Goal: Task Accomplishment & Management: Use online tool/utility

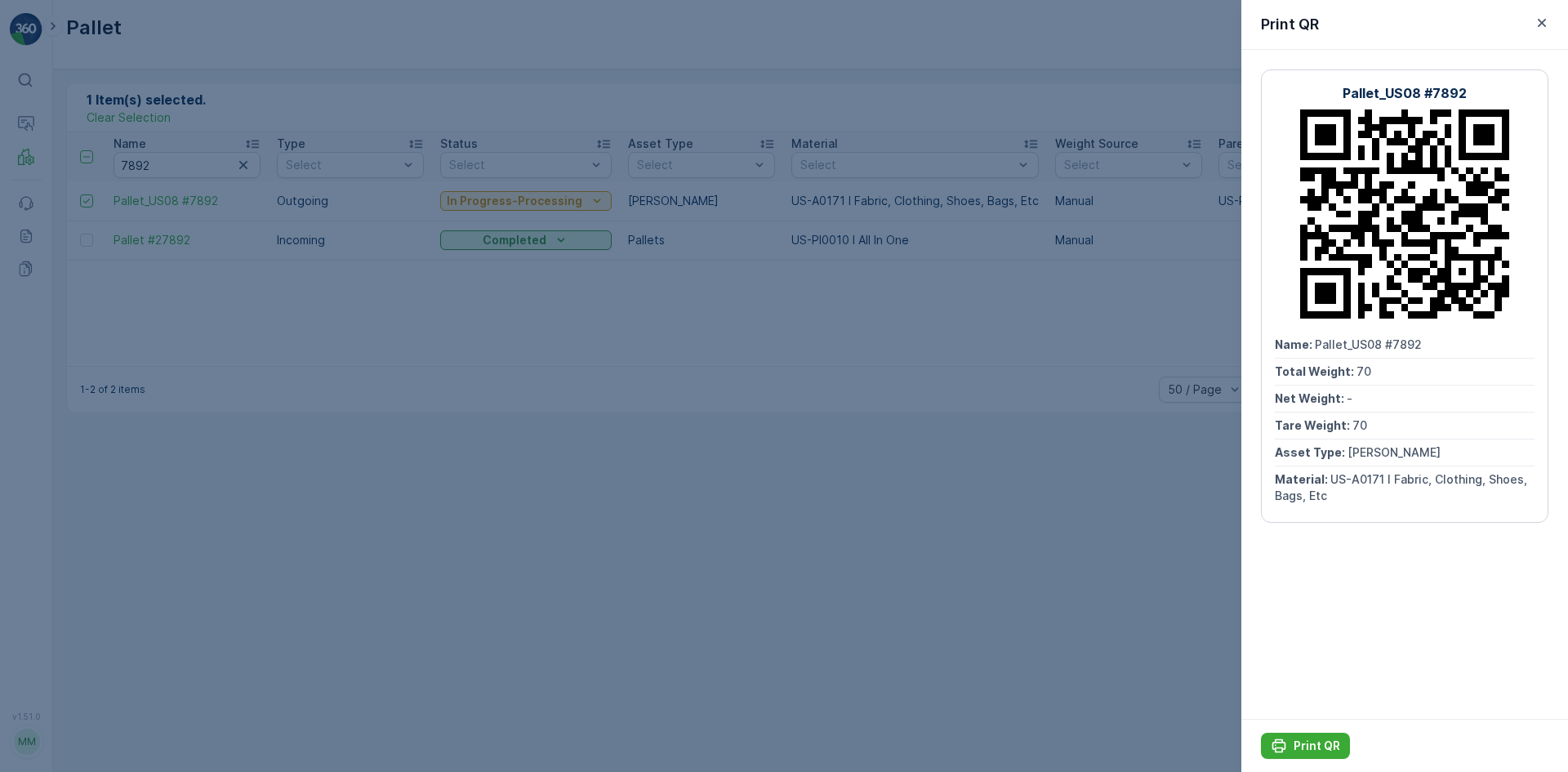
click at [806, 269] on div at bounding box center [784, 386] width 1568 height 772
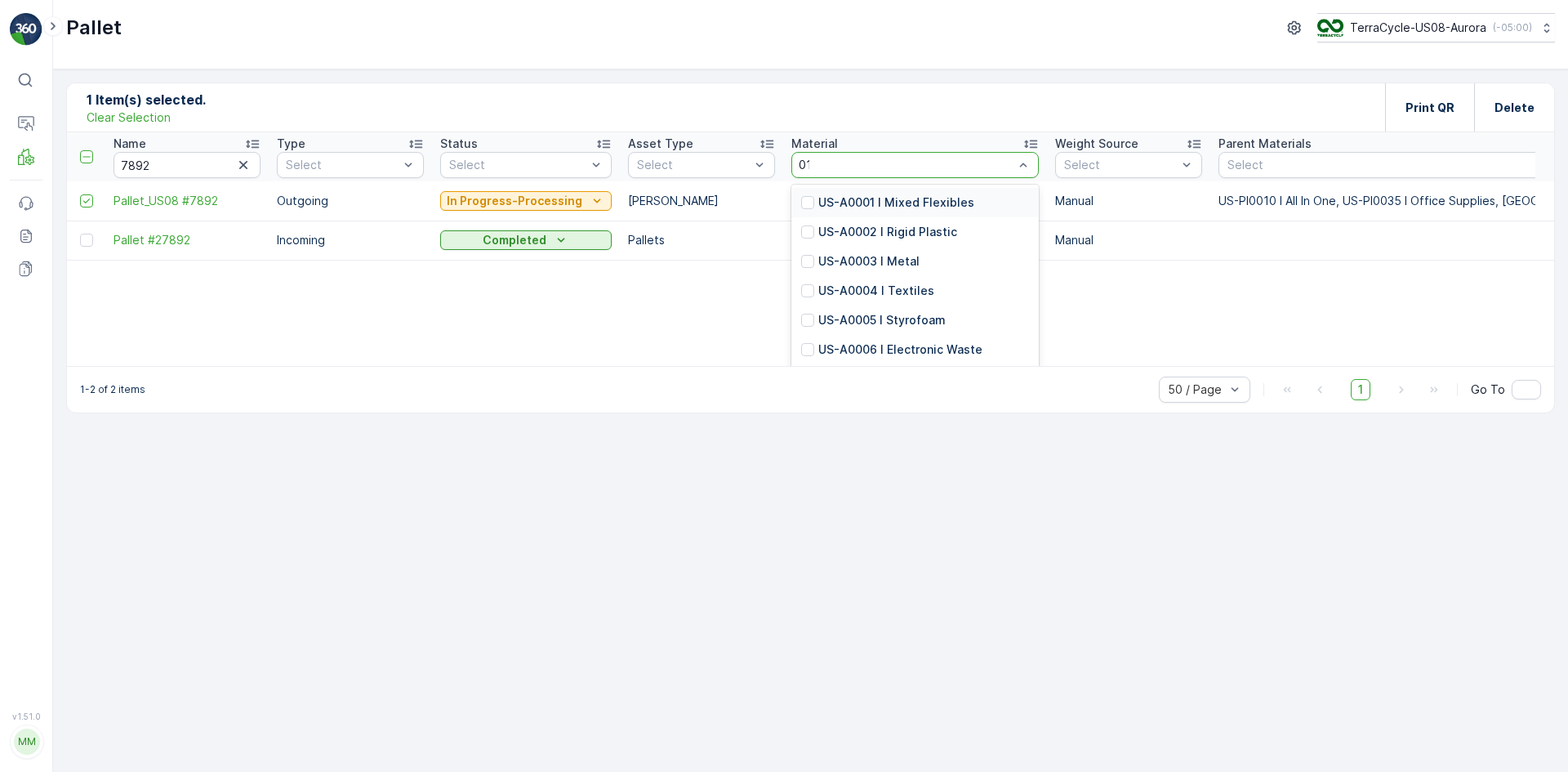
type input "0118"
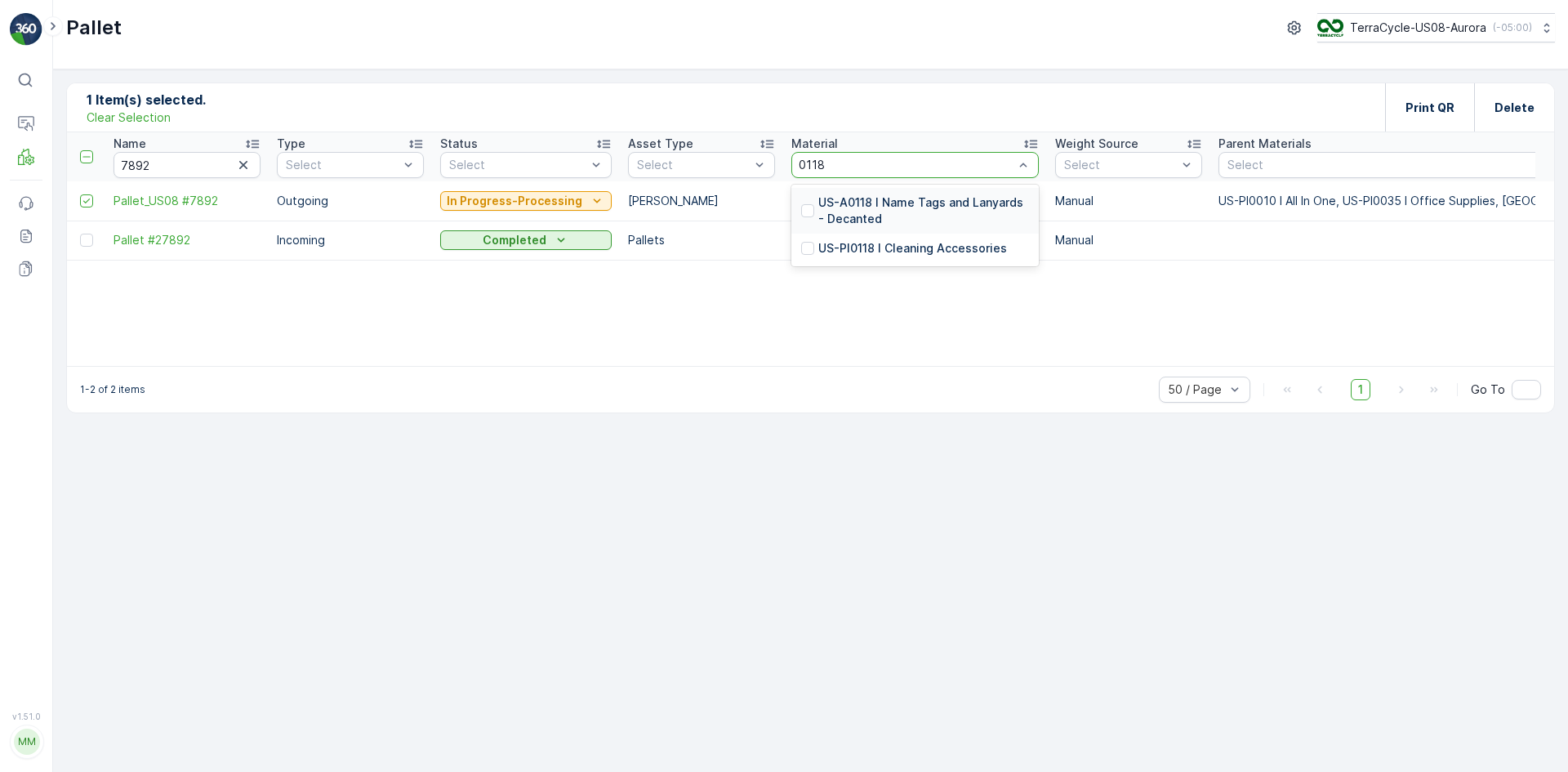
click at [899, 213] on p "US-A0118 I Name Tags and Lanyards - Decanted" at bounding box center [923, 211] width 211 height 32
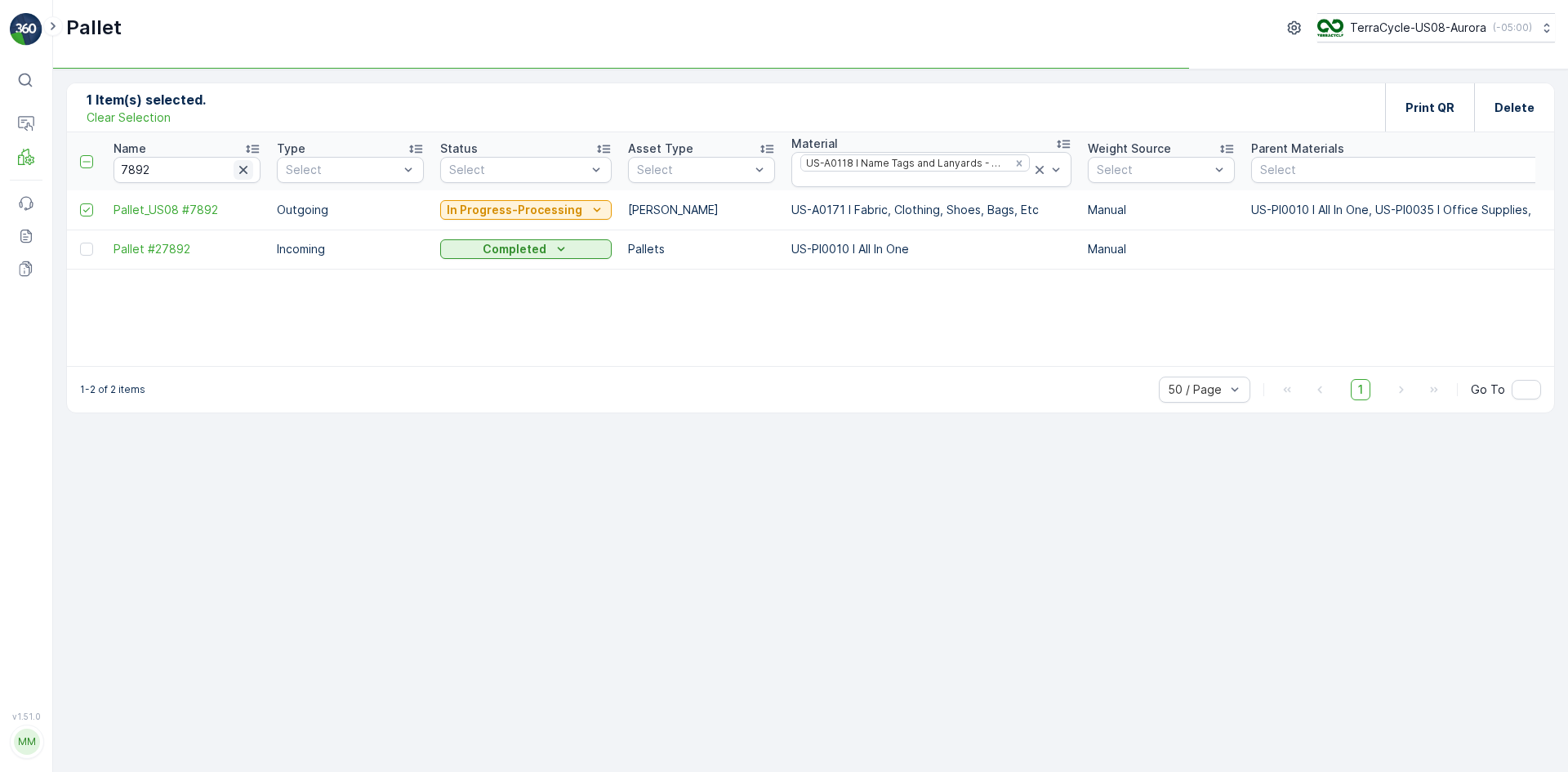
click at [236, 176] on icon "button" at bounding box center [242, 169] width 16 height 16
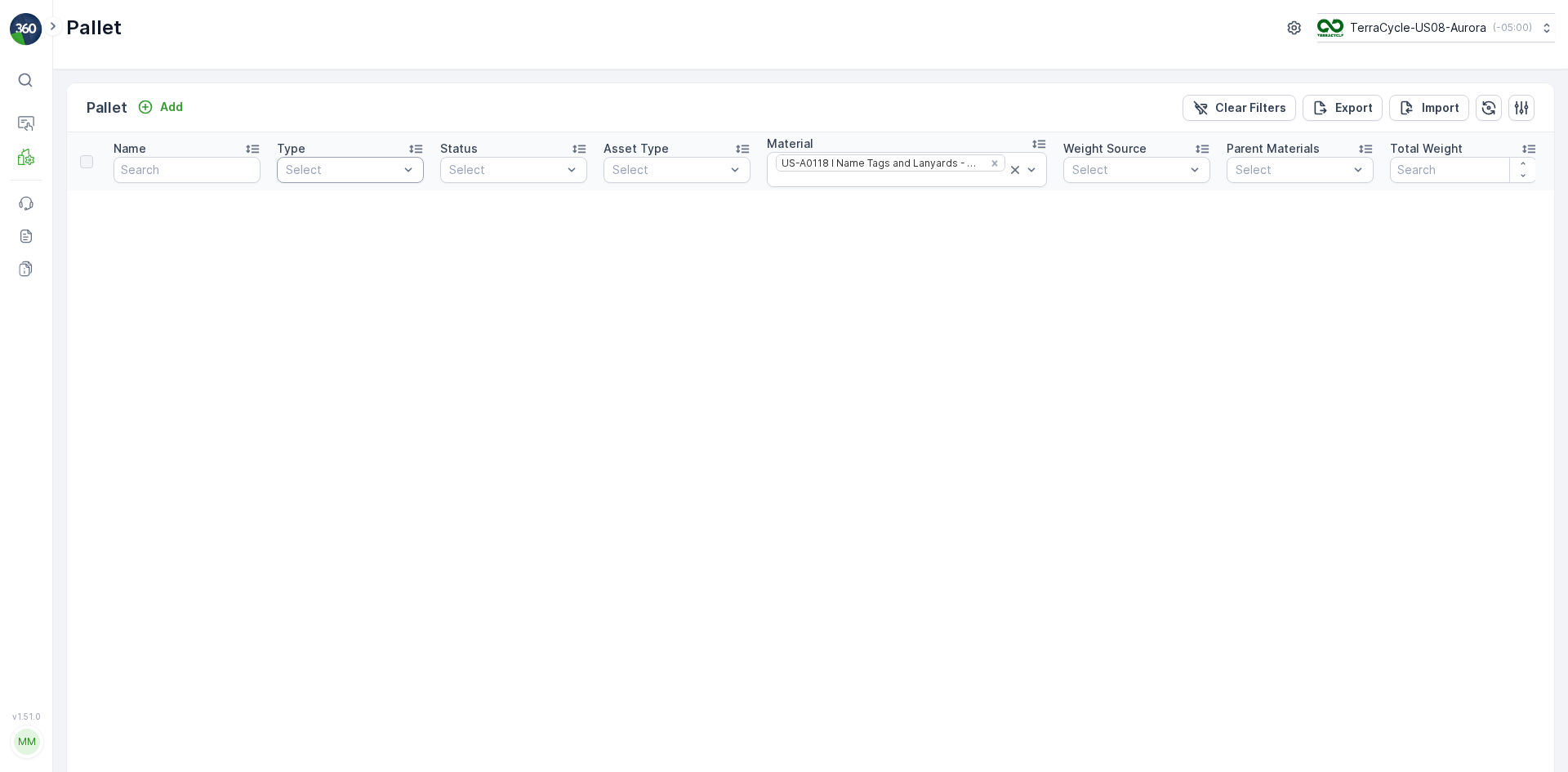
type input "7892"
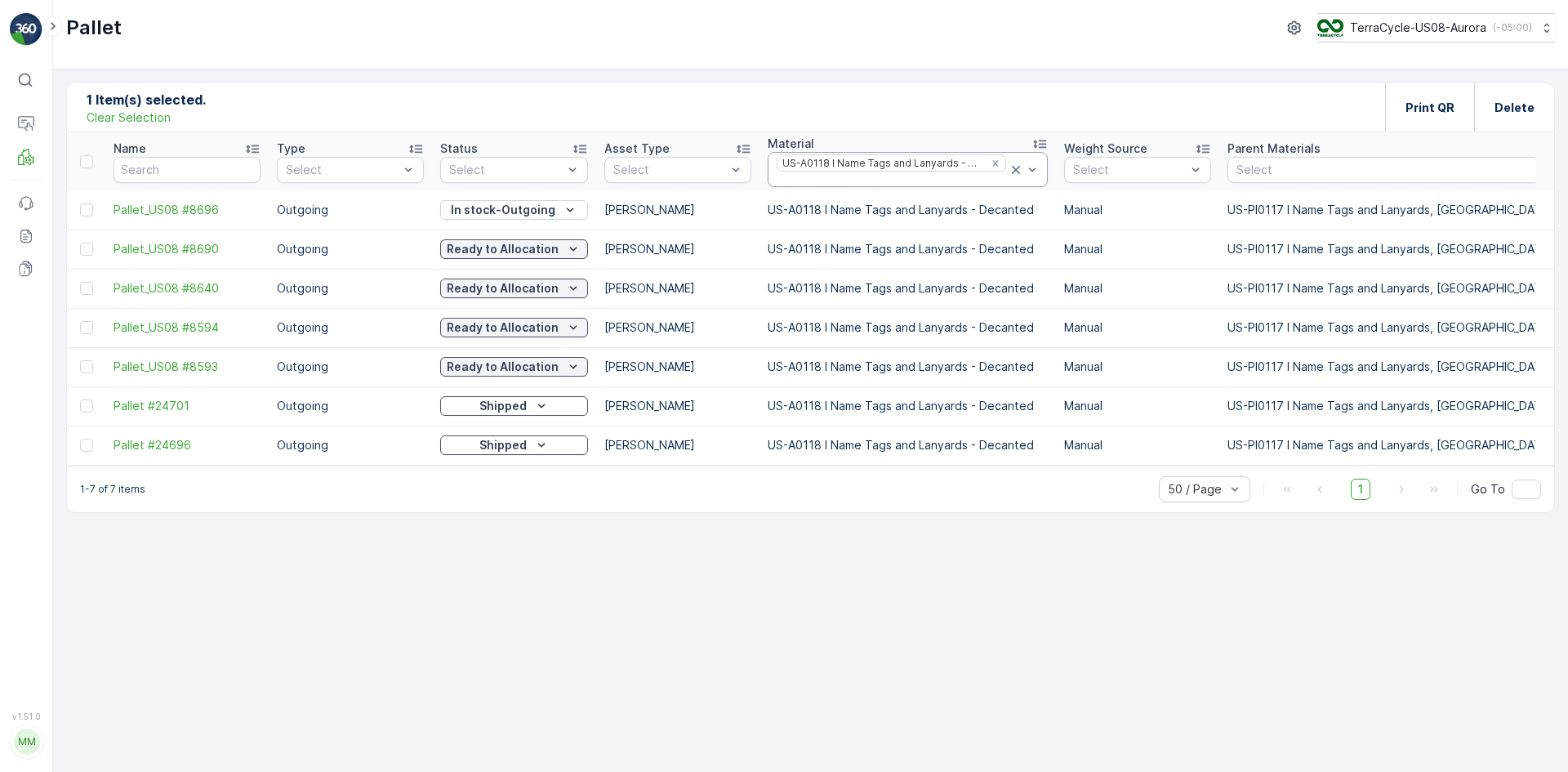
click at [1013, 172] on icon at bounding box center [1015, 169] width 16 height 16
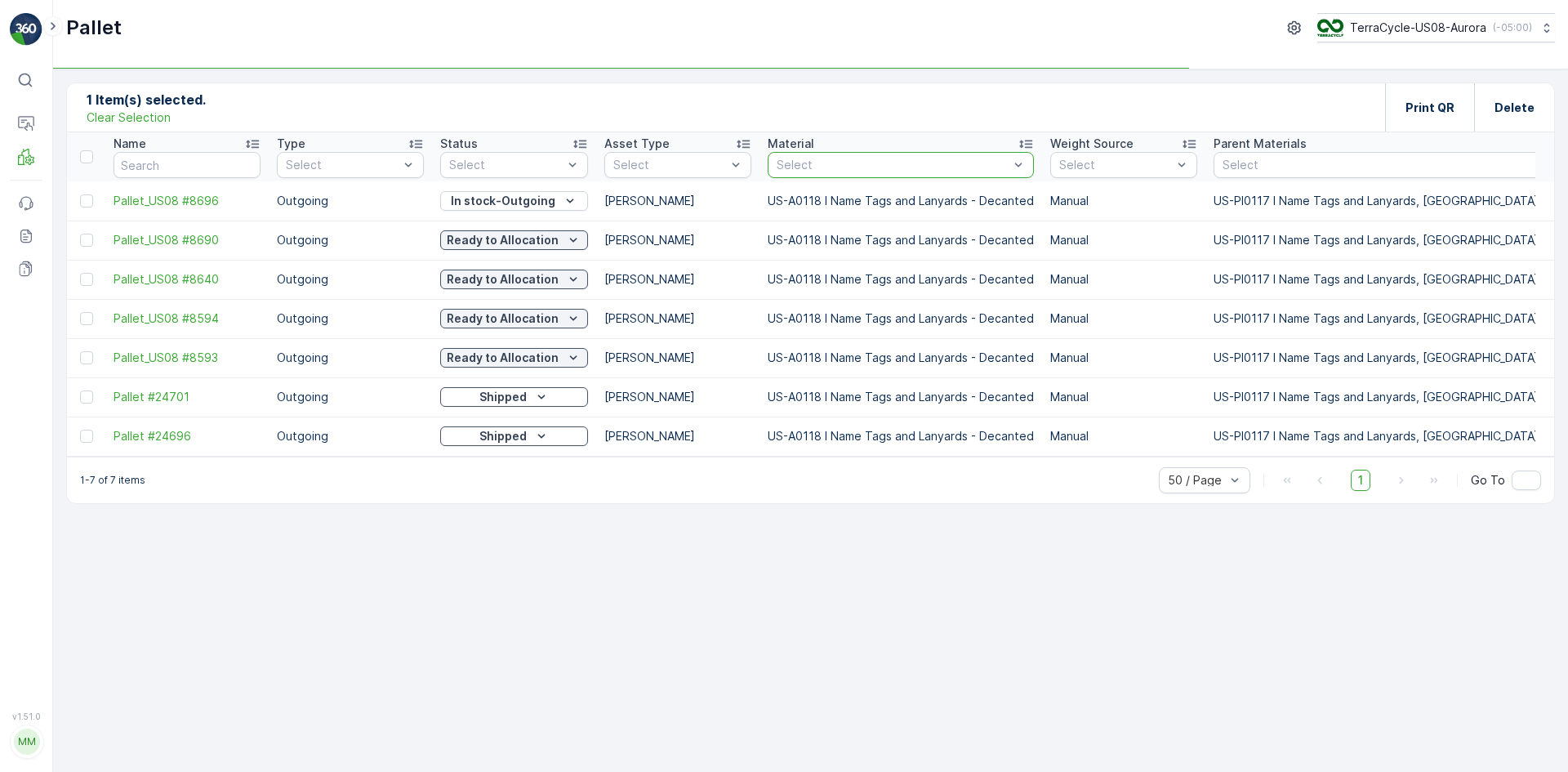
click at [983, 162] on div at bounding box center [892, 165] width 235 height 13
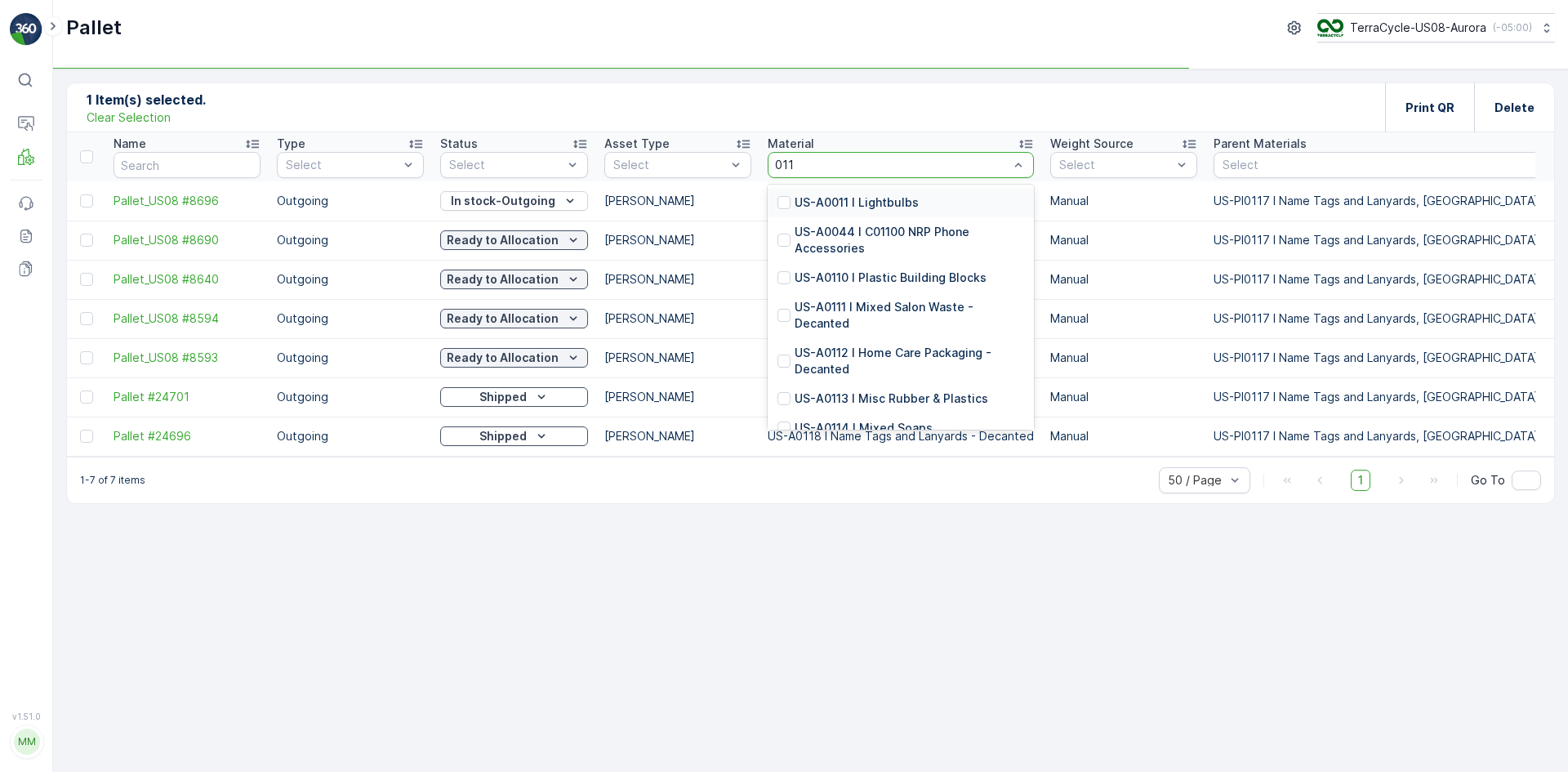
type input "0117"
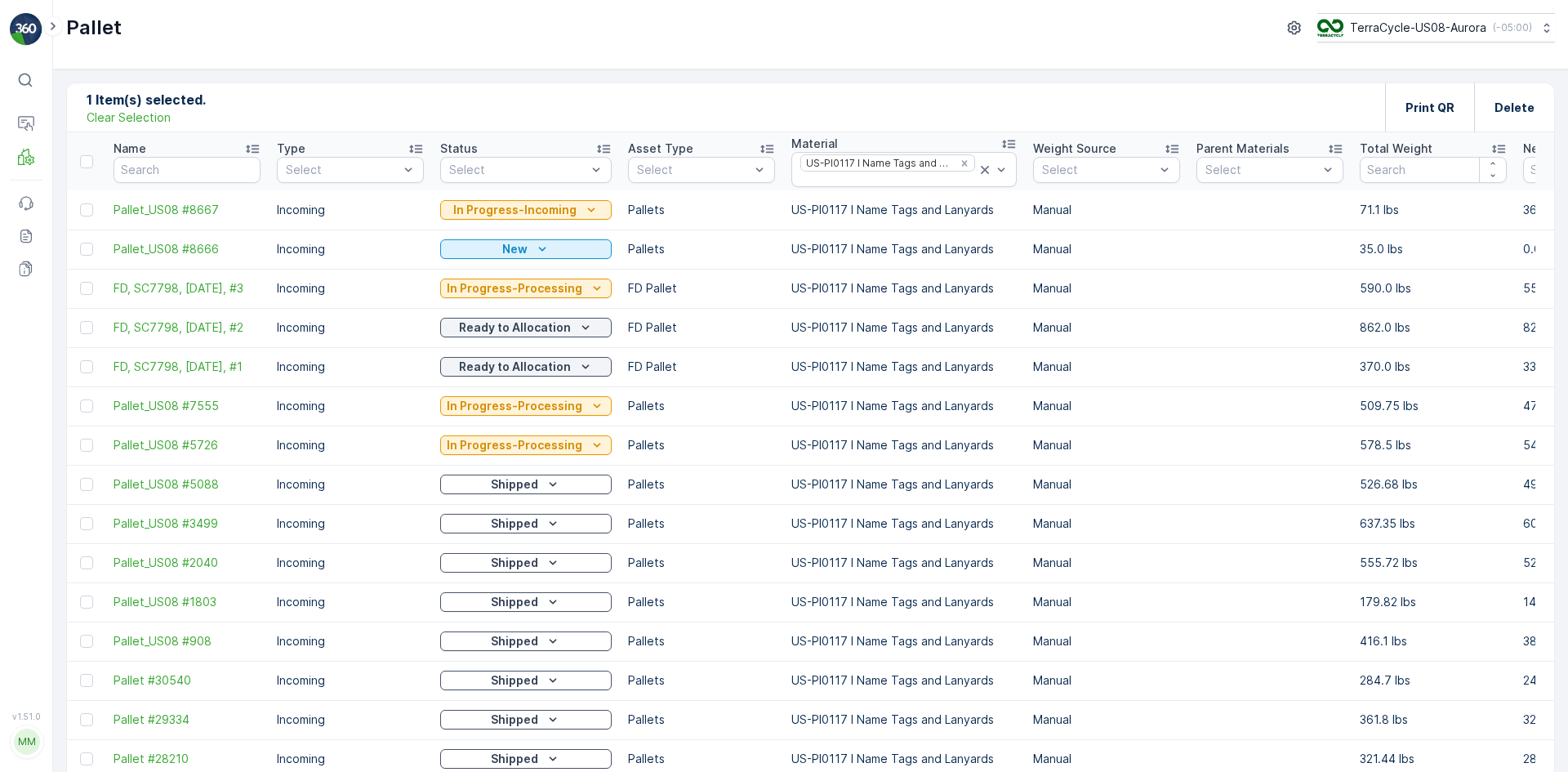
click at [140, 119] on p "Clear Selection" at bounding box center [129, 117] width 84 height 16
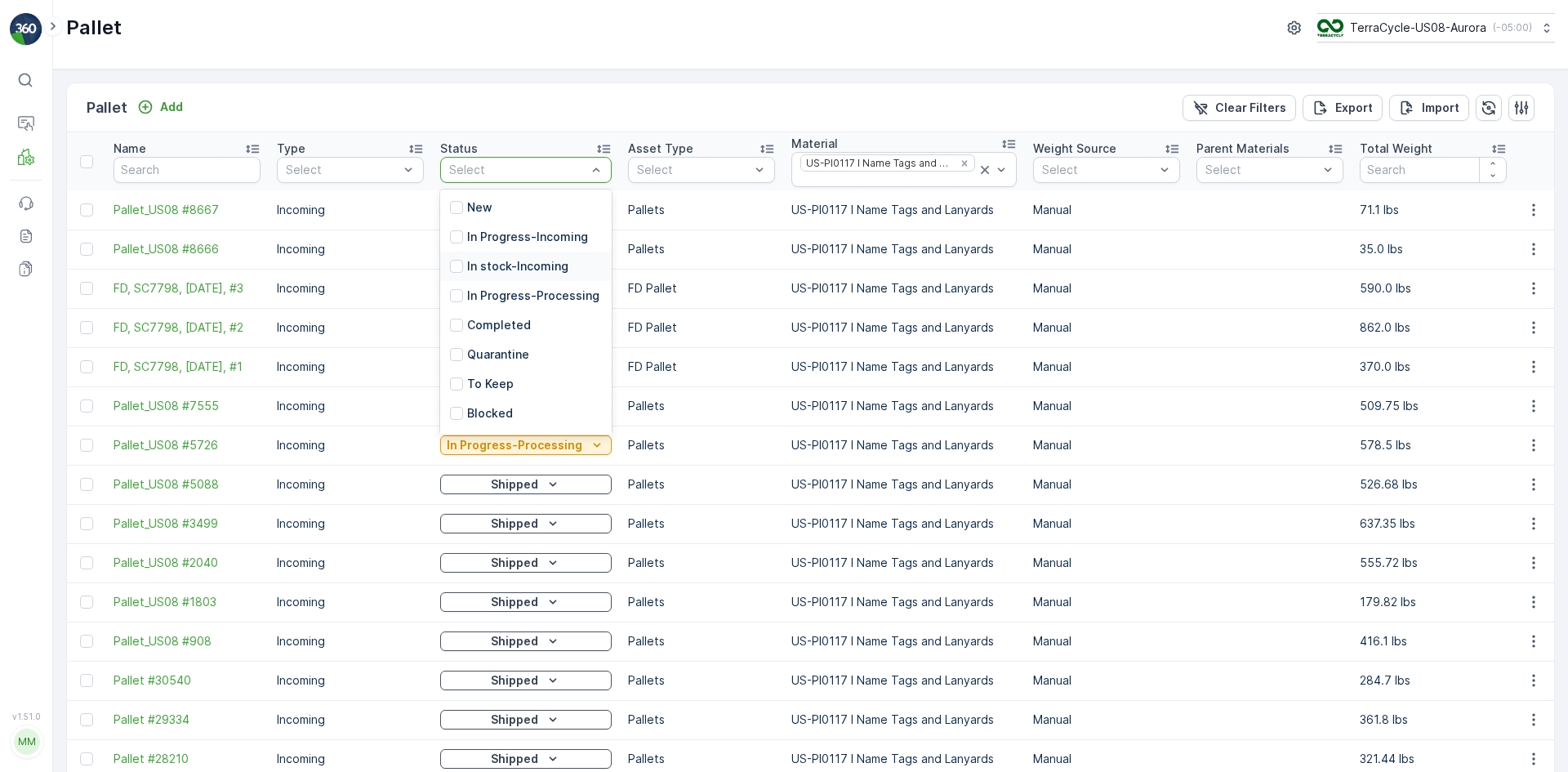
click at [473, 262] on p "In stock-Incoming" at bounding box center [517, 265] width 101 height 16
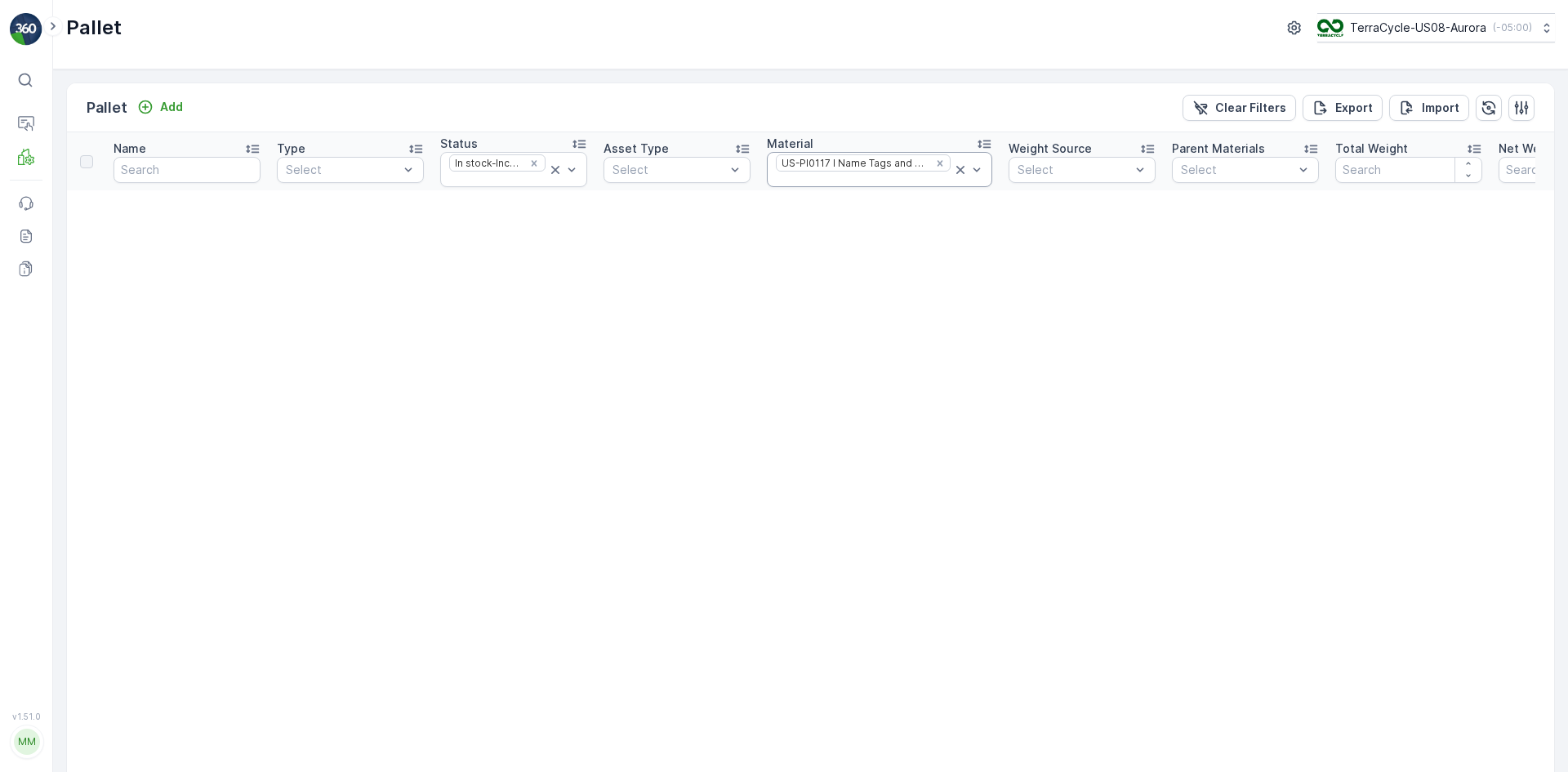
click at [956, 172] on icon at bounding box center [960, 170] width 9 height 9
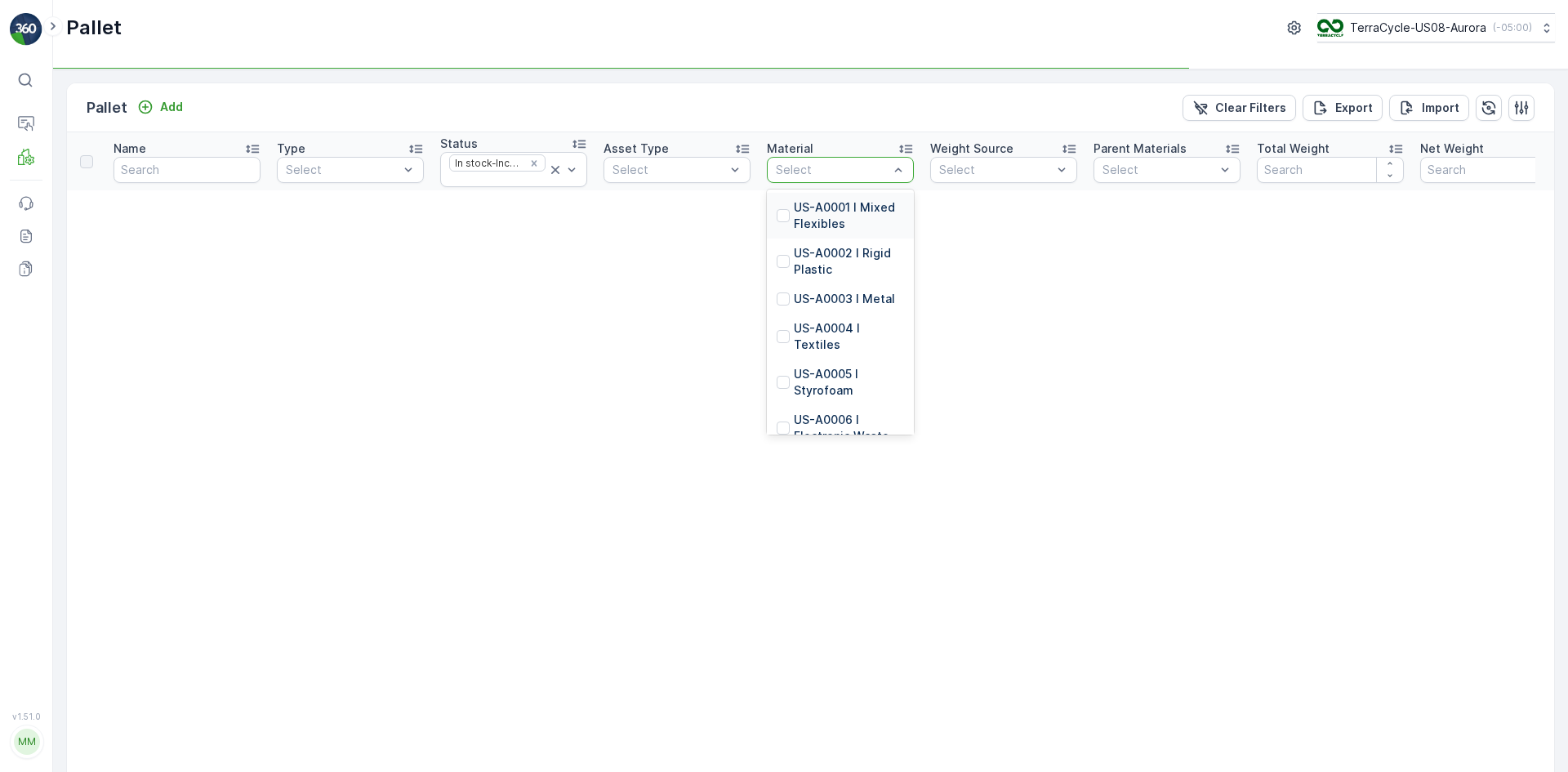
click at [832, 176] on div at bounding box center [832, 170] width 116 height 13
click at [833, 176] on div at bounding box center [832, 170] width 116 height 13
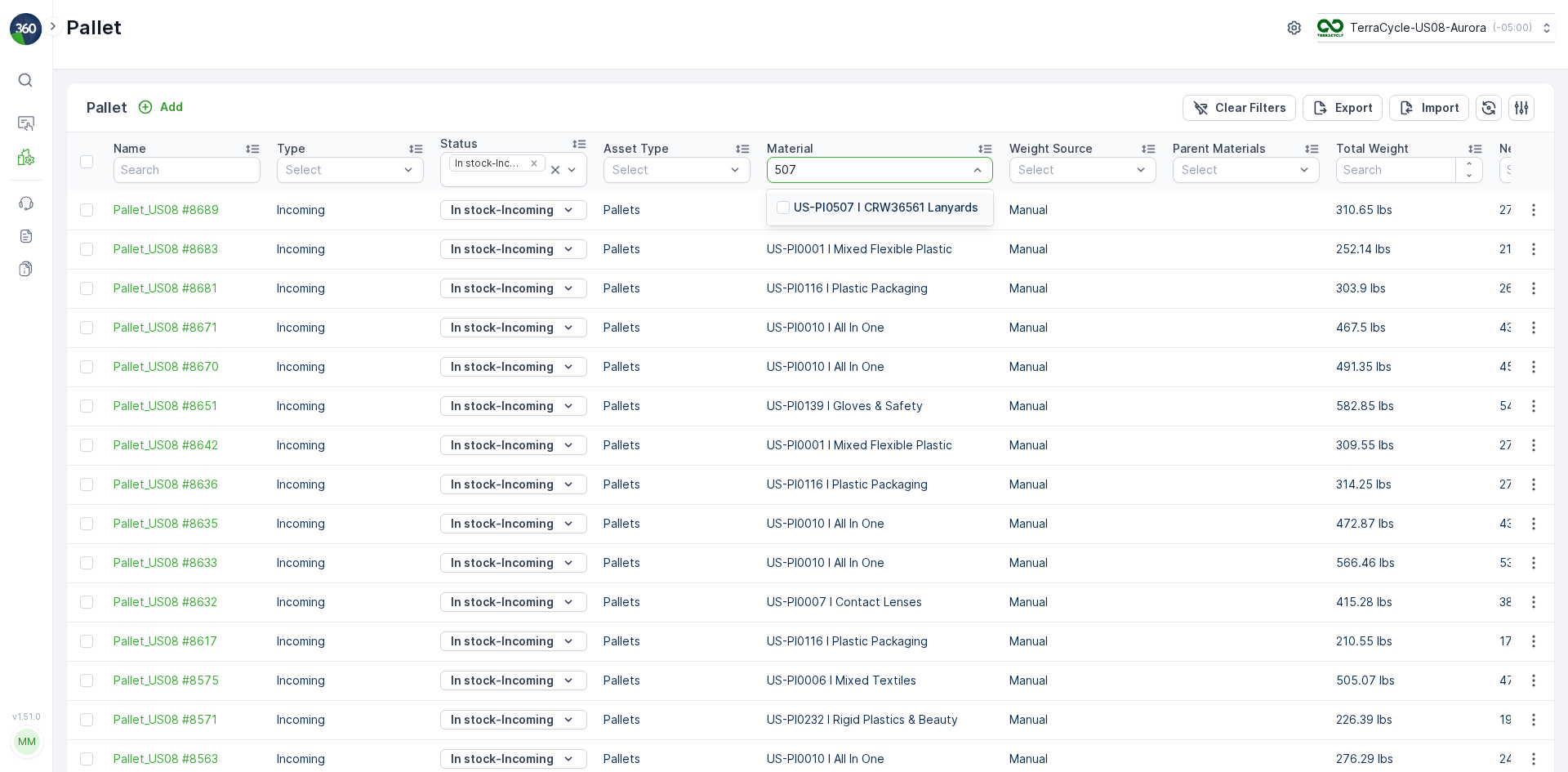
click at [785, 203] on div at bounding box center [784, 207] width 13 height 13
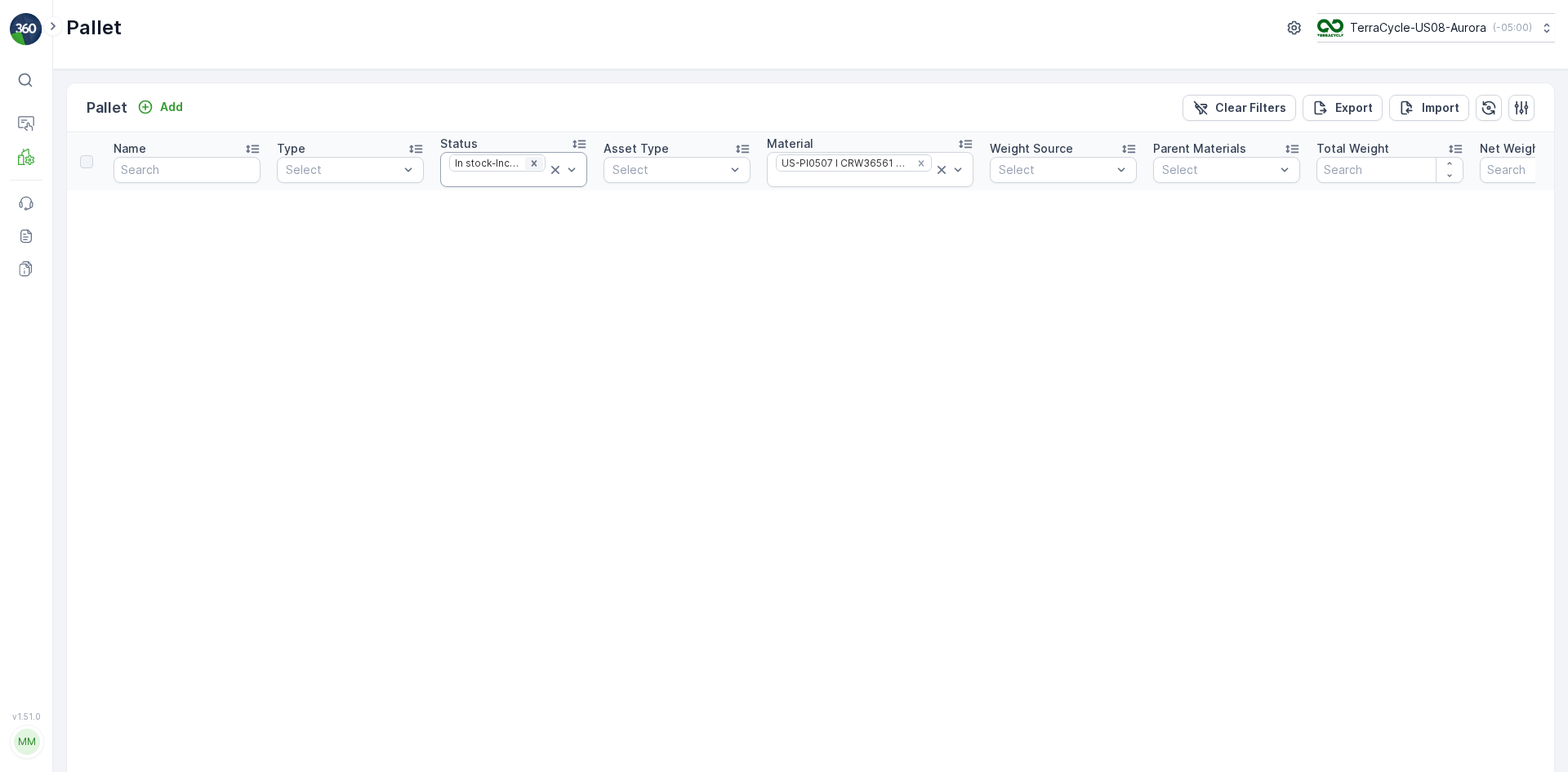
click at [534, 160] on icon "Remove In stock-Incoming" at bounding box center [534, 163] width 11 height 11
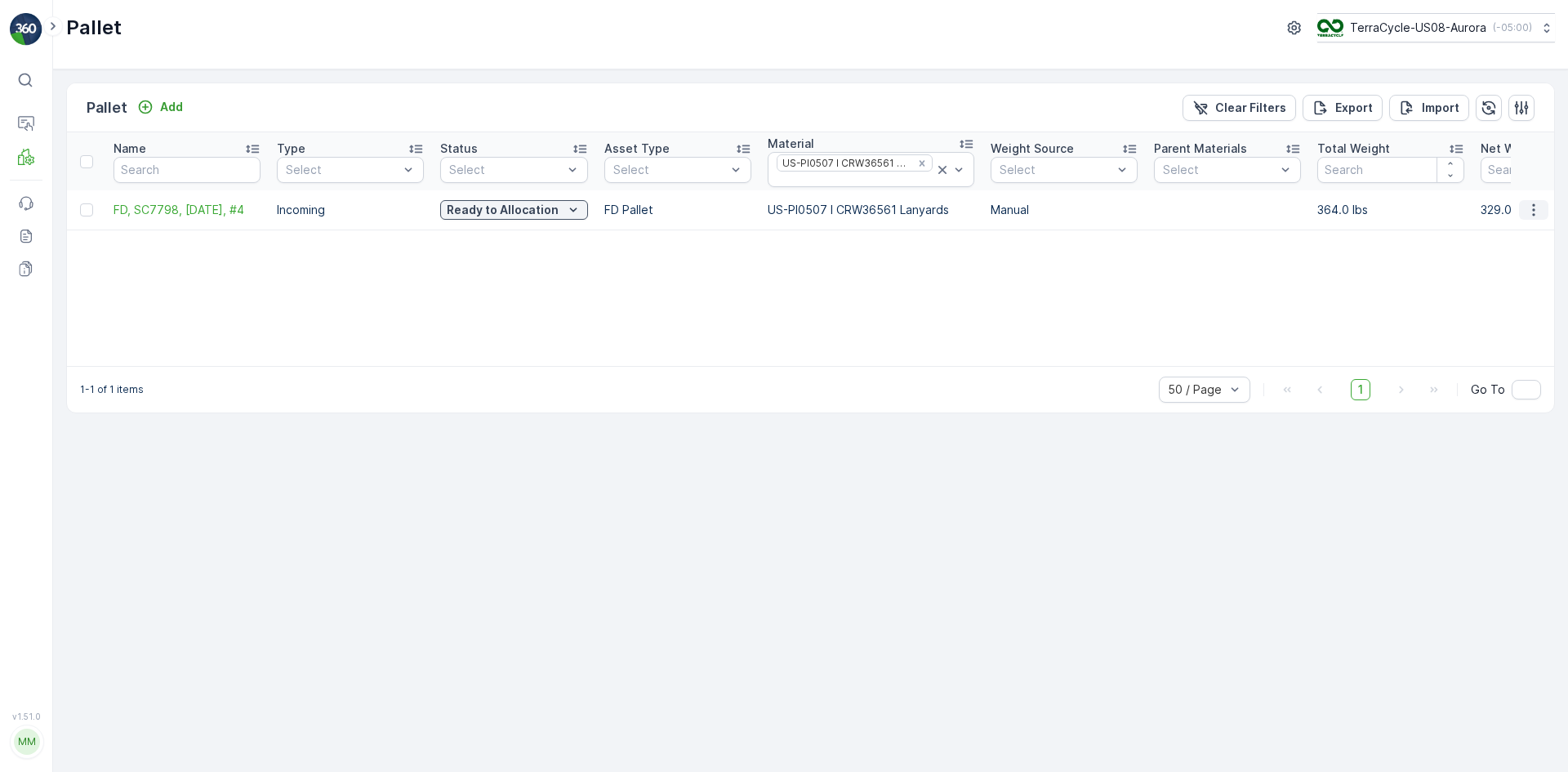
click at [1537, 207] on icon "button" at bounding box center [1533, 209] width 16 height 16
click at [1496, 260] on span "Edit Pallet" at bounding box center [1495, 257] width 55 height 16
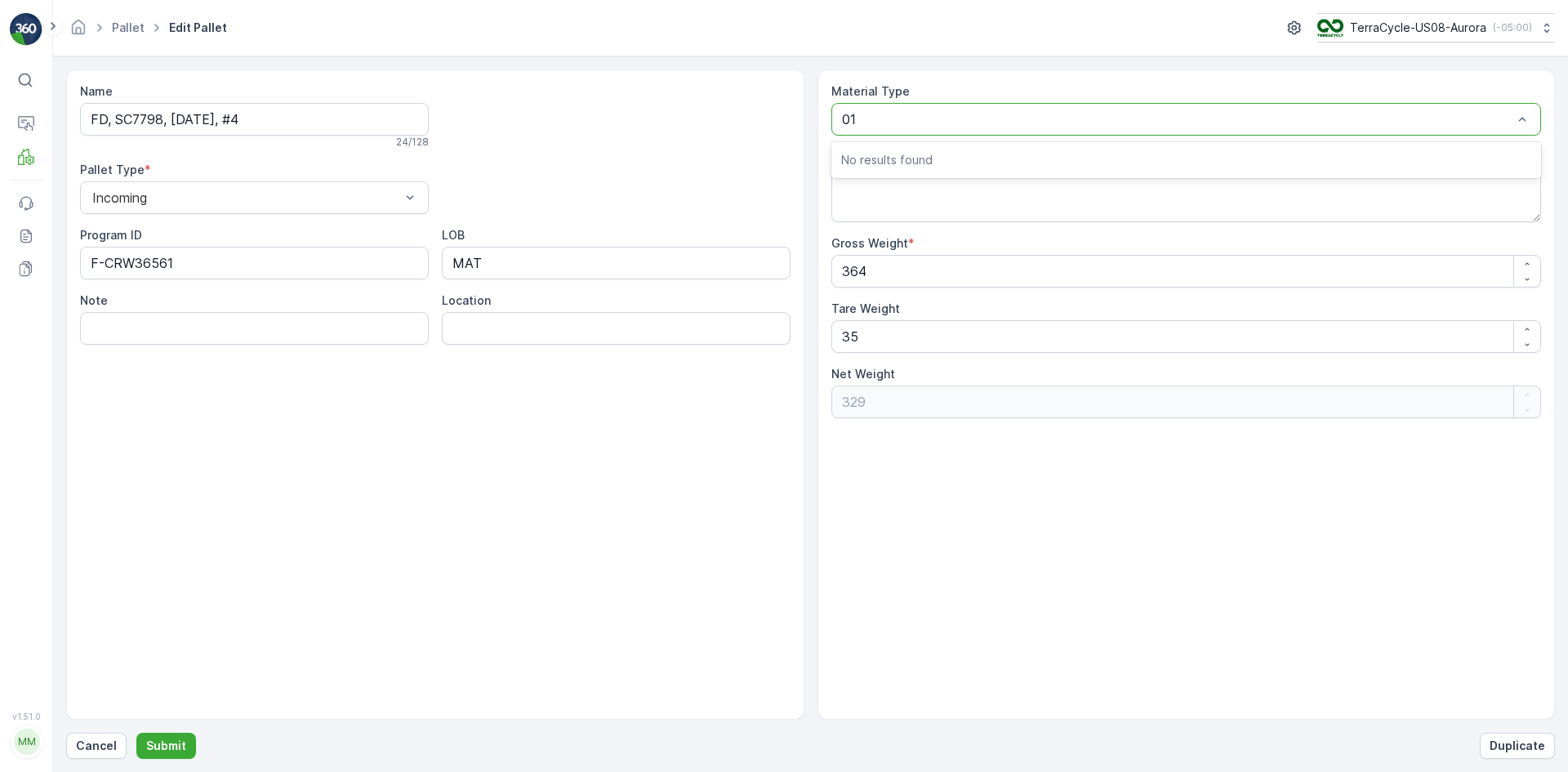
type input "0"
type input "001"
click at [977, 105] on div "US-PI0507 I CRW36561 Lanyards" at bounding box center [1186, 119] width 710 height 32
click at [978, 119] on div at bounding box center [1178, 118] width 673 height 14
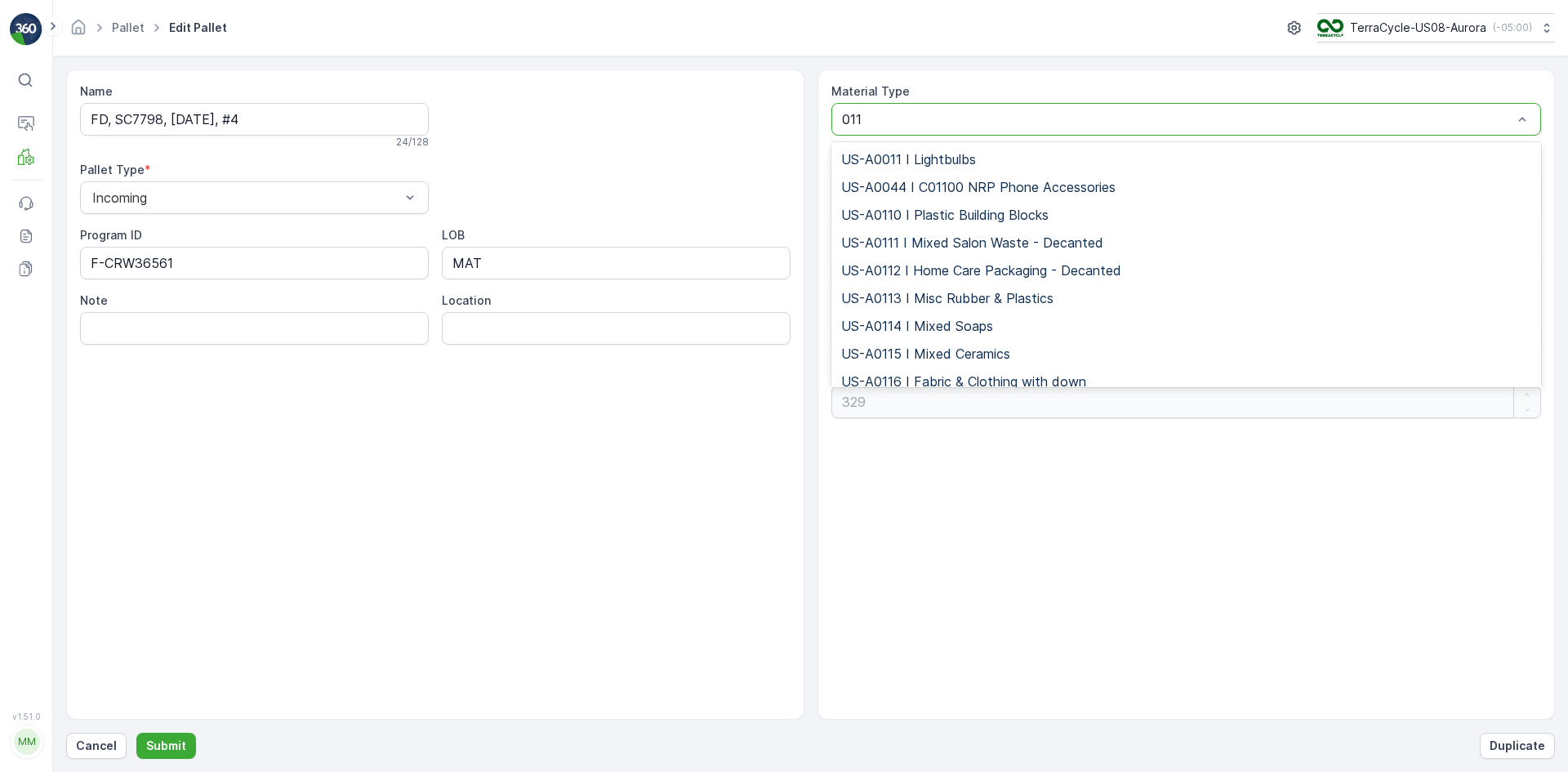
type input "0117"
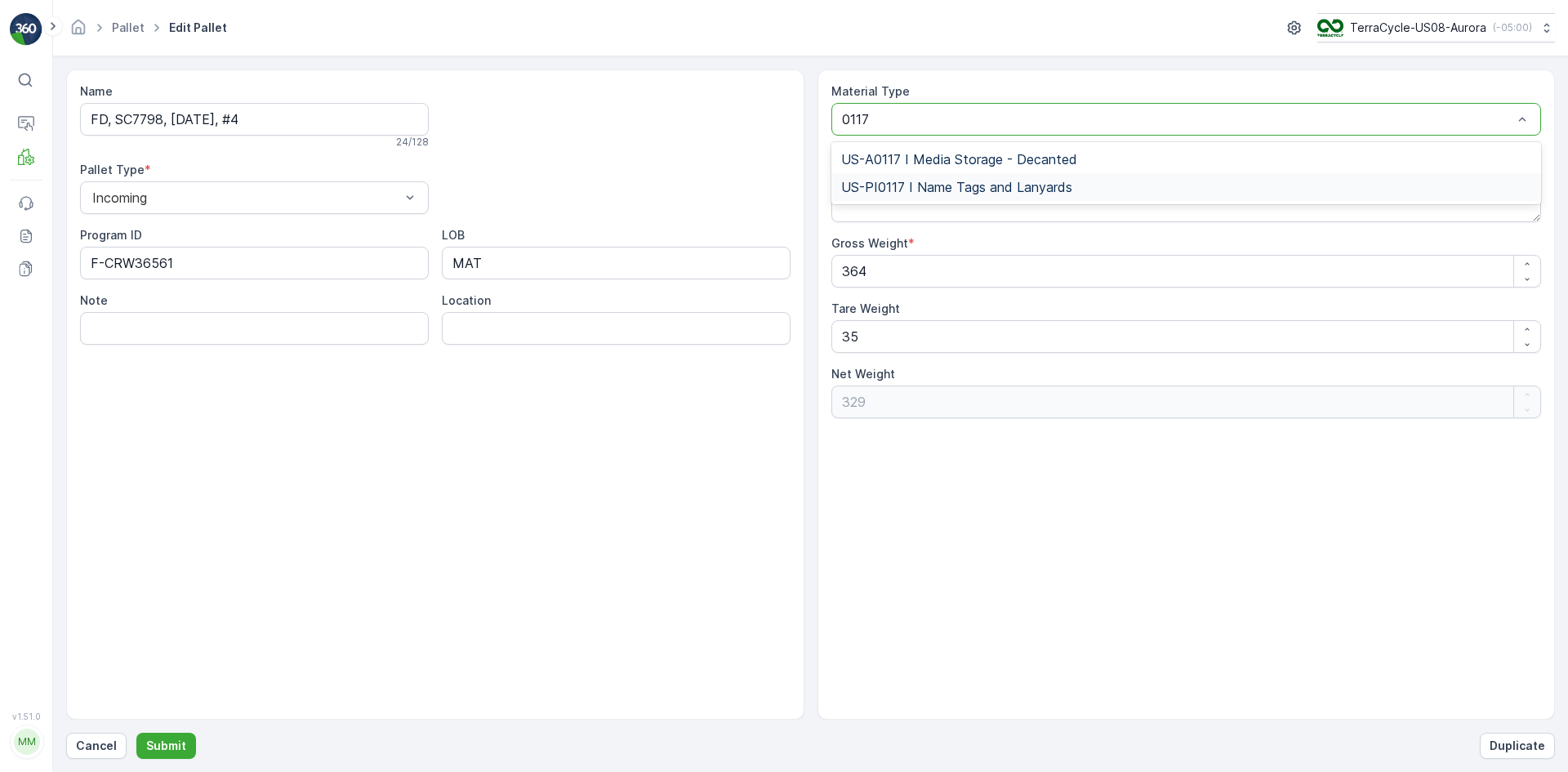
click at [1005, 189] on span "US-PI0117 I Name Tags and Lanyards" at bounding box center [956, 186] width 231 height 14
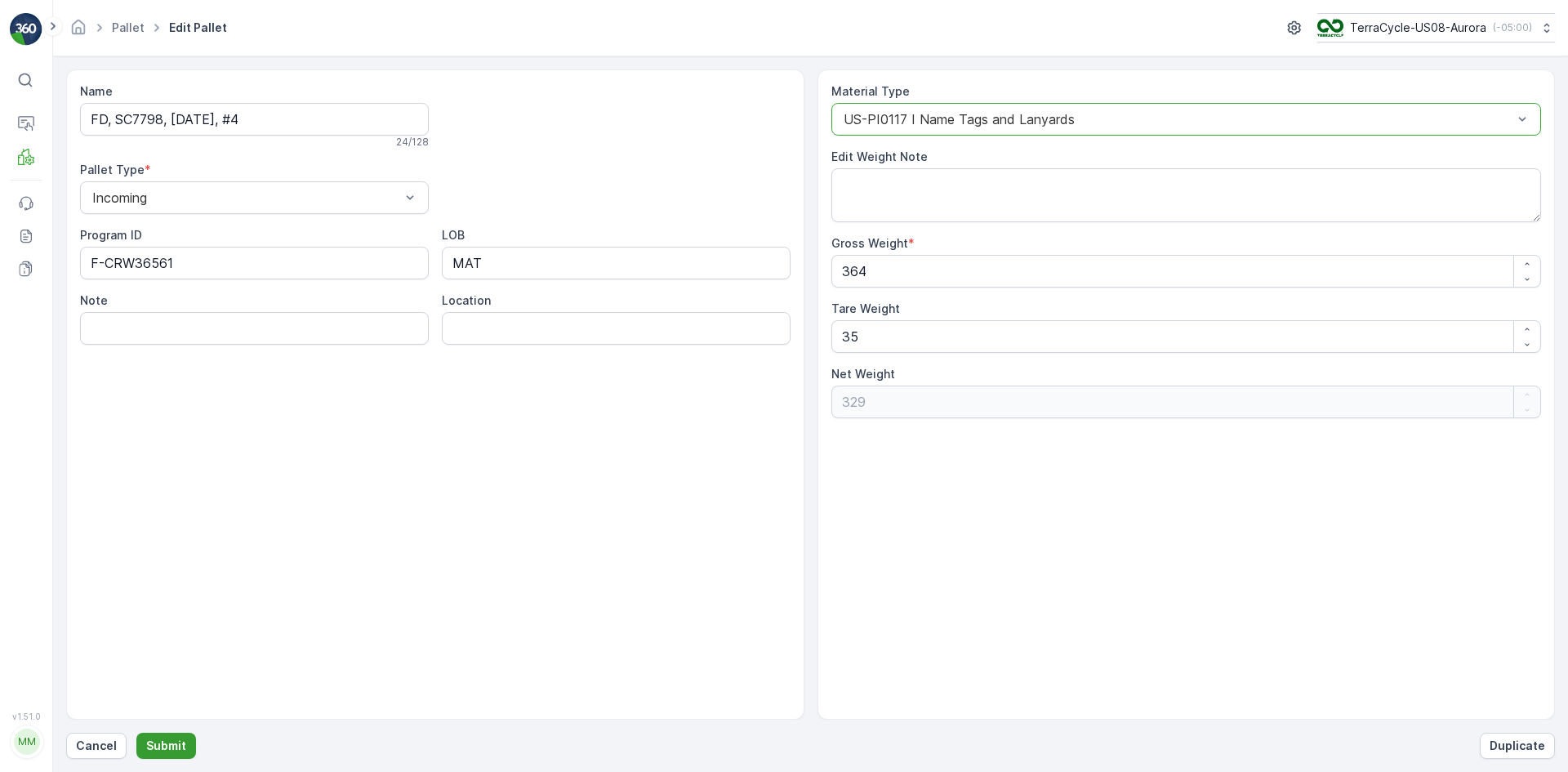
click at [151, 740] on p "Submit" at bounding box center [166, 745] width 40 height 16
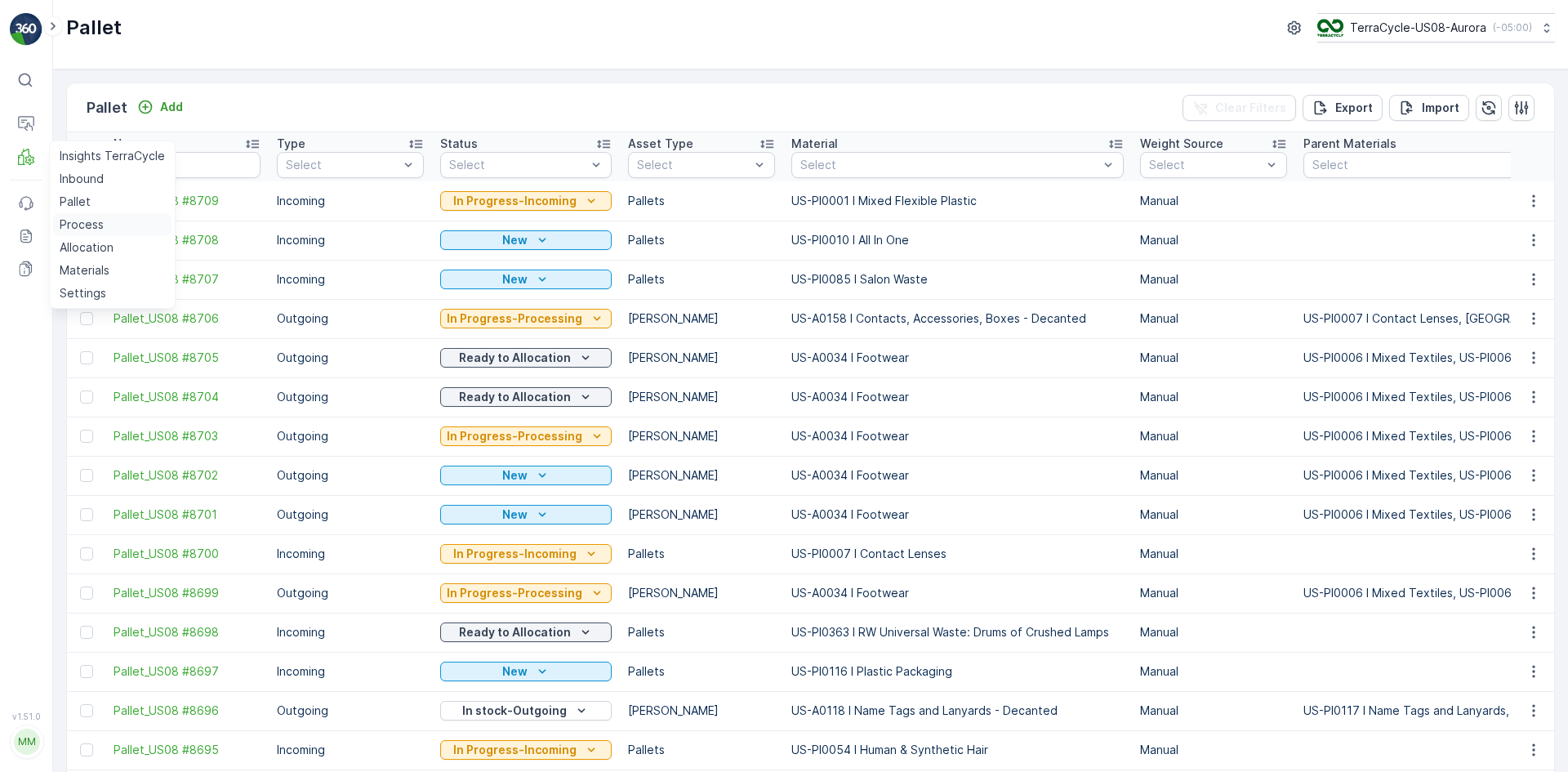
click at [95, 219] on p "Process" at bounding box center [81, 224] width 44 height 16
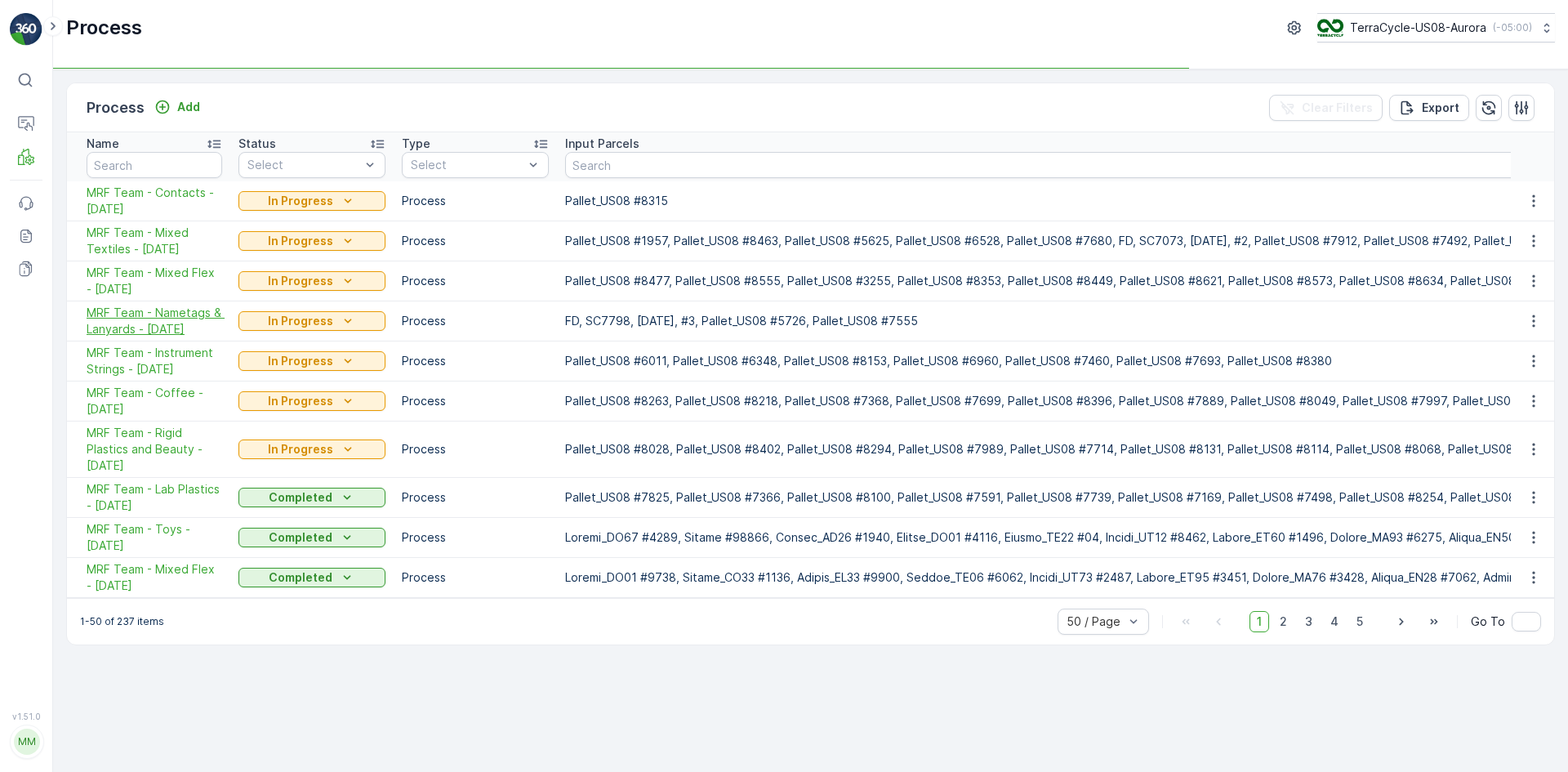
click at [161, 319] on span "MRF Team - Nametags & Lanyards - [DATE]" at bounding box center [155, 321] width 136 height 32
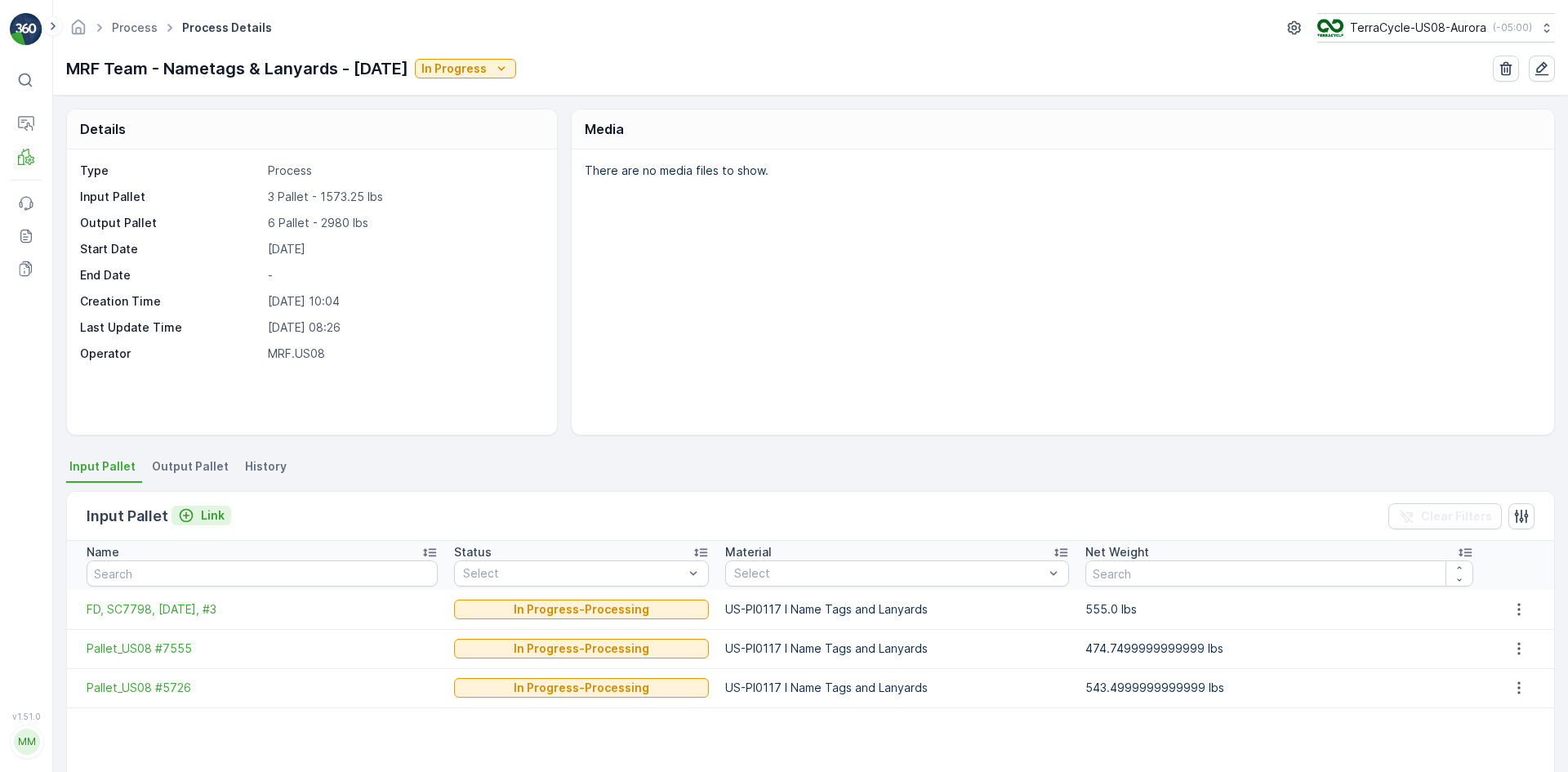
click at [203, 513] on p "Link" at bounding box center [212, 514] width 24 height 16
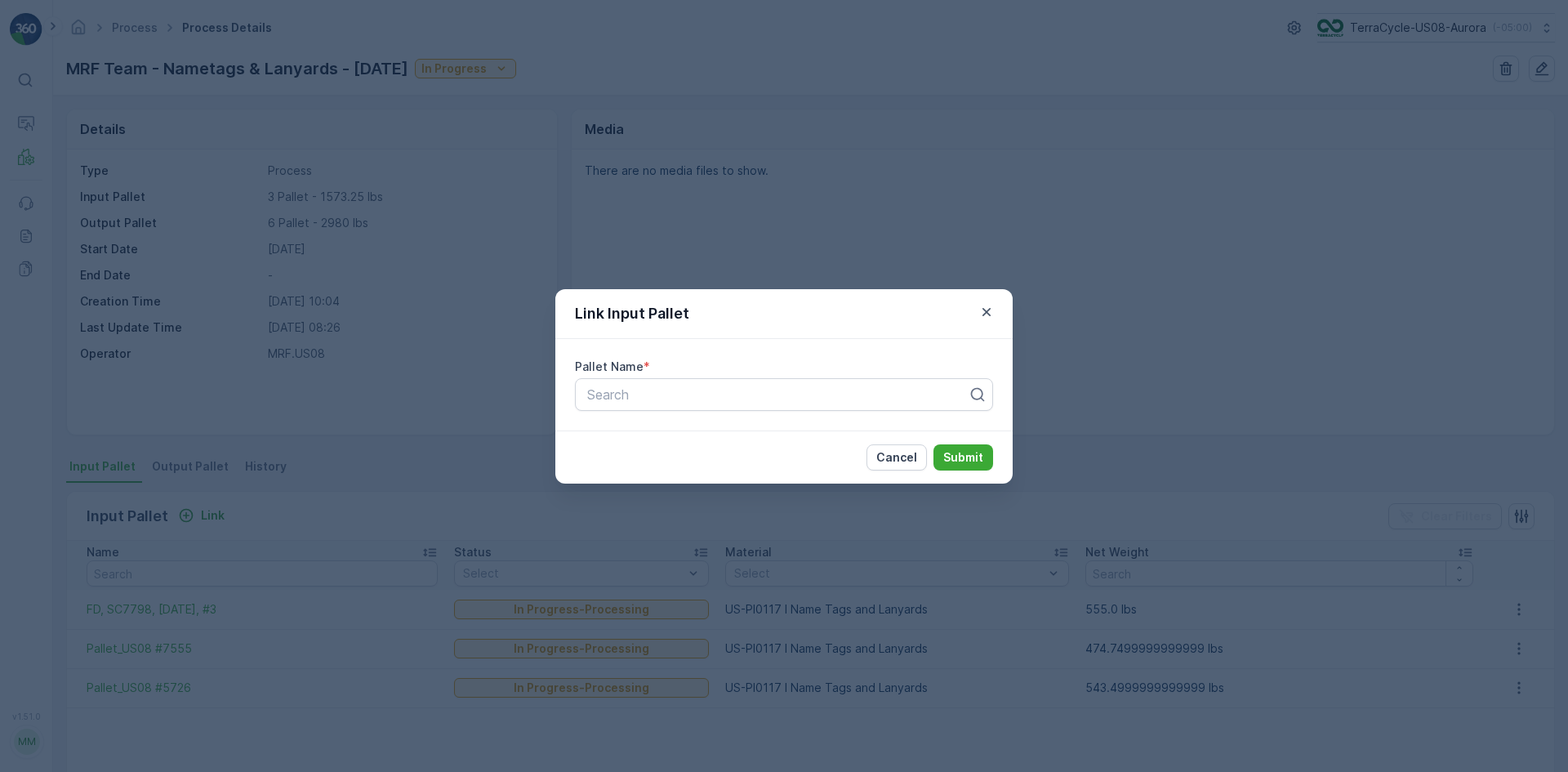
click at [338, 311] on div "Link Input Pallet Pallet Name * Search Cancel Submit" at bounding box center [784, 386] width 1568 height 772
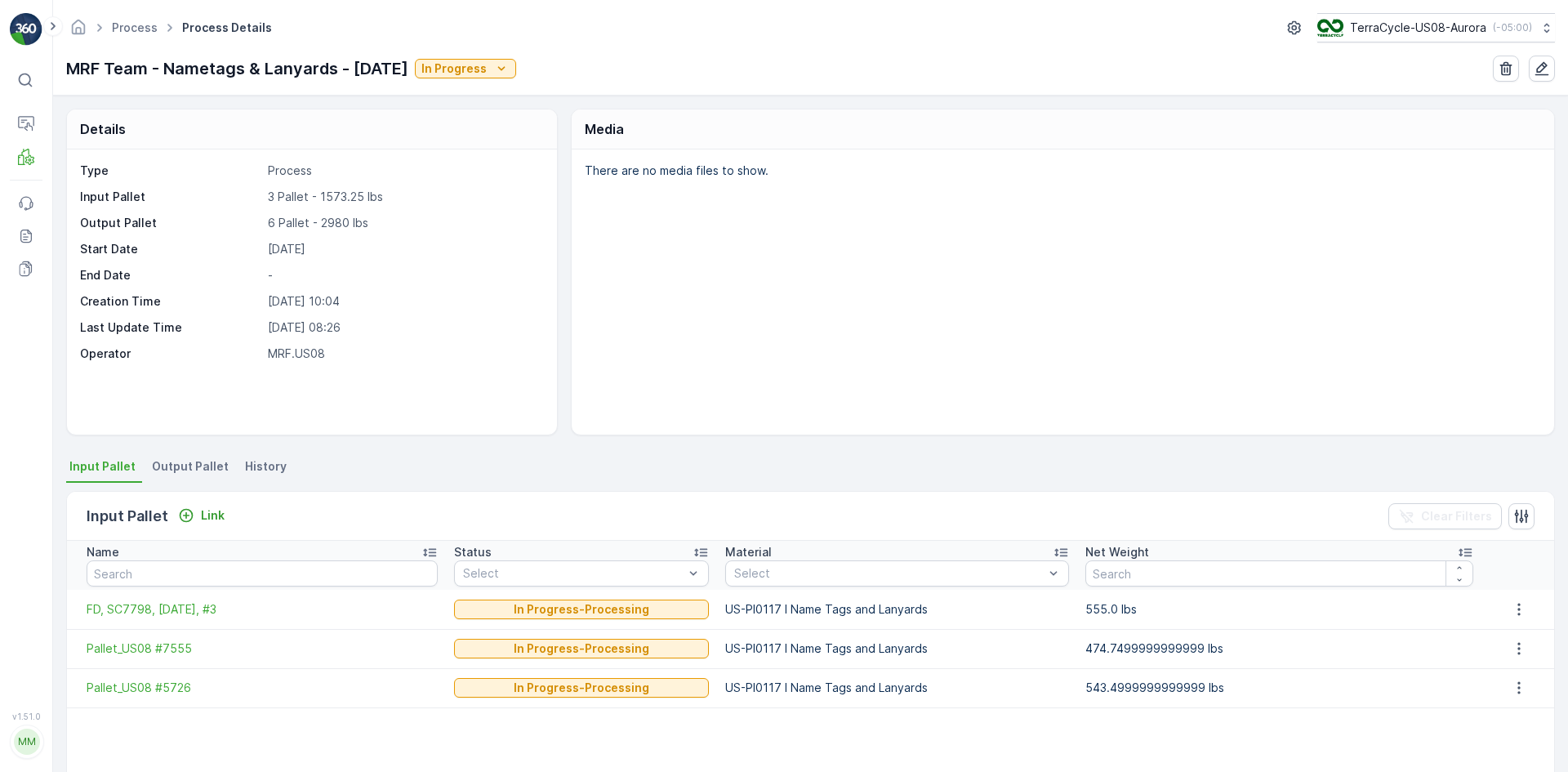
drag, startPoint x: 82, startPoint y: 613, endPoint x: 232, endPoint y: 620, distance: 150.2
click at [232, 620] on td "FD, SC7798, [DATE], #3" at bounding box center [256, 609] width 379 height 39
copy span "FD, SC7798, [DATE], #3"
click at [201, 517] on p "Link" at bounding box center [212, 514] width 24 height 16
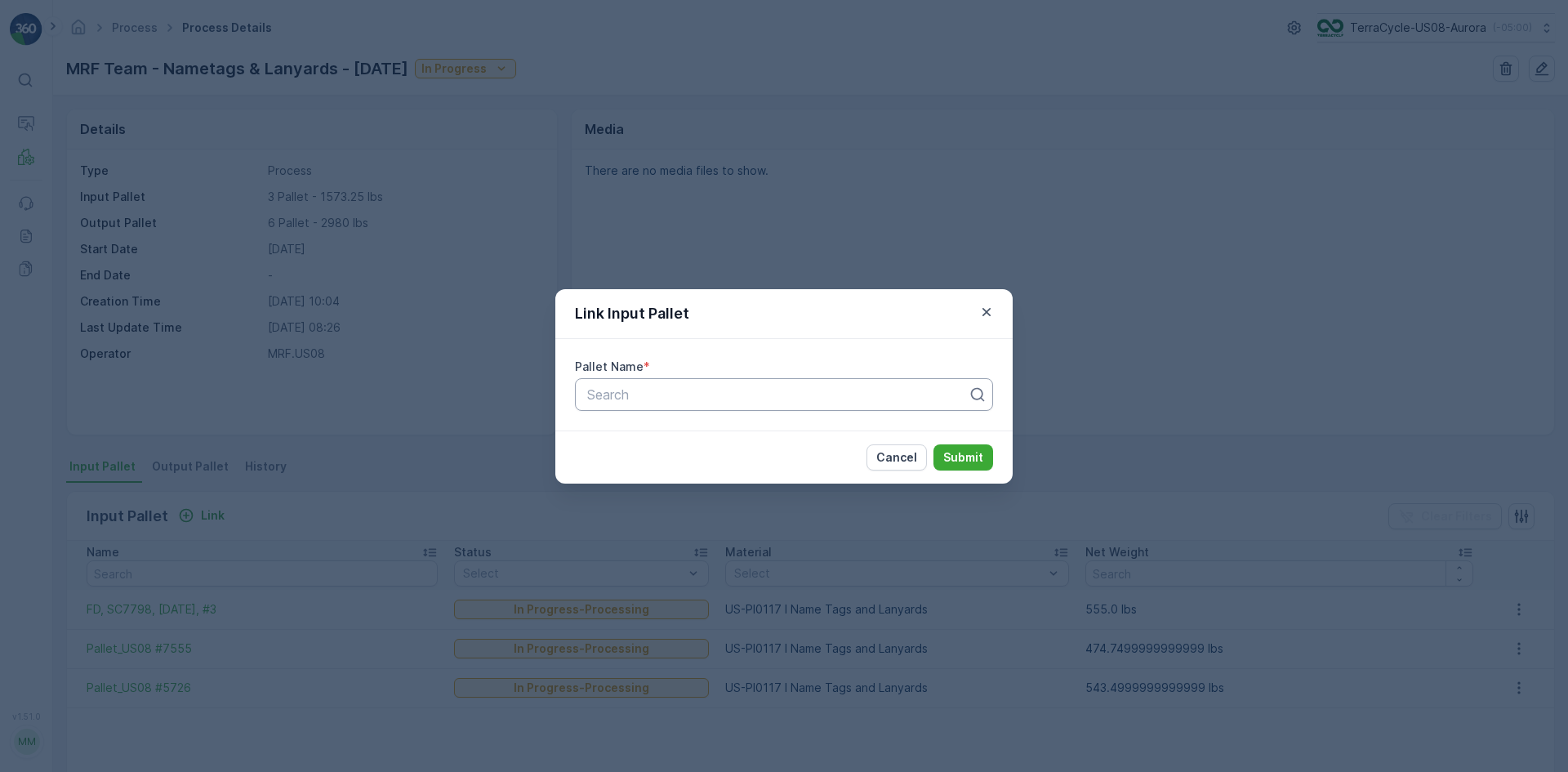
click at [685, 398] on div at bounding box center [778, 394] width 384 height 14
type input "sc7798"
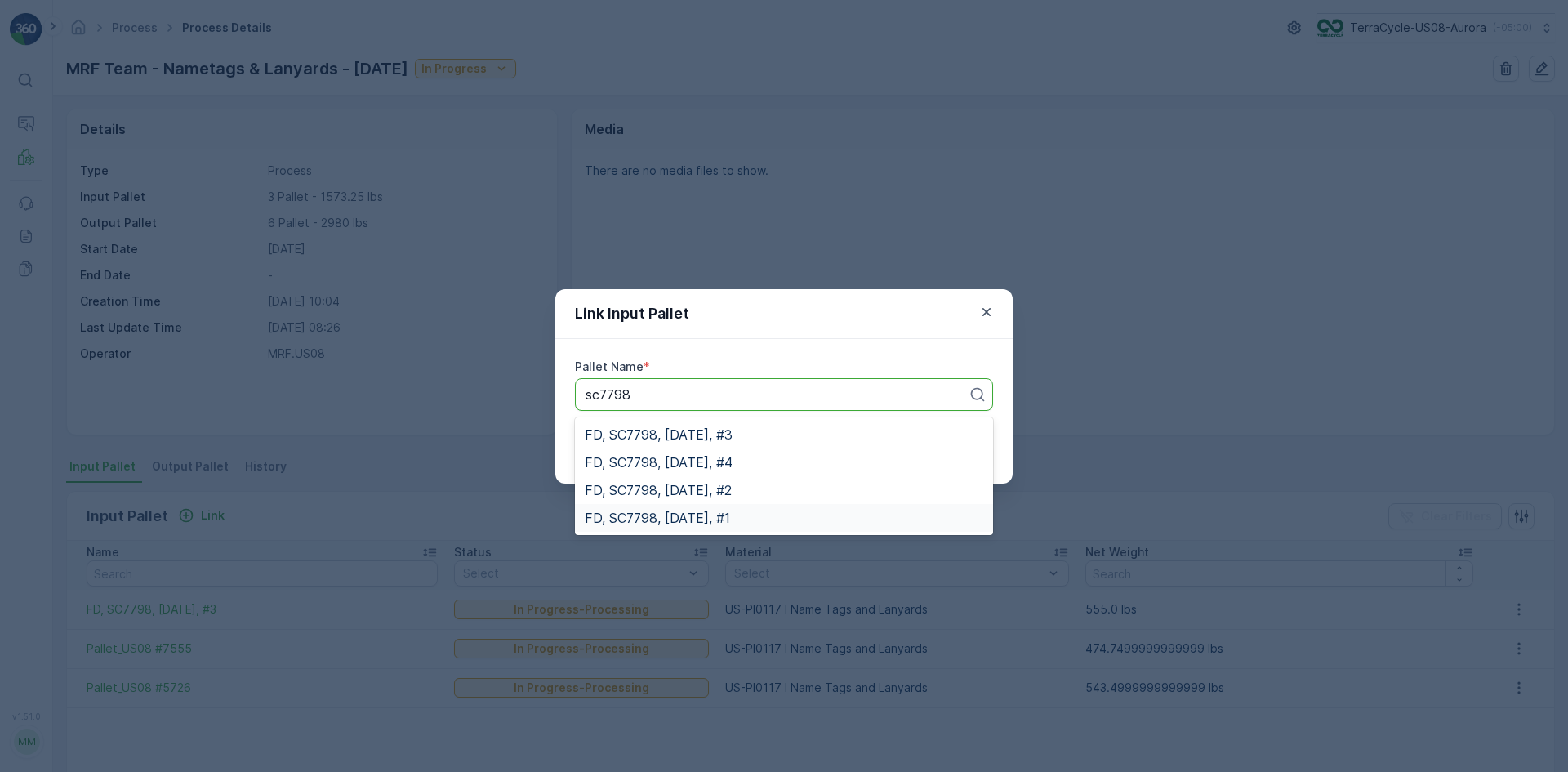
click at [750, 524] on div "FD, SC7798, [DATE], #1" at bounding box center [784, 517] width 399 height 14
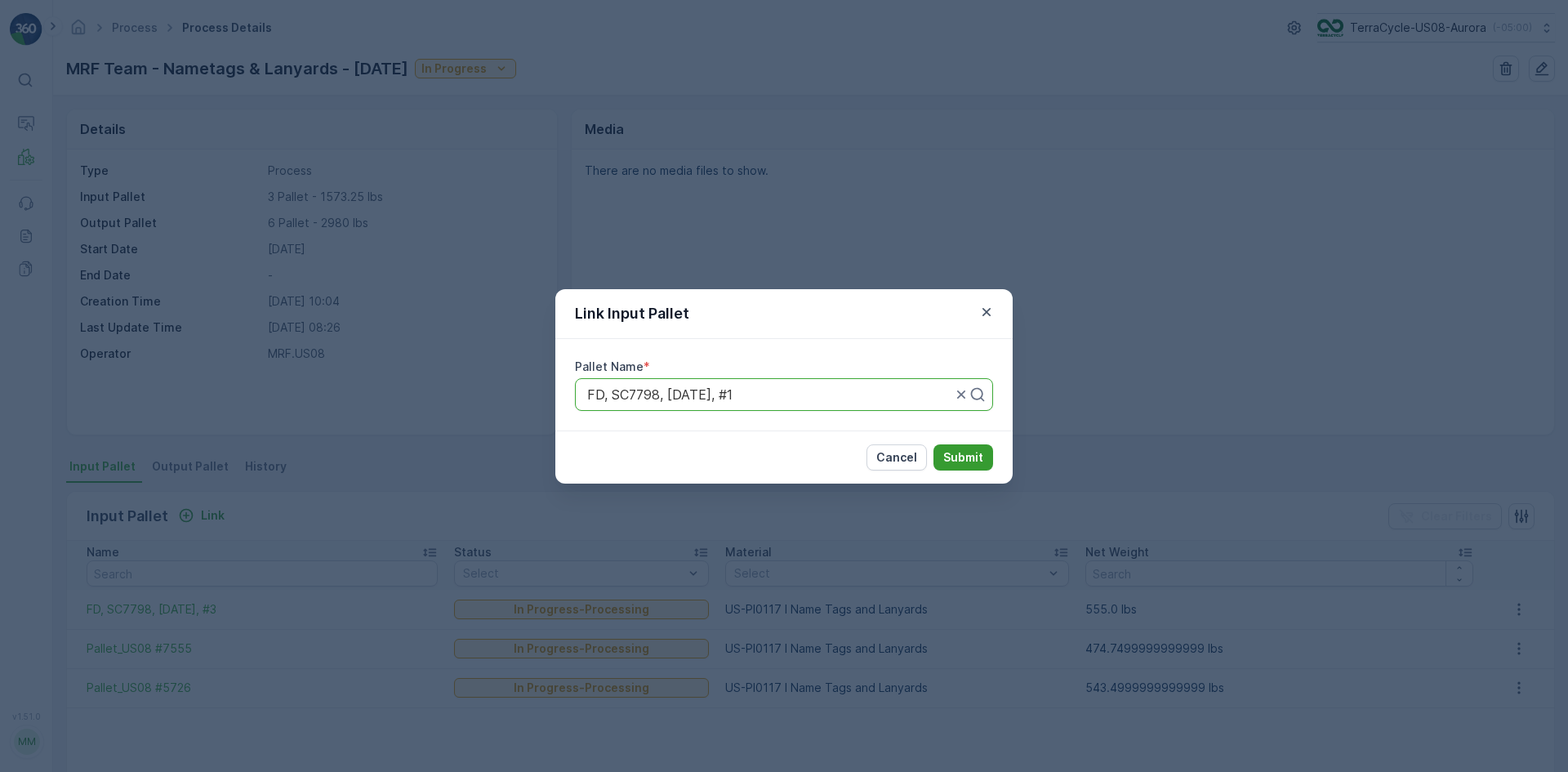
click at [958, 457] on p "Submit" at bounding box center [963, 457] width 40 height 16
click at [906, 454] on p "Cancel" at bounding box center [896, 457] width 41 height 16
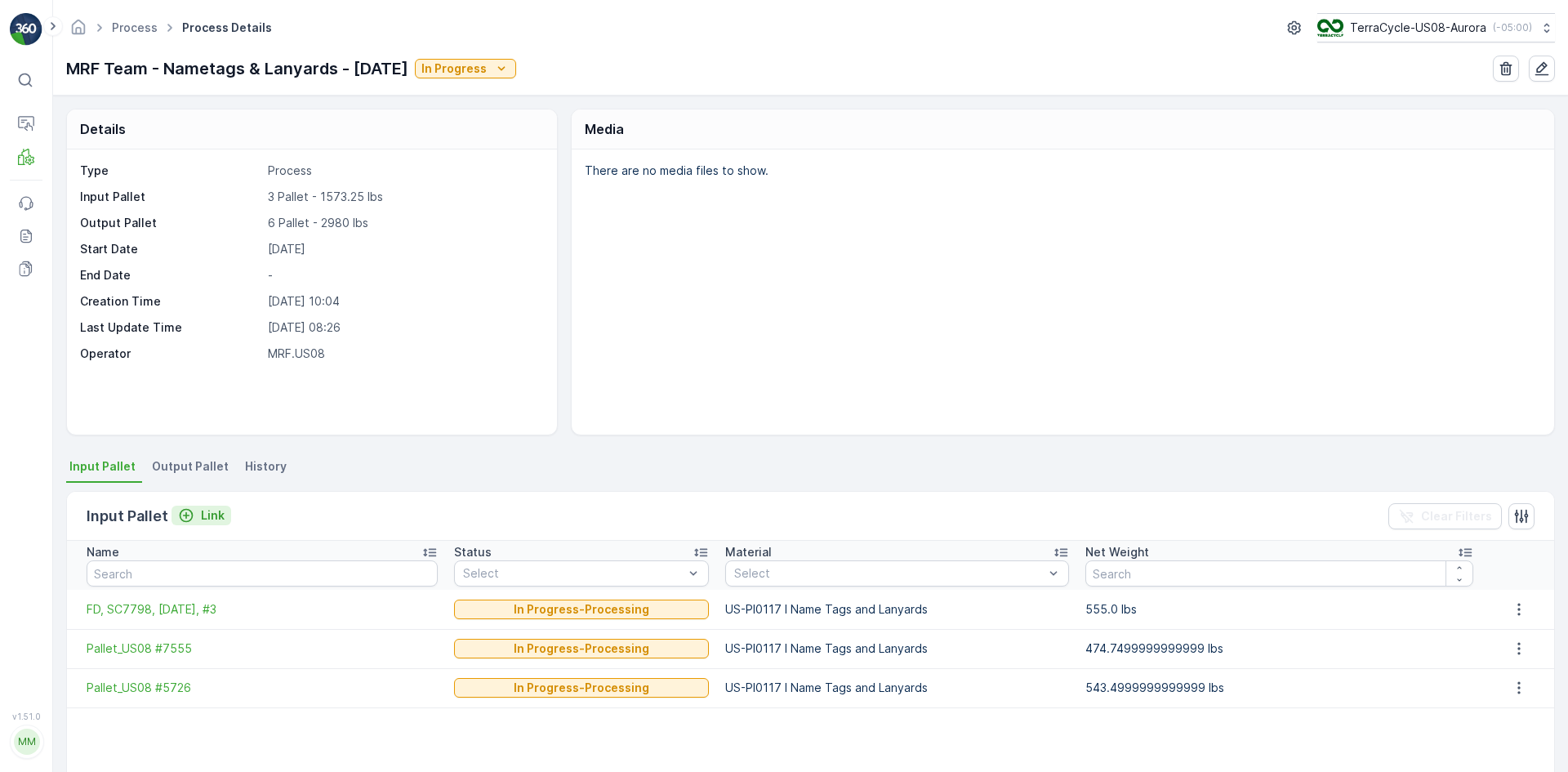
click at [210, 509] on p "Link" at bounding box center [212, 514] width 24 height 16
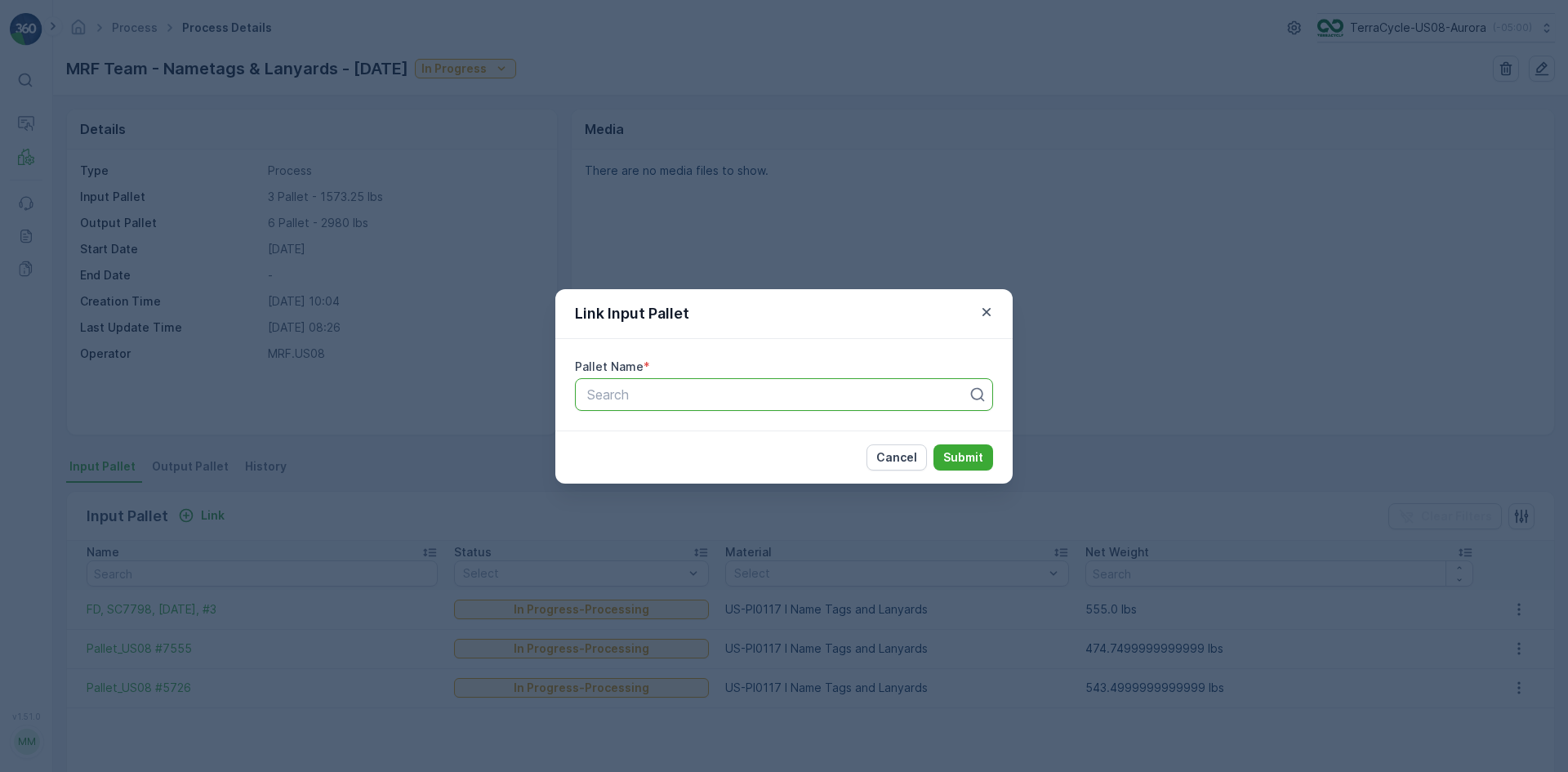
click at [877, 394] on div at bounding box center [778, 394] width 384 height 14
type input "sc7798"
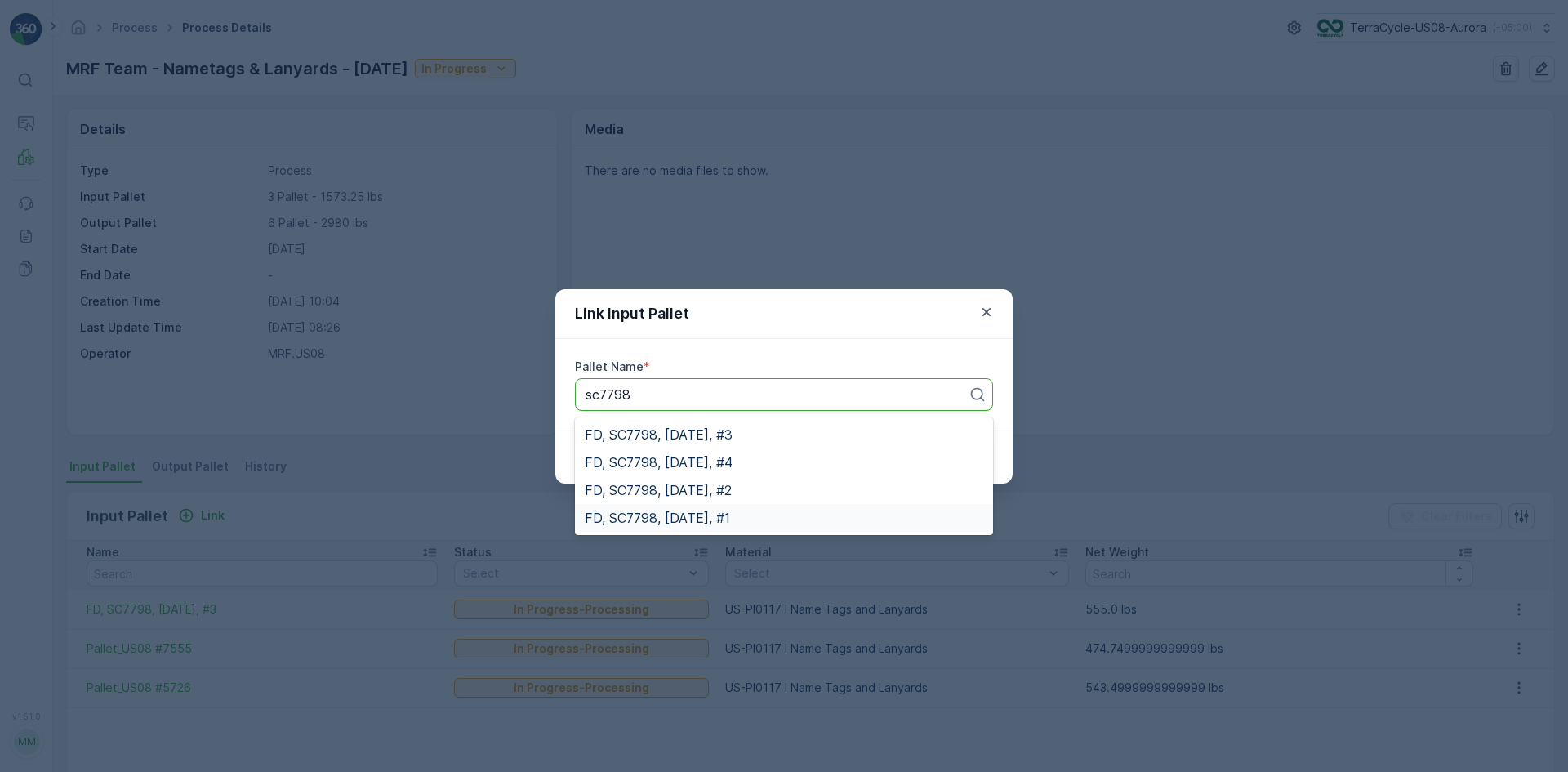
click at [770, 523] on div "FD, SC7798, [DATE], #1" at bounding box center [784, 517] width 399 height 14
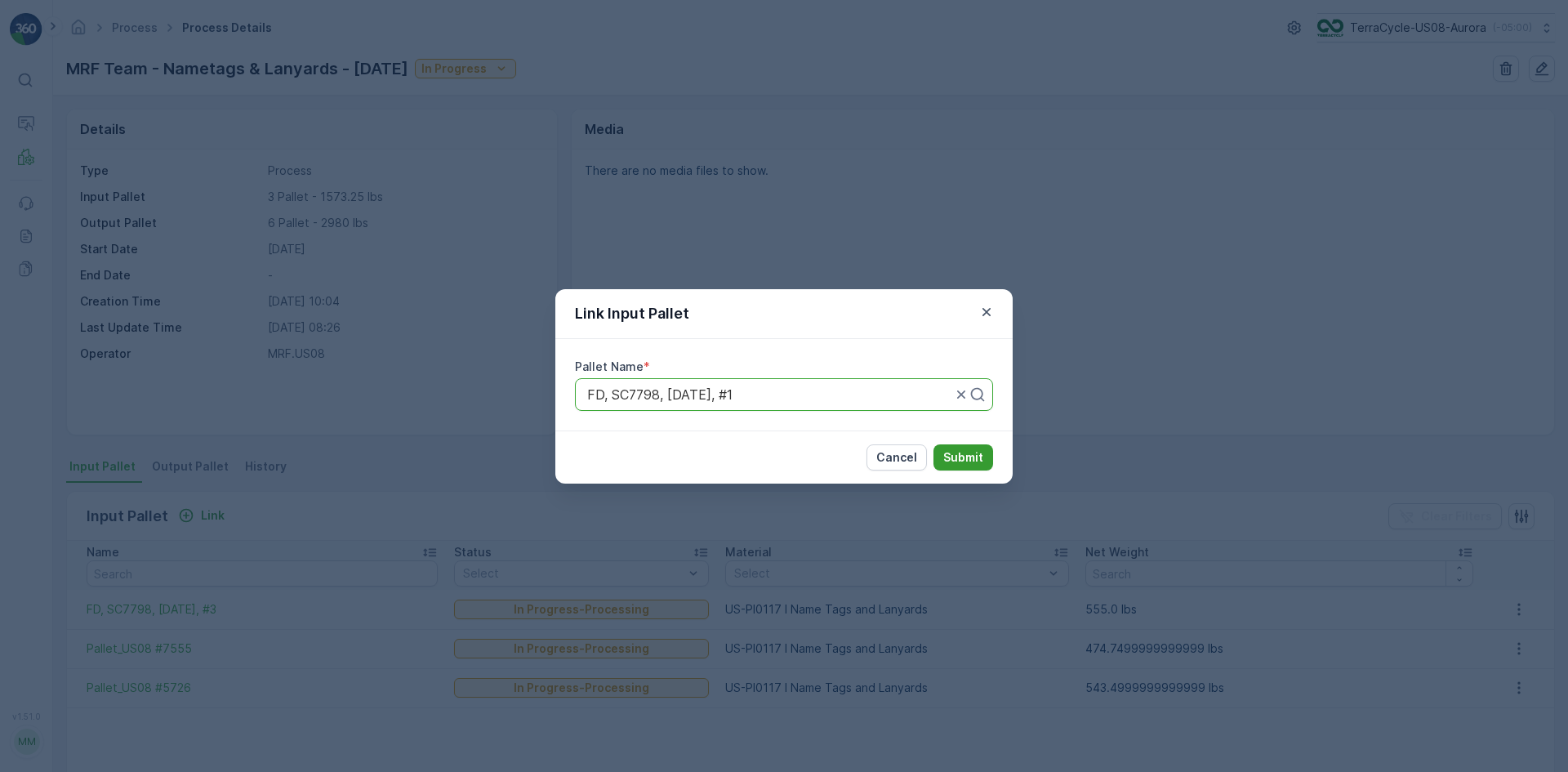
click at [973, 466] on button "Submit" at bounding box center [963, 456] width 59 height 26
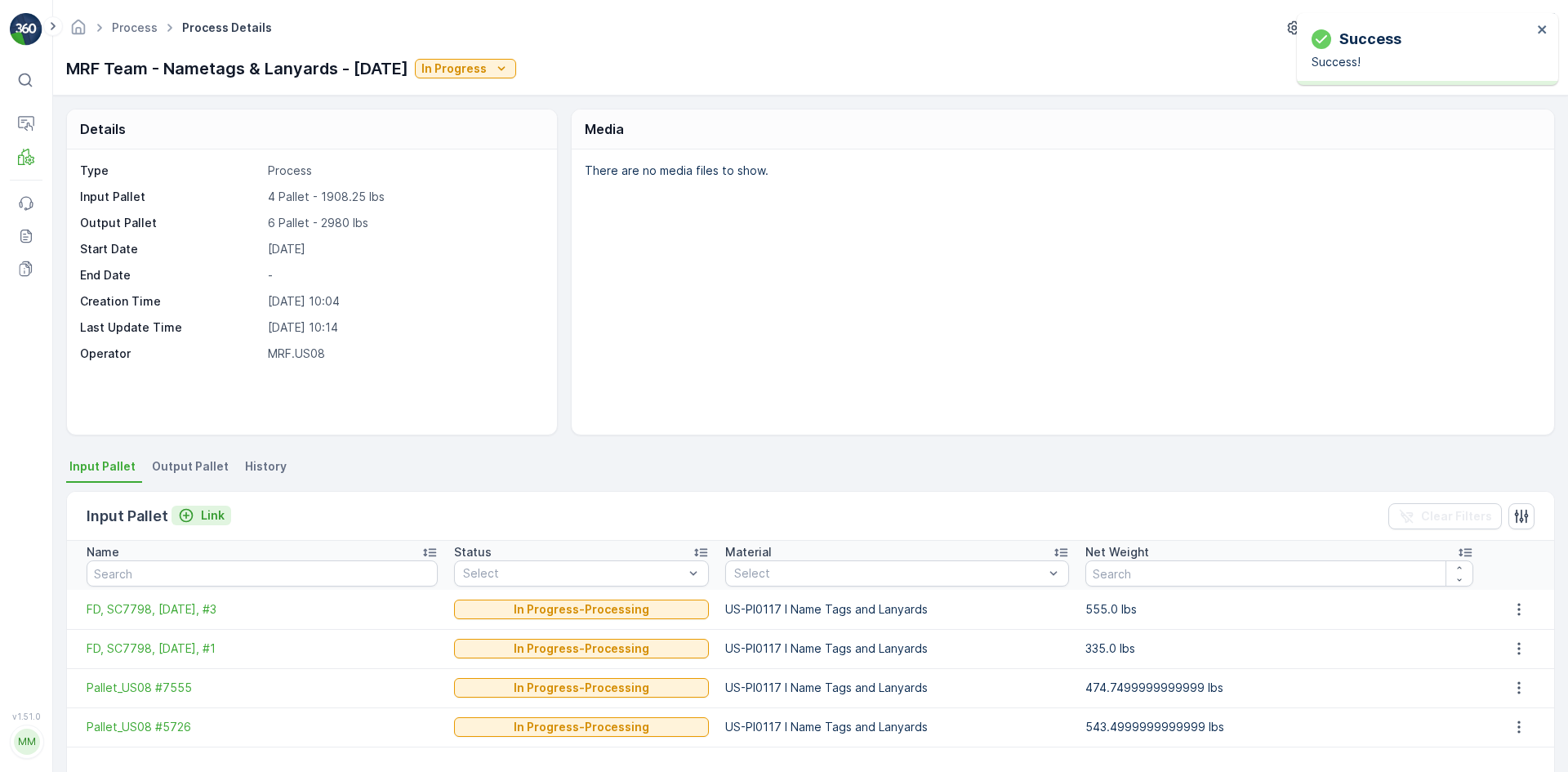
click at [185, 517] on icon "Link" at bounding box center [186, 514] width 16 height 16
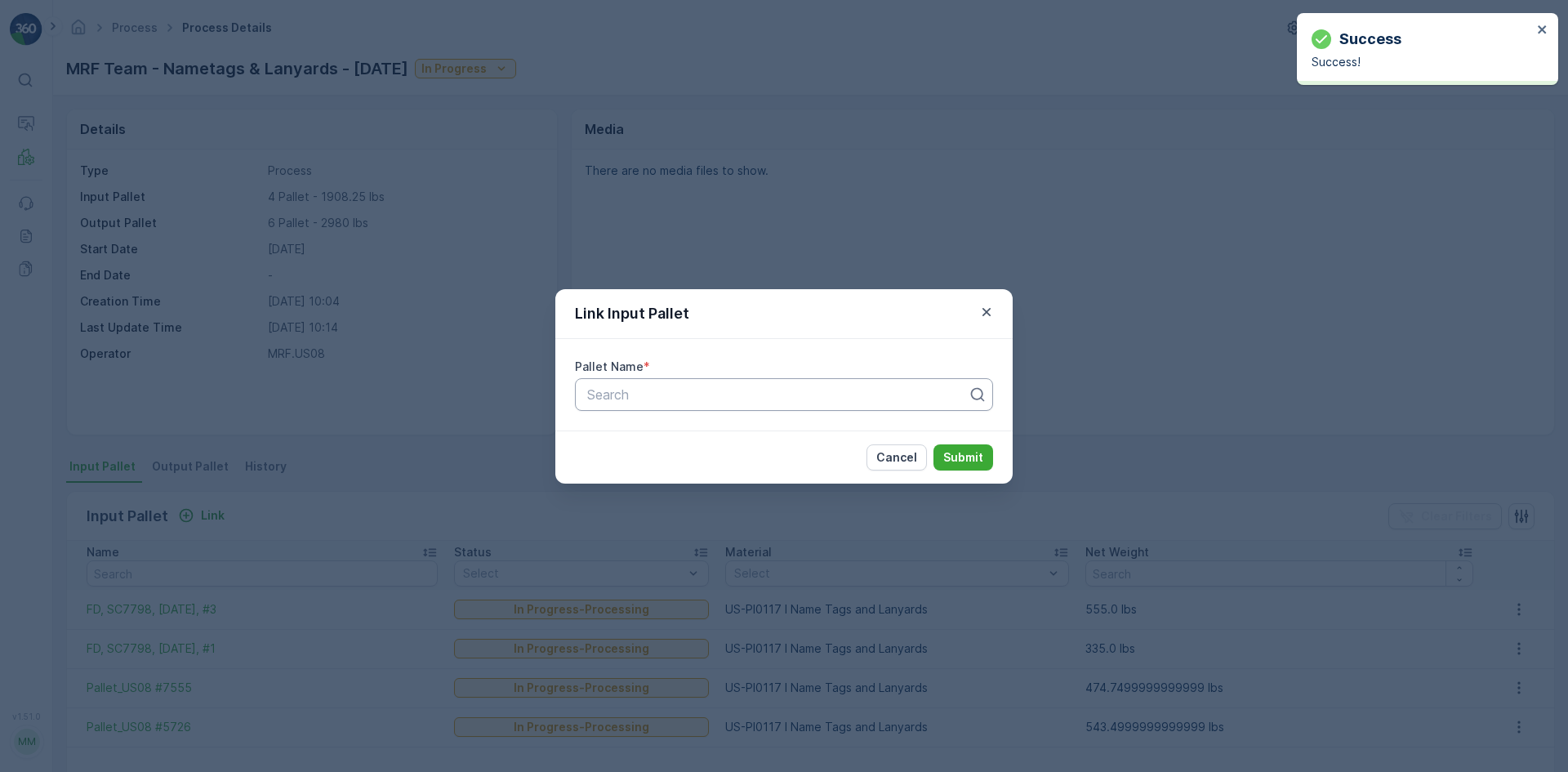
click at [586, 402] on div "Search" at bounding box center [778, 394] width 384 height 20
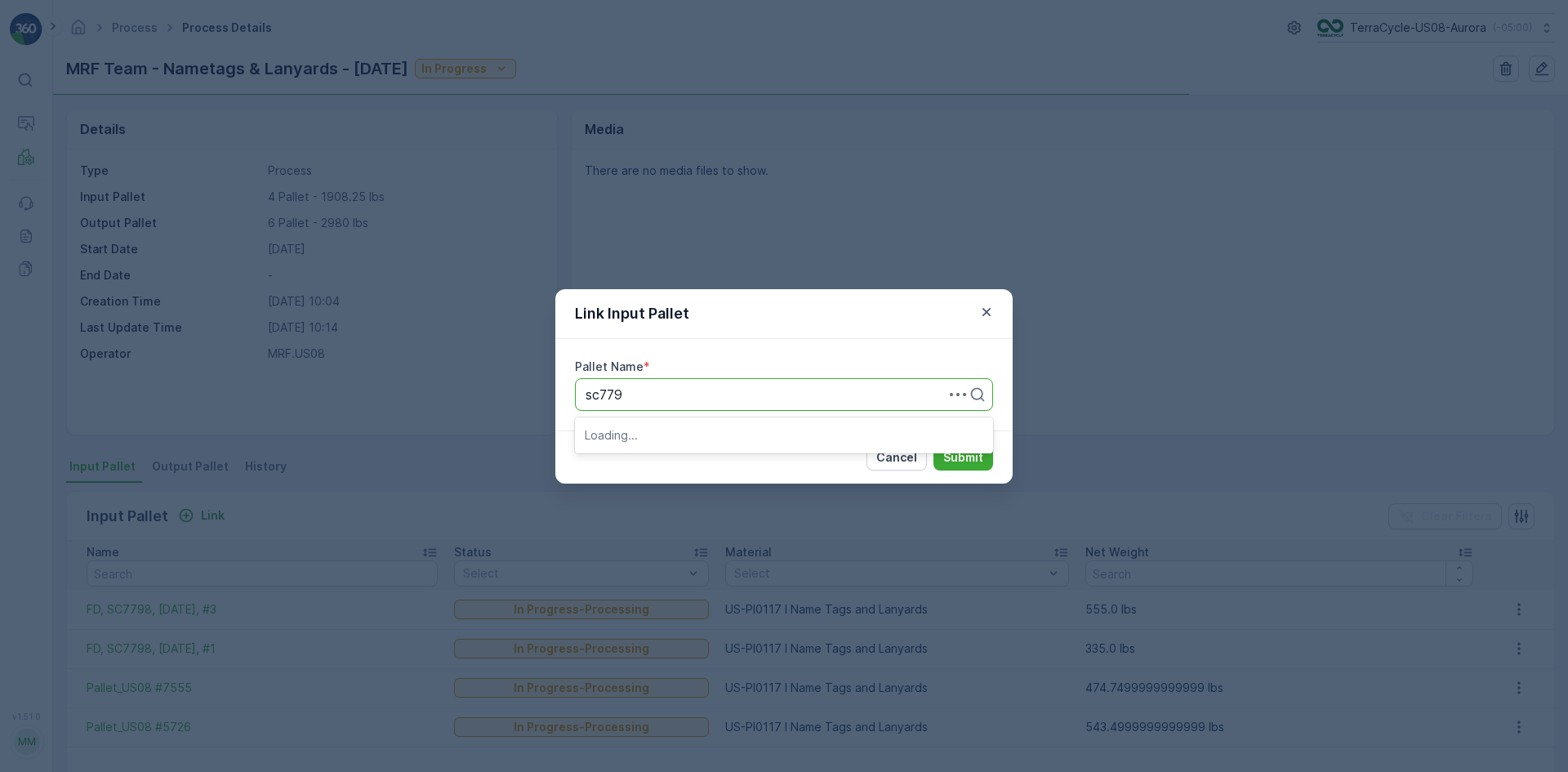
type input "sc7798"
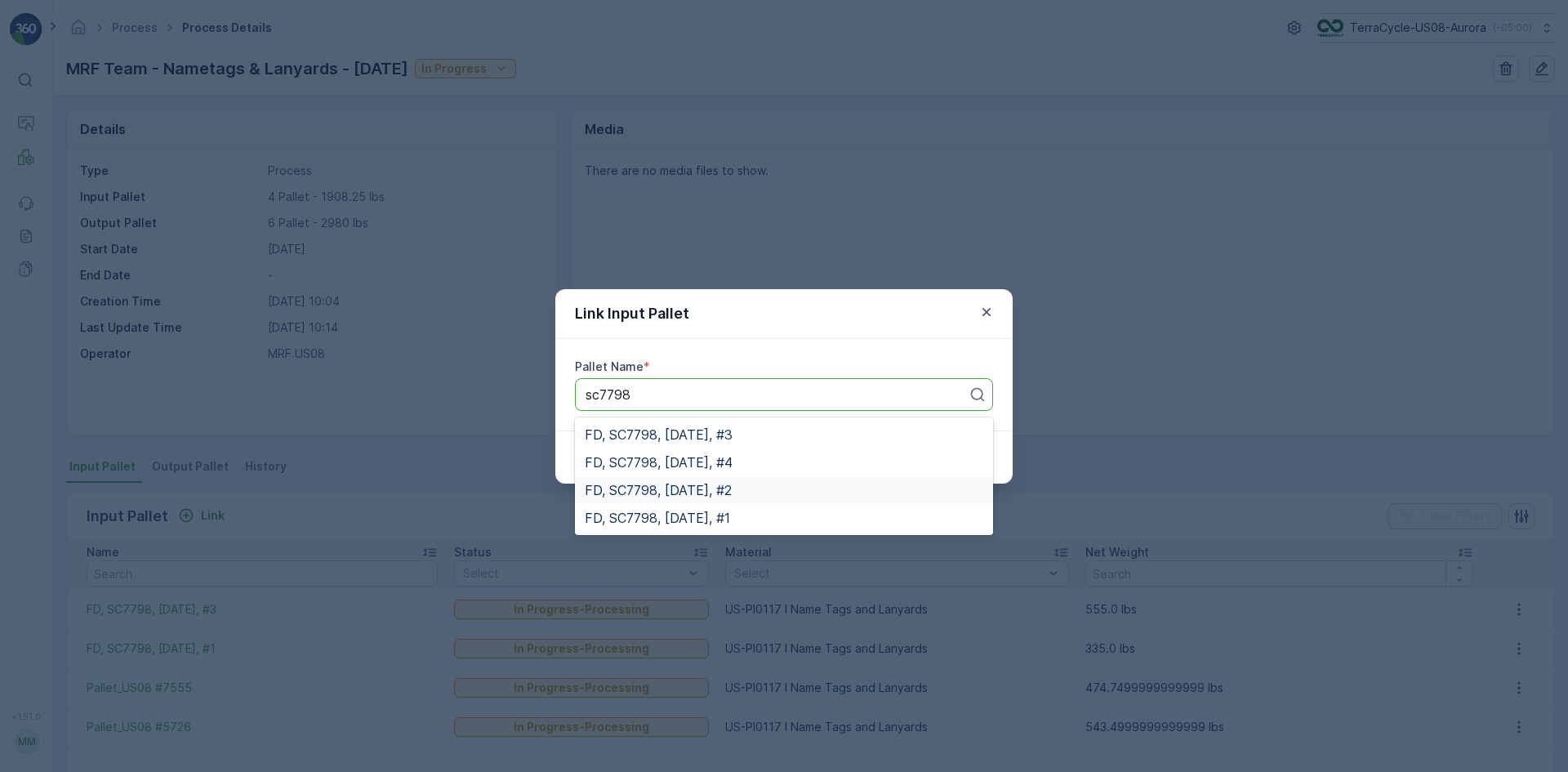
click at [875, 493] on div "FD, SC7798, [DATE], #2" at bounding box center [784, 490] width 399 height 14
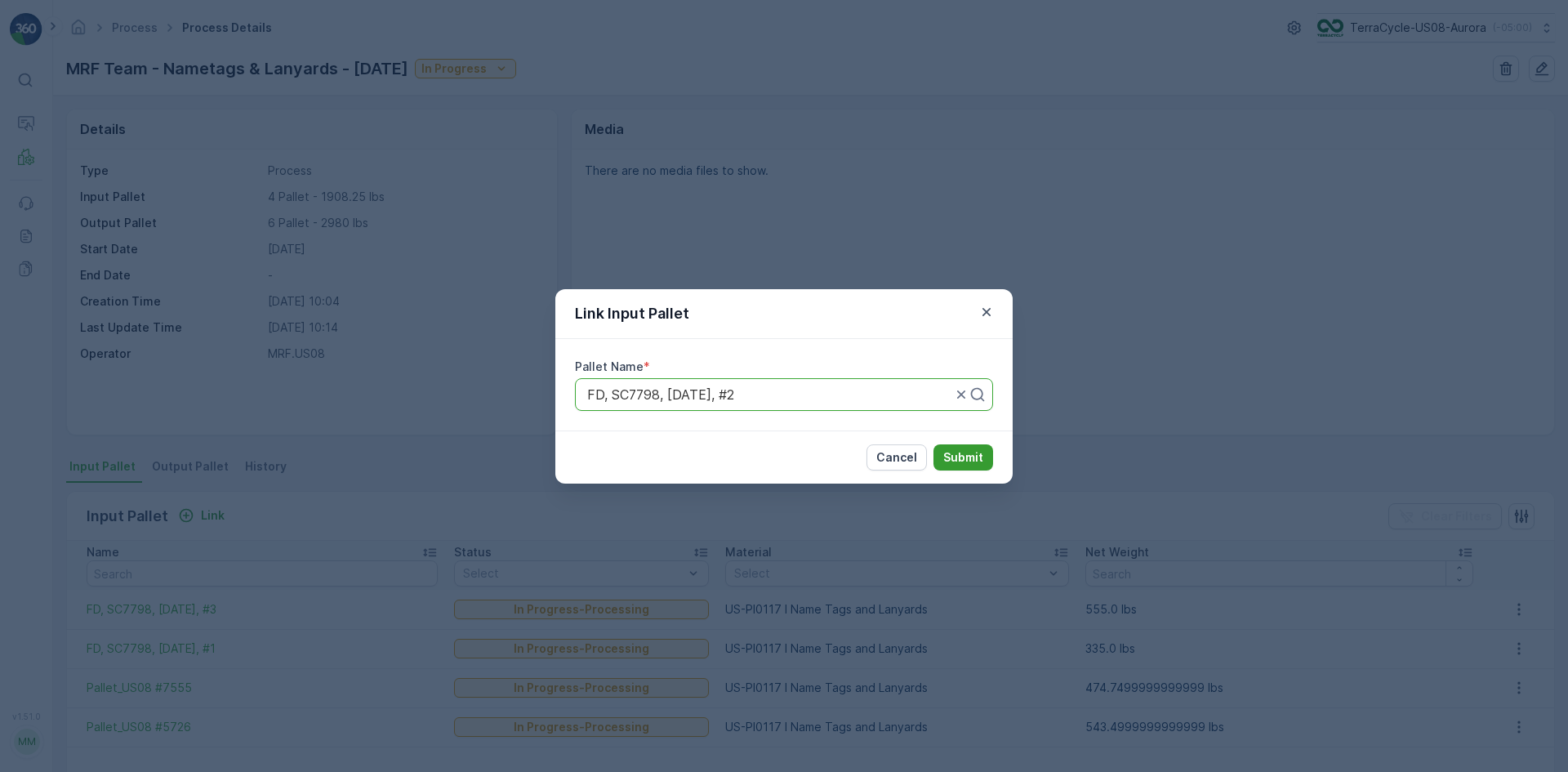
click at [972, 449] on button "Submit" at bounding box center [963, 456] width 59 height 26
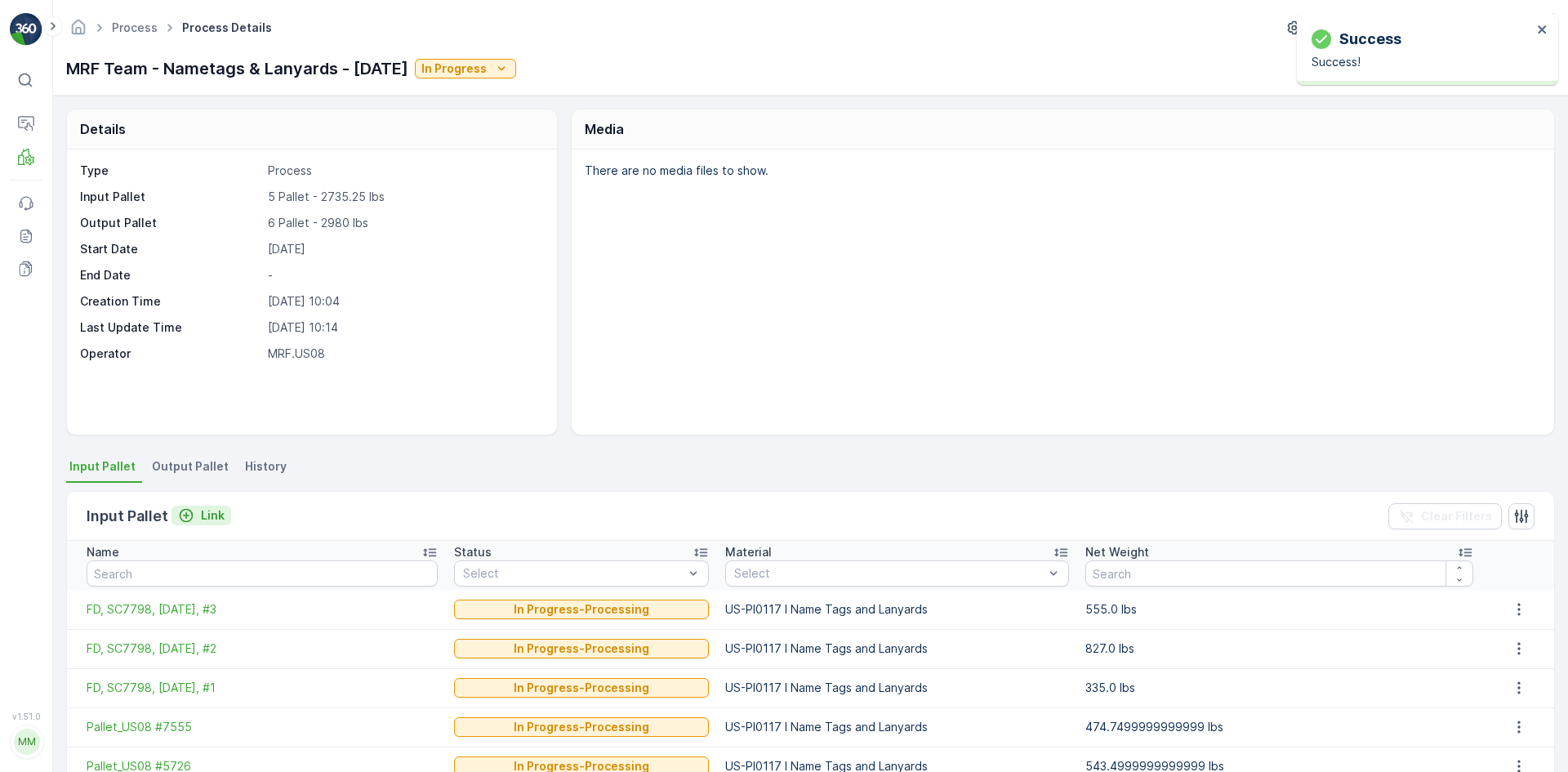
click at [203, 514] on p "Link" at bounding box center [212, 514] width 24 height 16
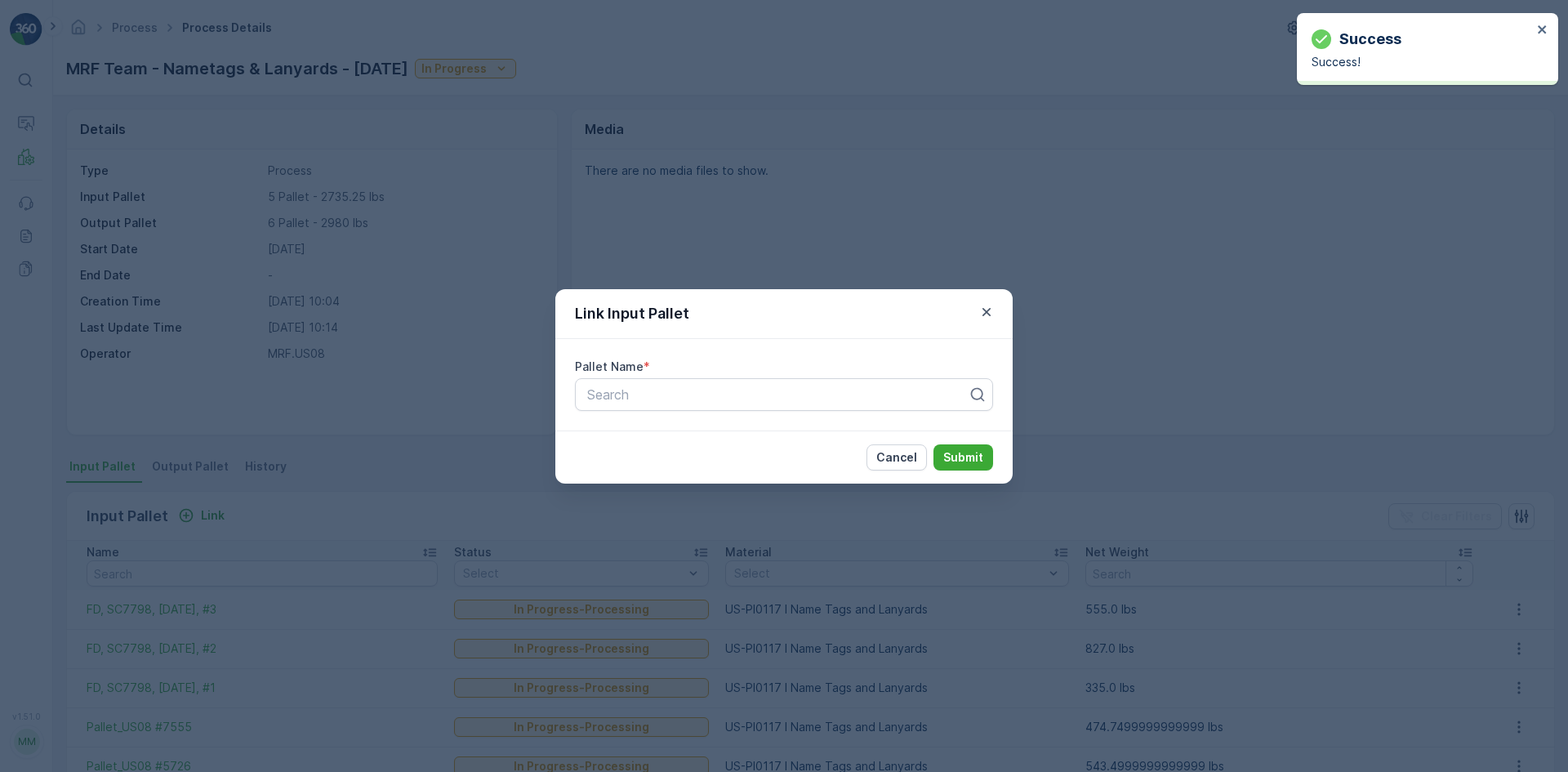
click at [783, 410] on div "Pallet Name * Search" at bounding box center [784, 385] width 457 height 92
click at [789, 387] on div at bounding box center [778, 394] width 384 height 14
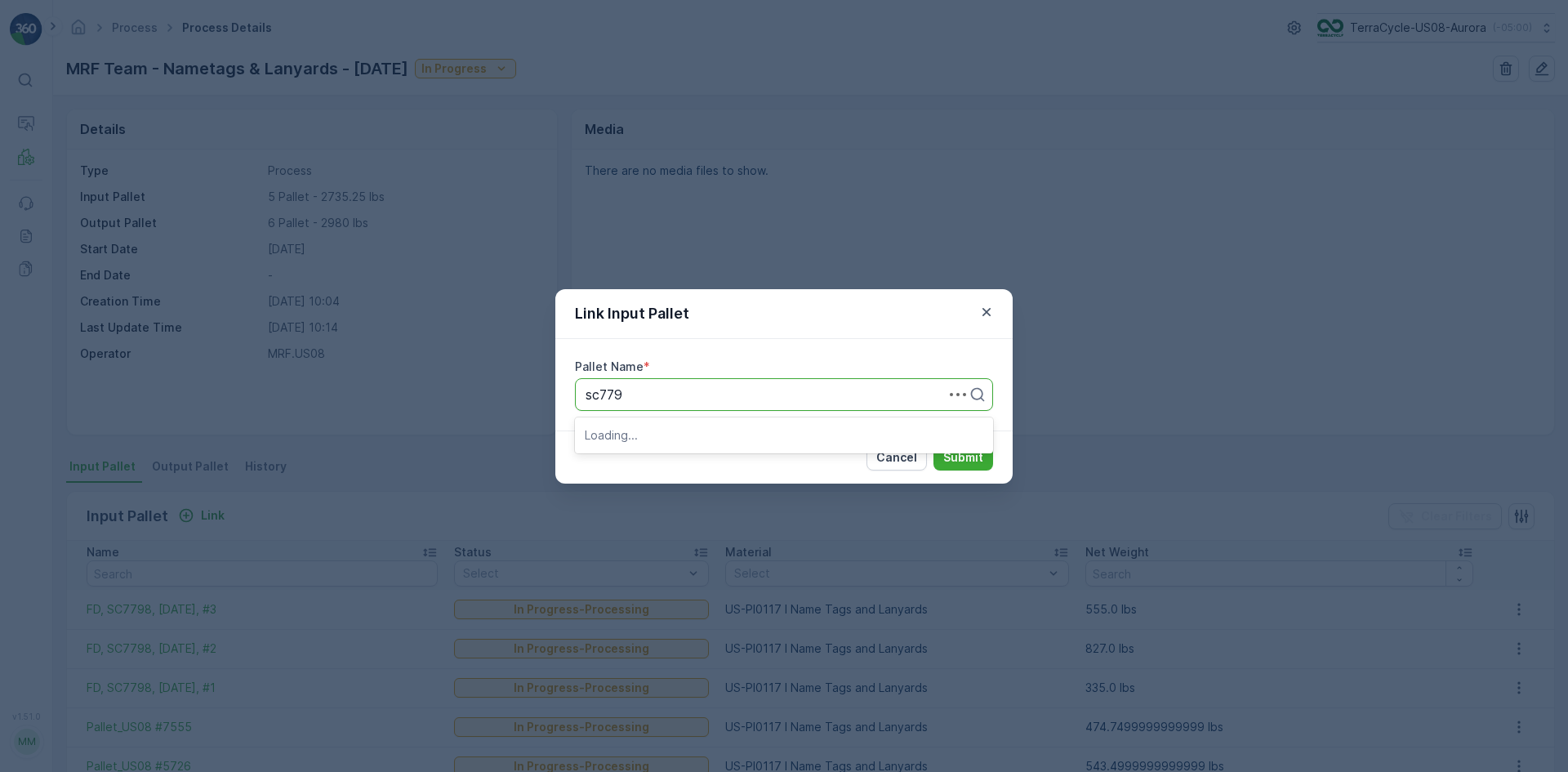
type input "sc7798"
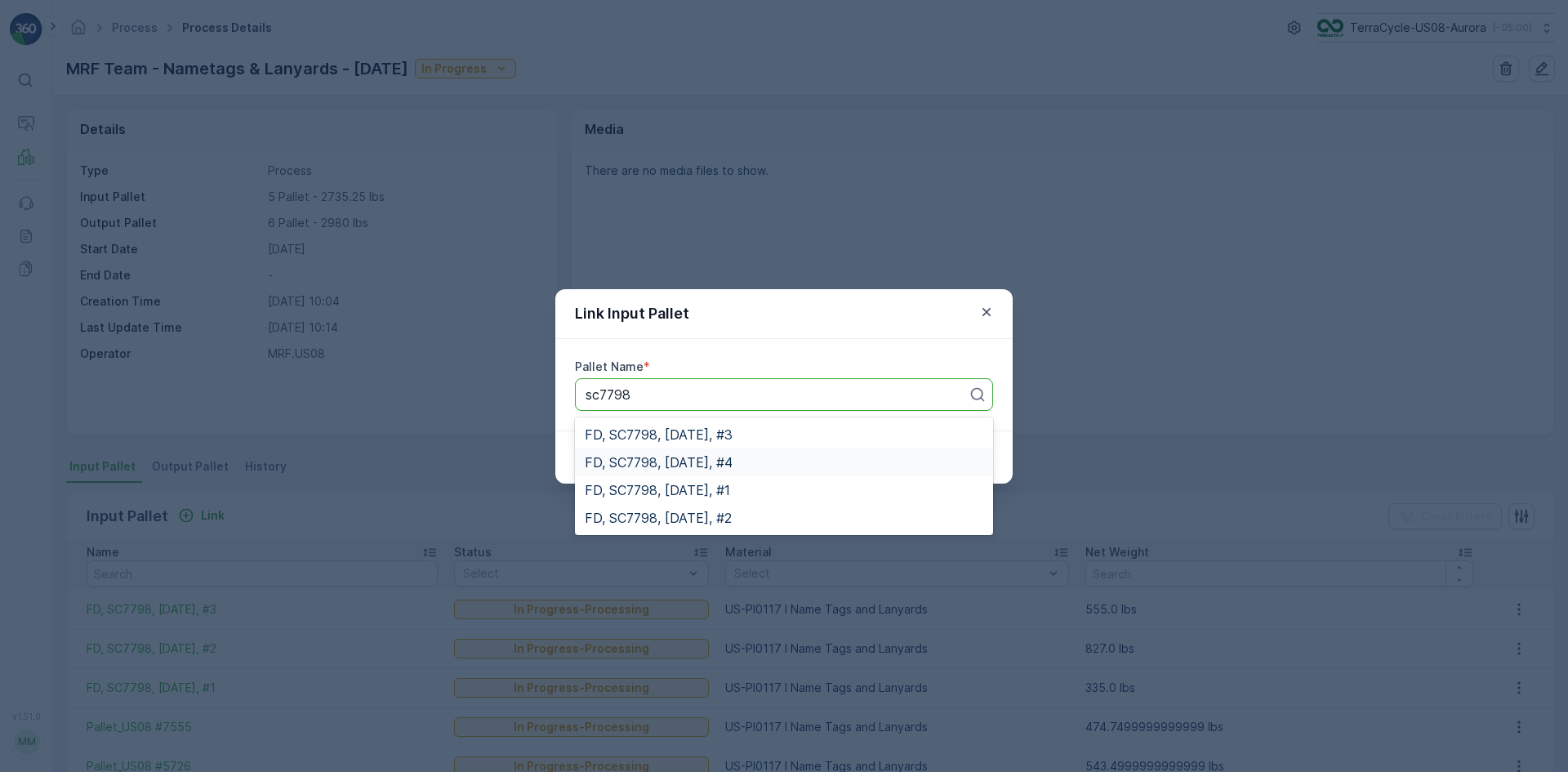
click at [803, 458] on div "FD, SC7798, [DATE], #4" at bounding box center [784, 462] width 399 height 14
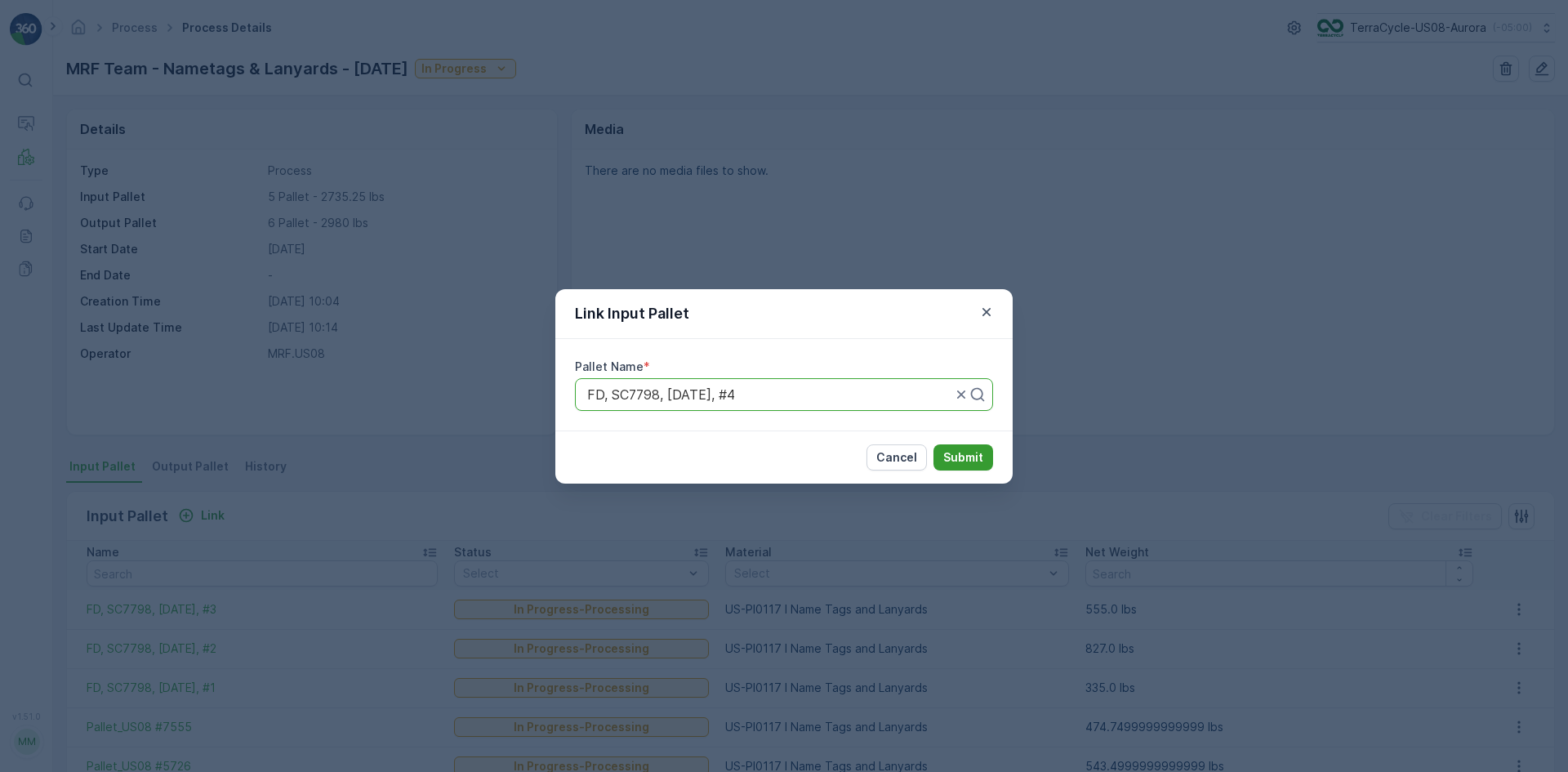
click at [982, 452] on p "Submit" at bounding box center [963, 457] width 40 height 16
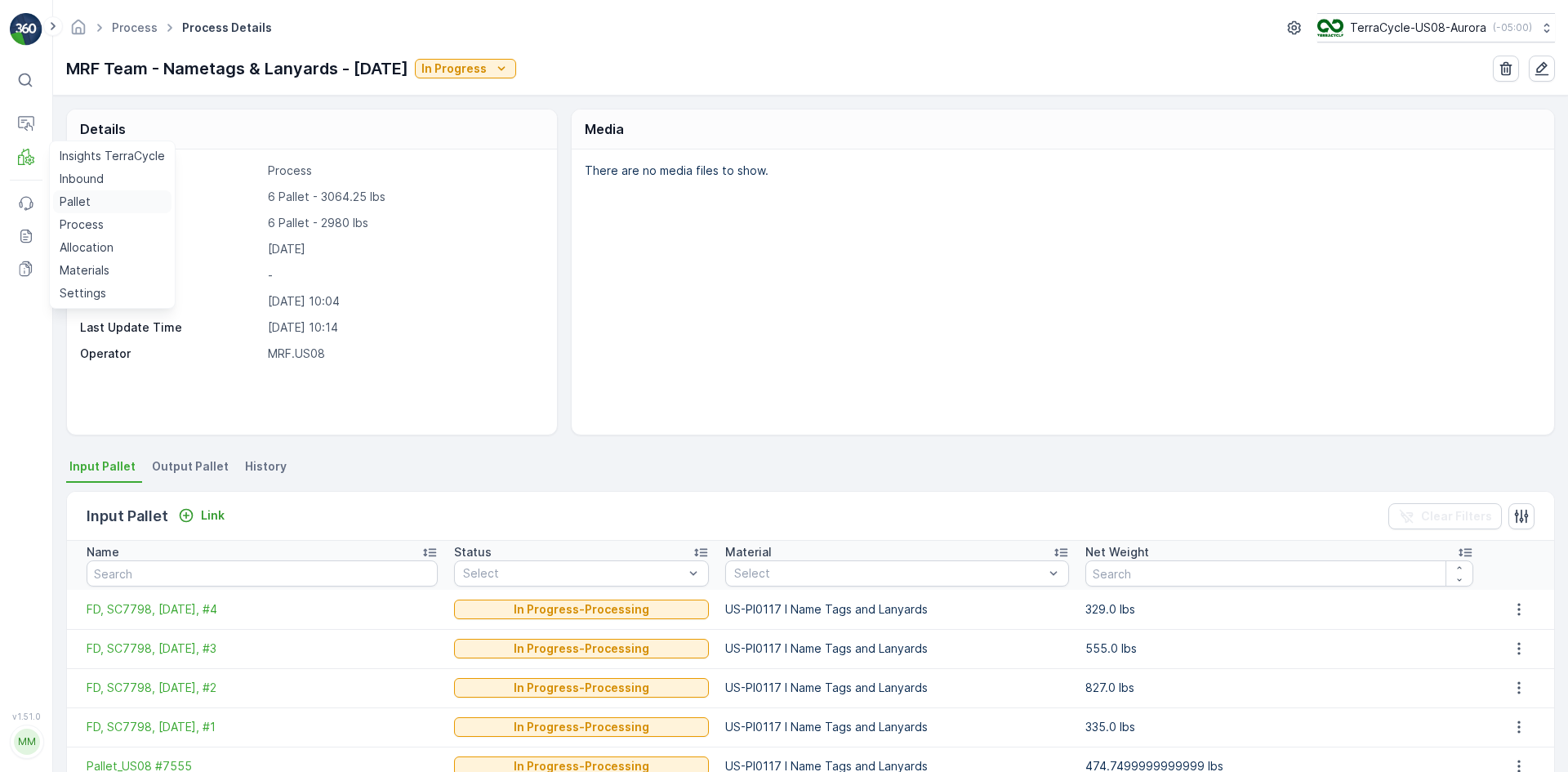
click at [94, 200] on link "Pallet" at bounding box center [113, 201] width 118 height 23
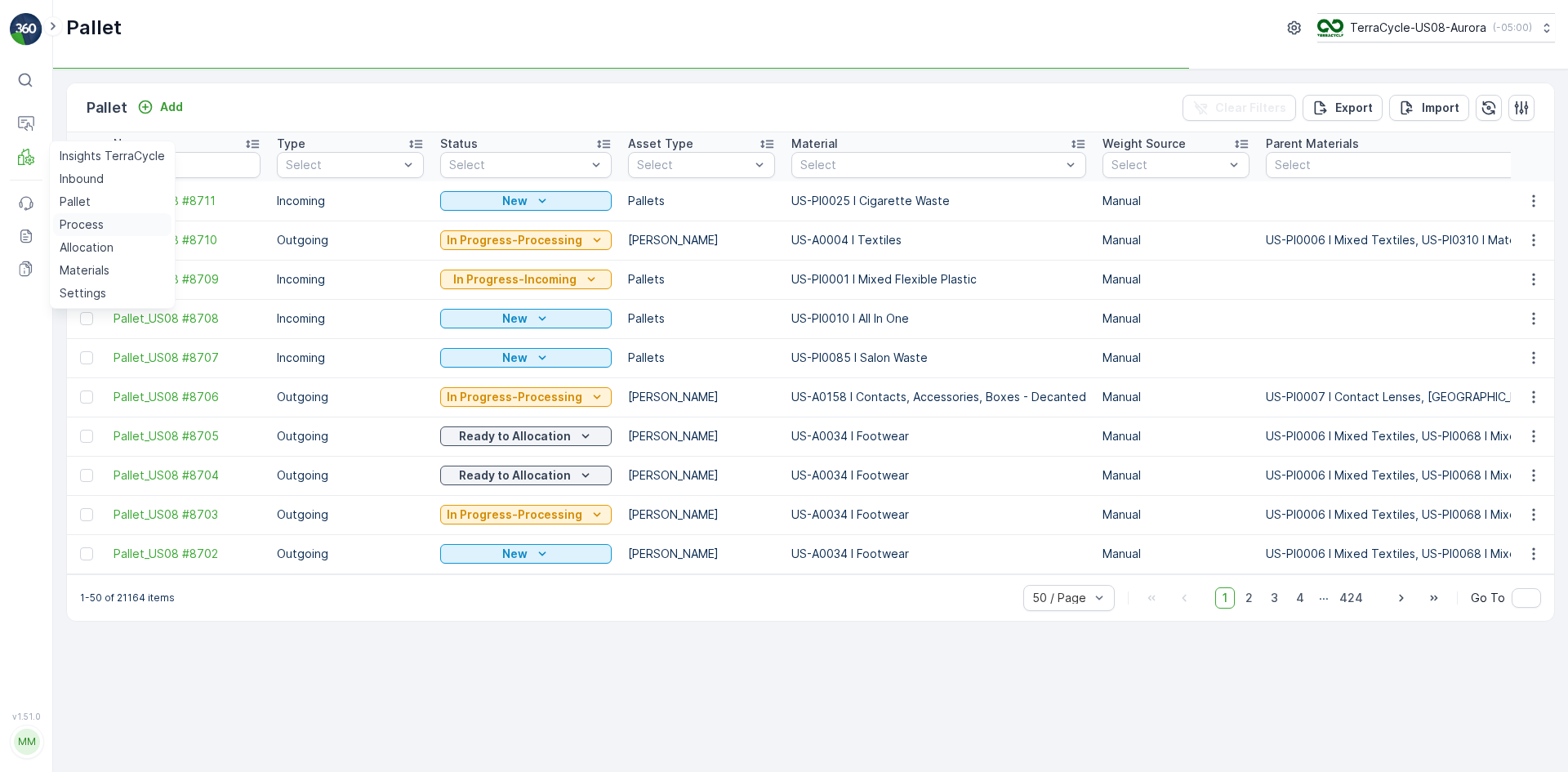
click at [82, 228] on p "Process" at bounding box center [81, 224] width 44 height 16
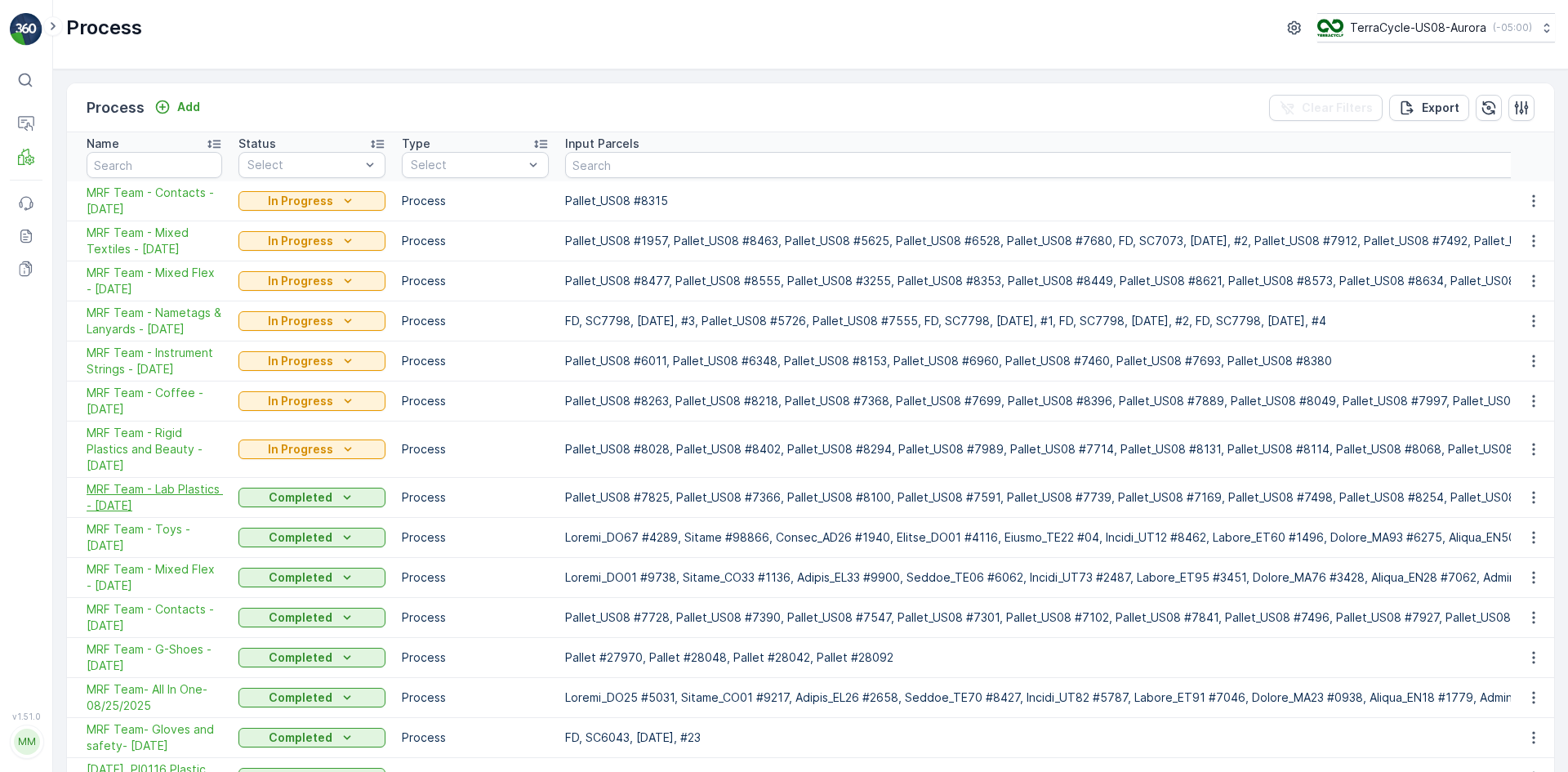
click at [185, 485] on span "MRF Team - Lab Plastics - [DATE]" at bounding box center [155, 497] width 136 height 32
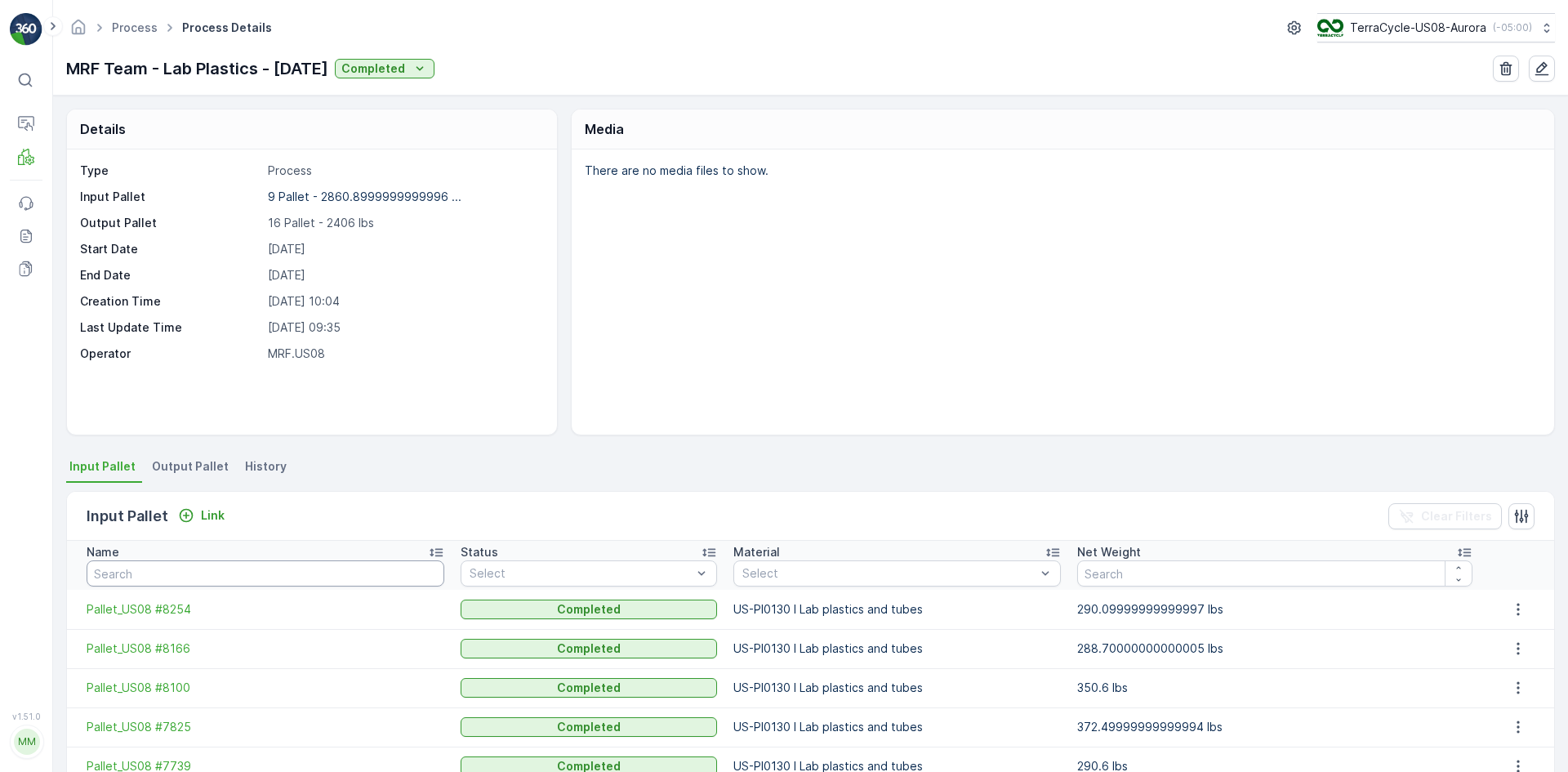
click at [184, 573] on input "text" at bounding box center [265, 573] width 358 height 26
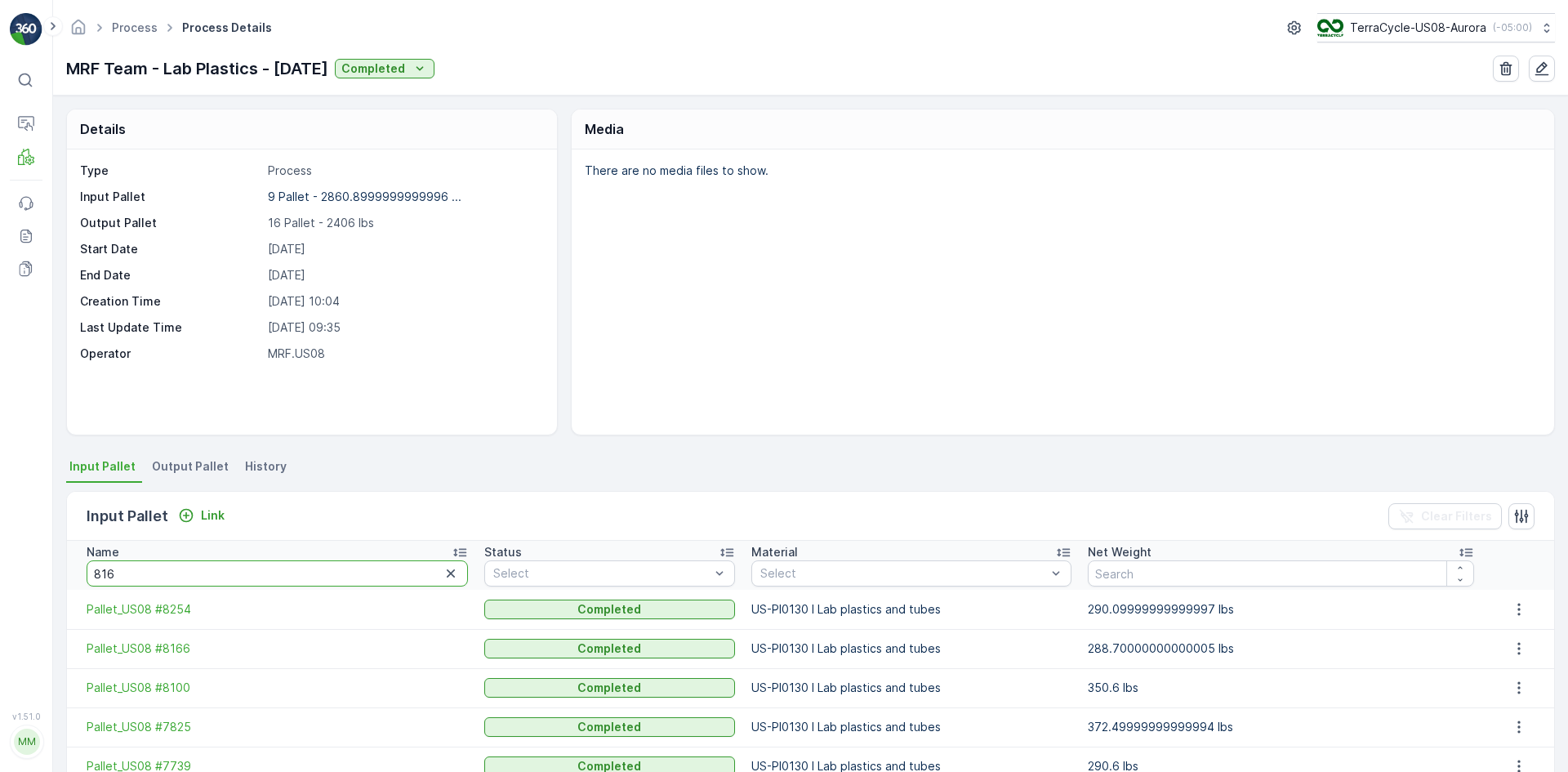
type input "8166"
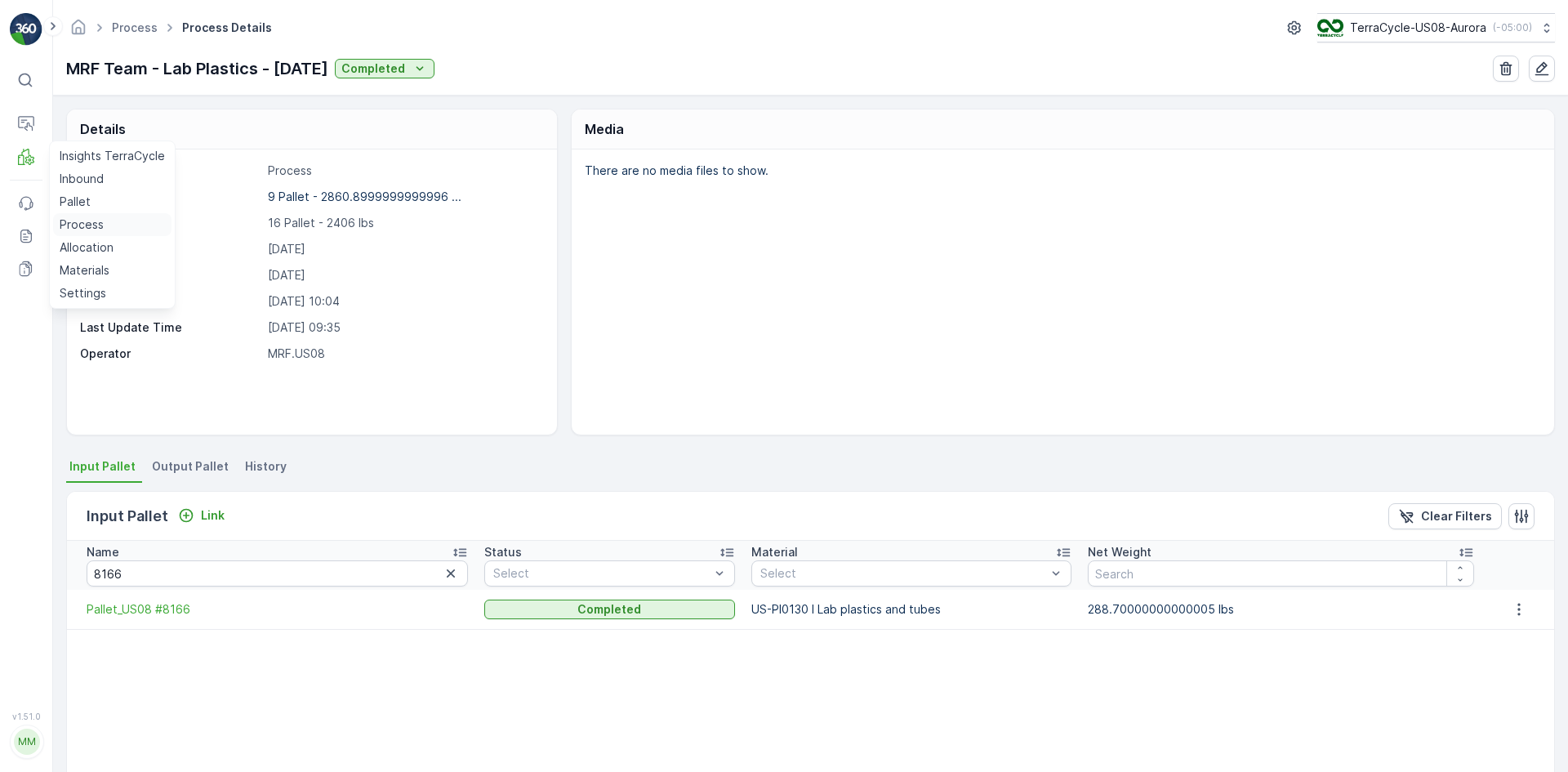
click at [94, 226] on p "Process" at bounding box center [81, 224] width 44 height 16
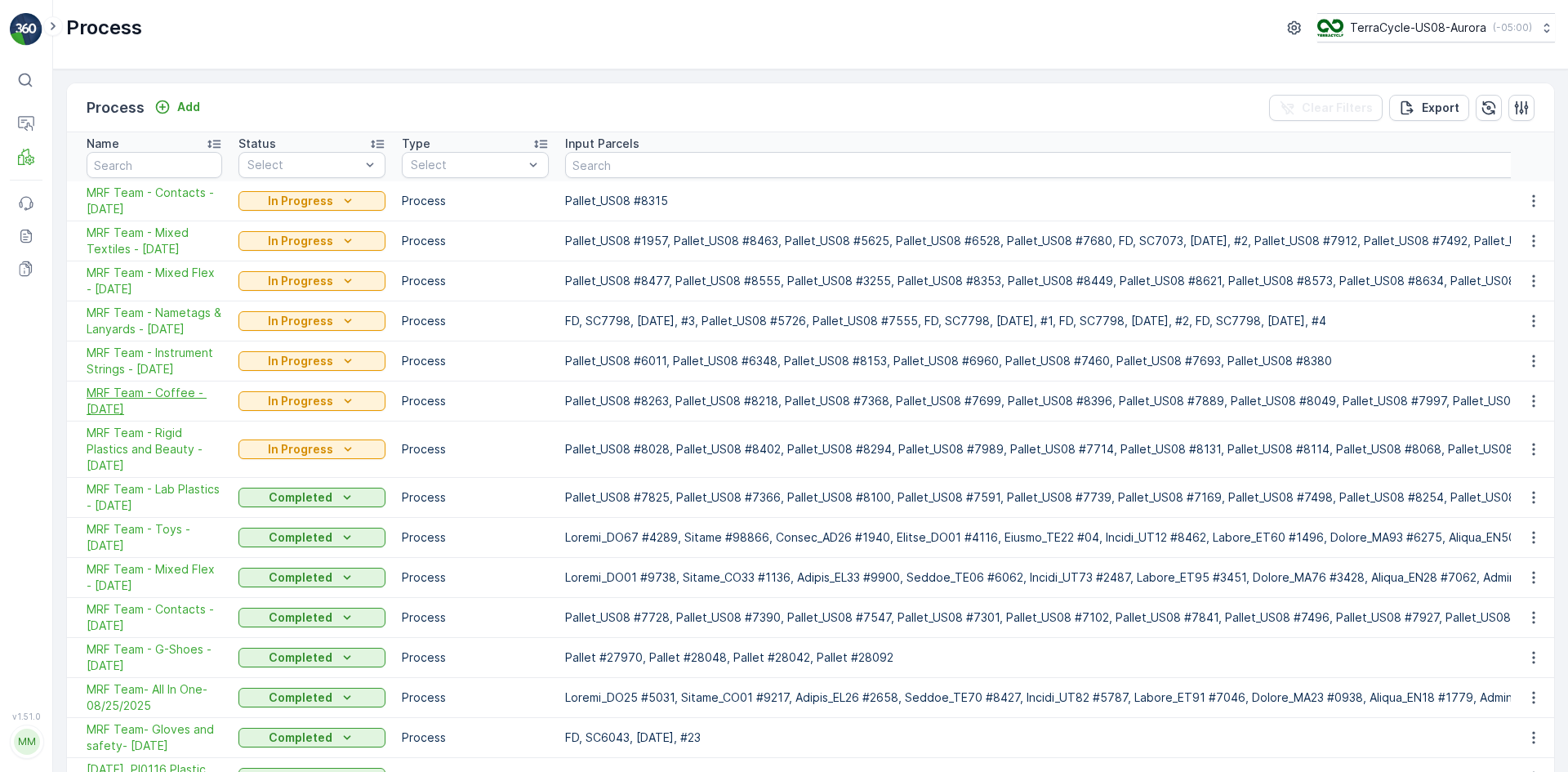
click at [189, 399] on span "MRF Team - Coffee - [DATE]" at bounding box center [155, 401] width 136 height 32
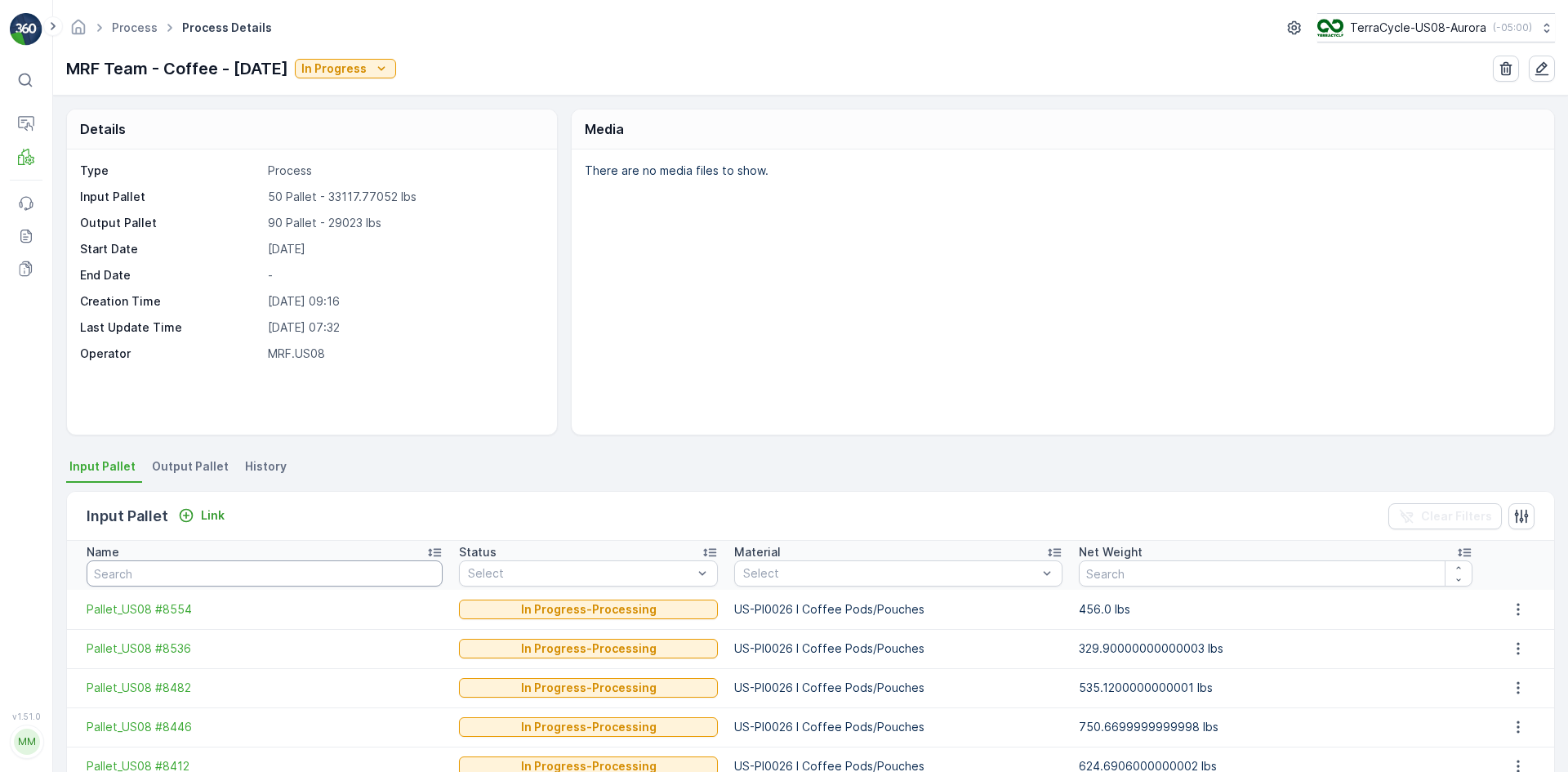
click at [155, 578] on input "text" at bounding box center [264, 573] width 356 height 26
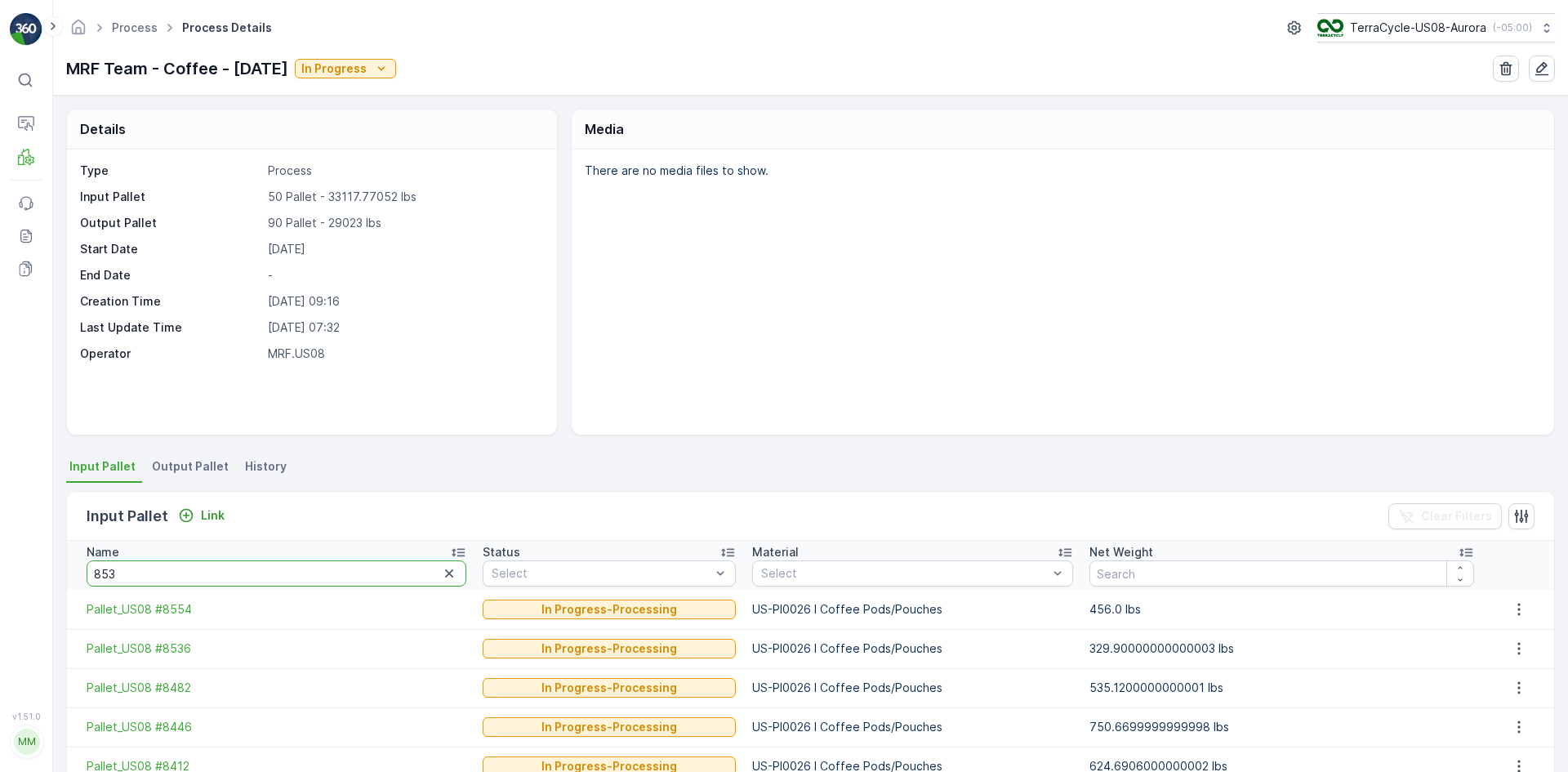
type input "8536"
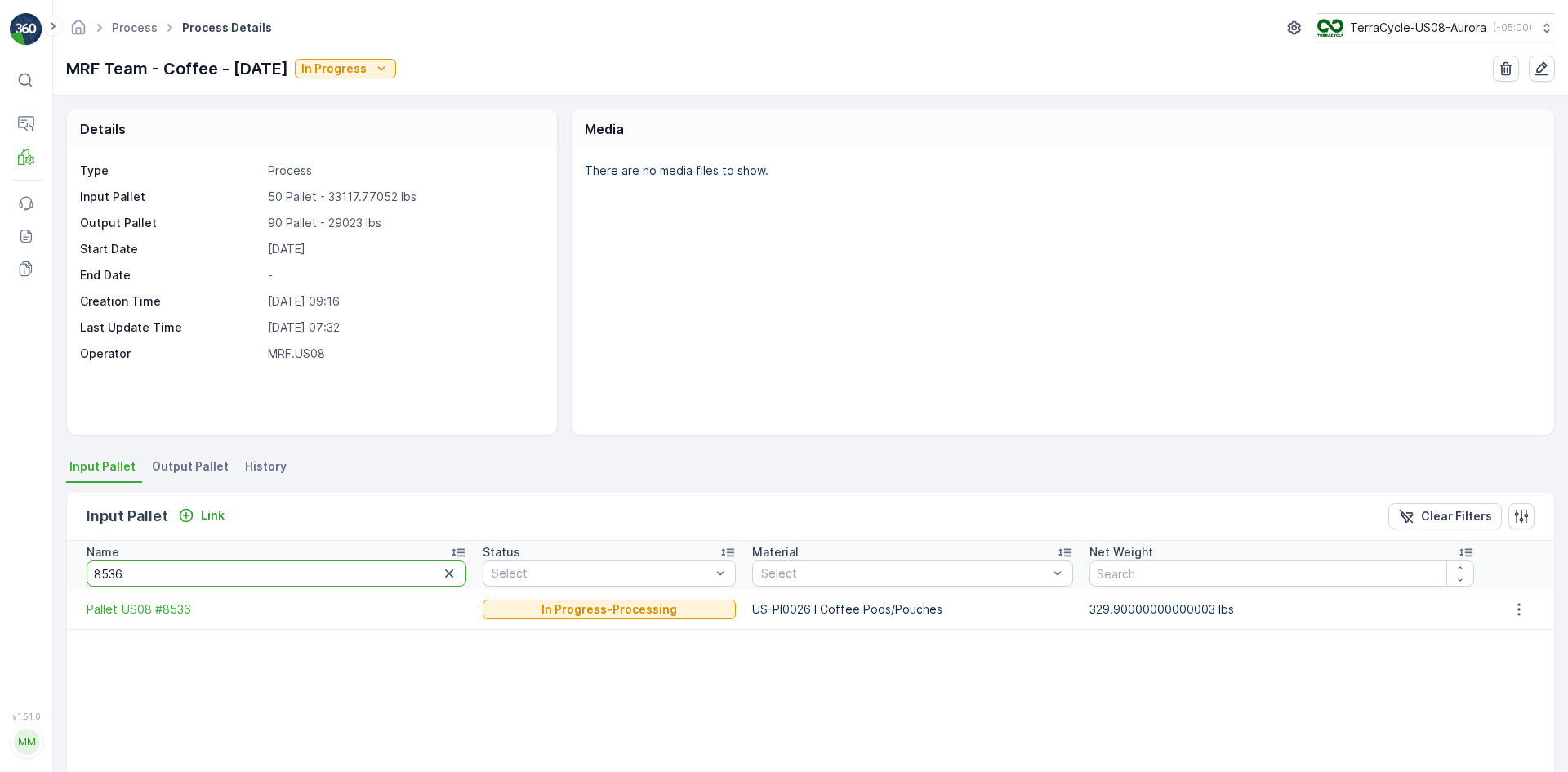
drag, startPoint x: 194, startPoint y: 582, endPoint x: 22, endPoint y: 611, distance: 174.4
click at [22, 611] on div "⌘B Operations MRF Events Reports Documents v 1.51.0 MM MRF.US08 Process Process…" at bounding box center [784, 386] width 1568 height 772
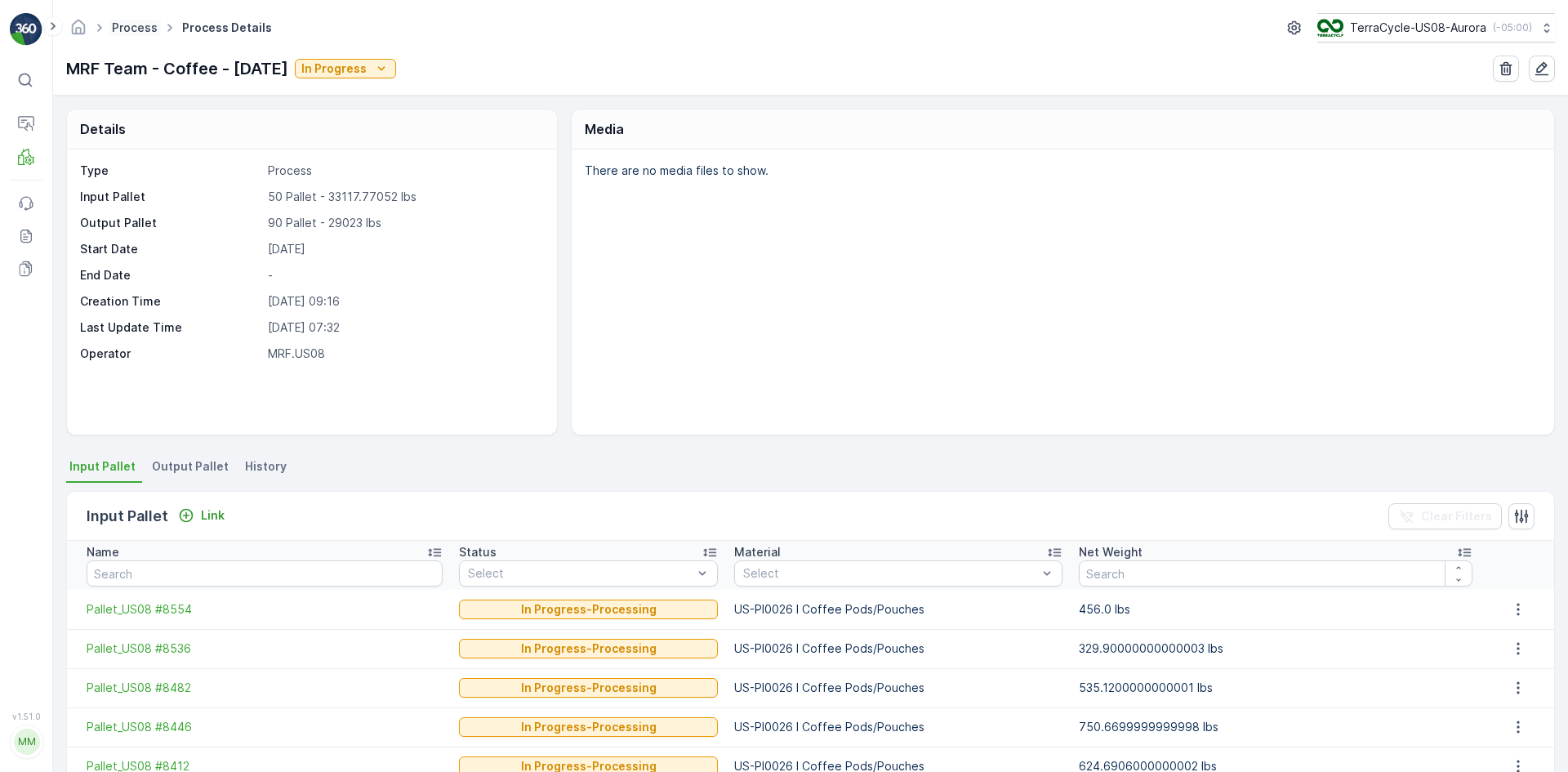
click at [151, 24] on link "Process" at bounding box center [135, 27] width 46 height 14
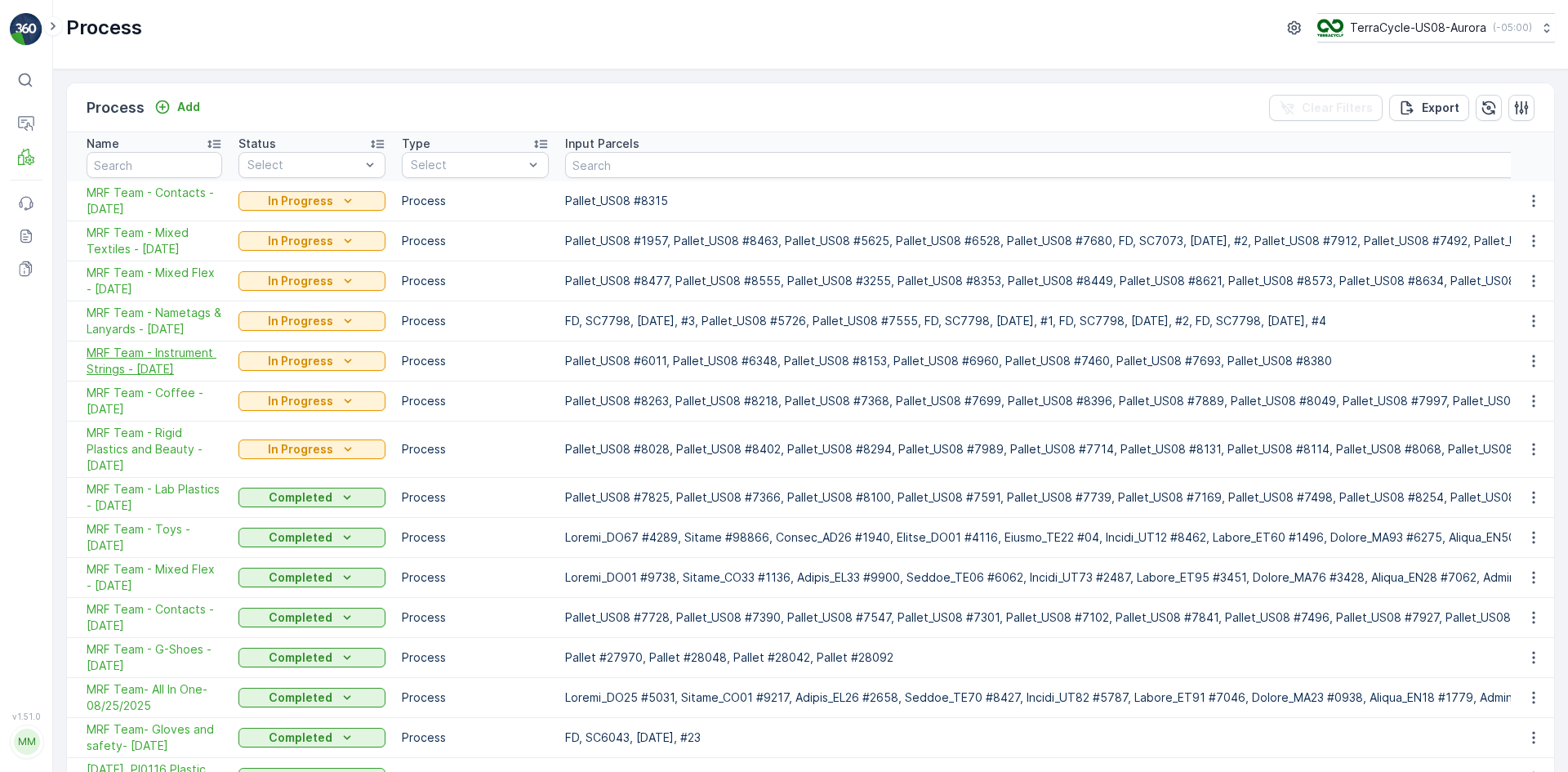
click at [182, 359] on span "MRF Team - Instrument Strings - [DATE]" at bounding box center [155, 361] width 136 height 32
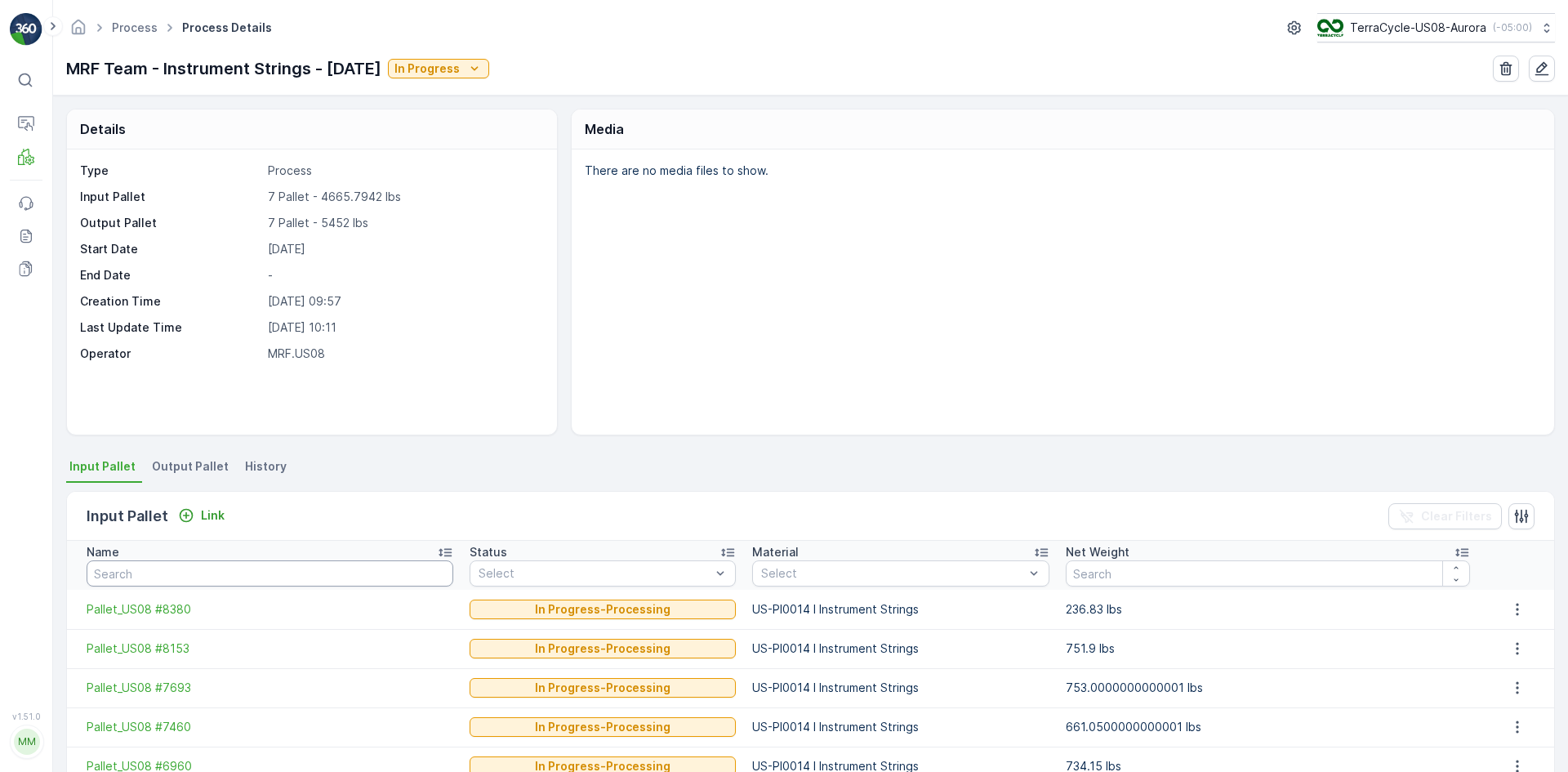
click at [166, 583] on input "text" at bounding box center [270, 573] width 366 height 26
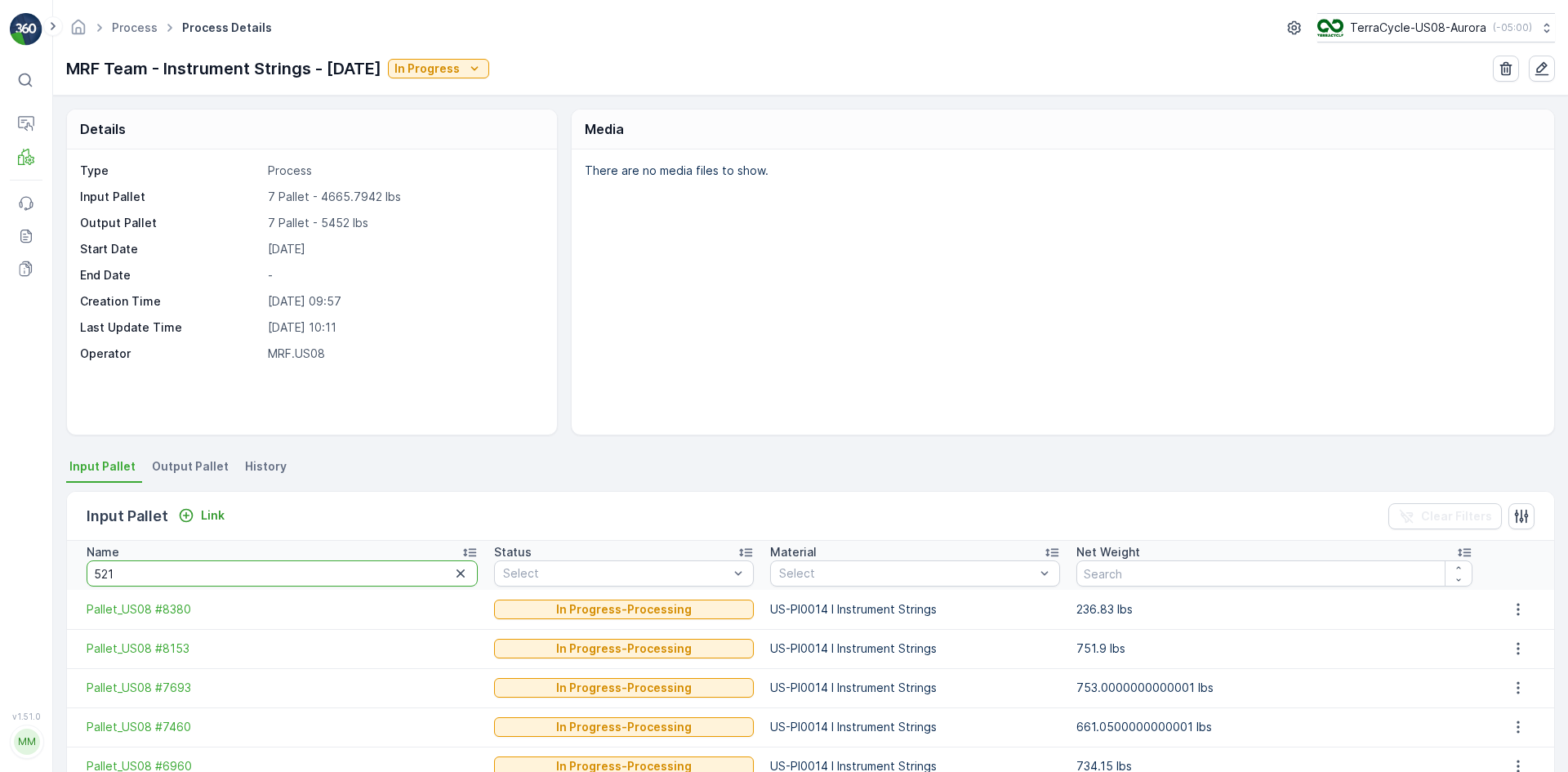
type input "5210"
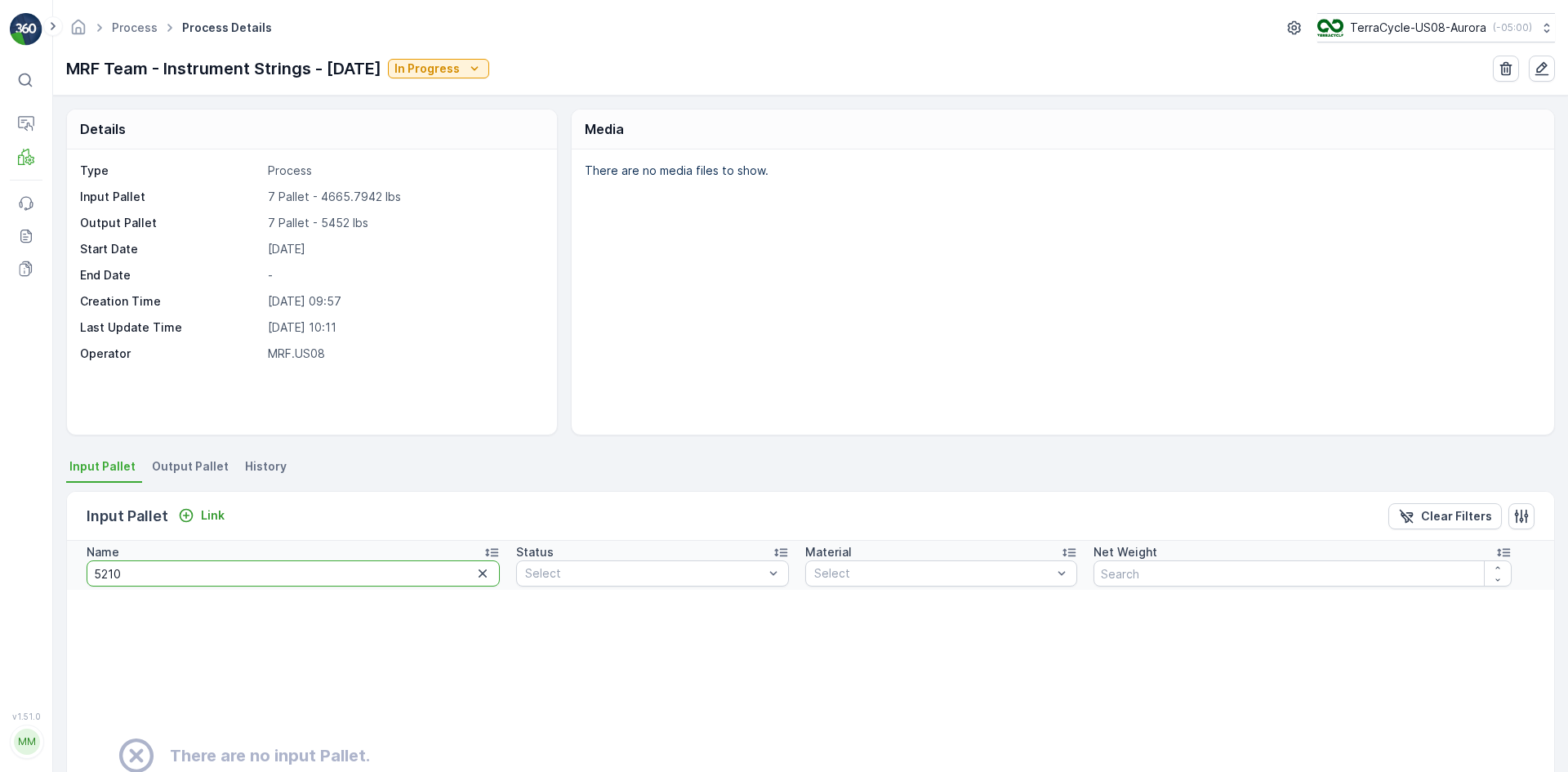
drag, startPoint x: 158, startPoint y: 580, endPoint x: 0, endPoint y: 576, distance: 158.1
click at [0, 576] on div "⌘B Operations MRF Events Reports Documents v 1.51.0 MM MRF.US08 Process Process…" at bounding box center [784, 386] width 1568 height 772
type input "8380"
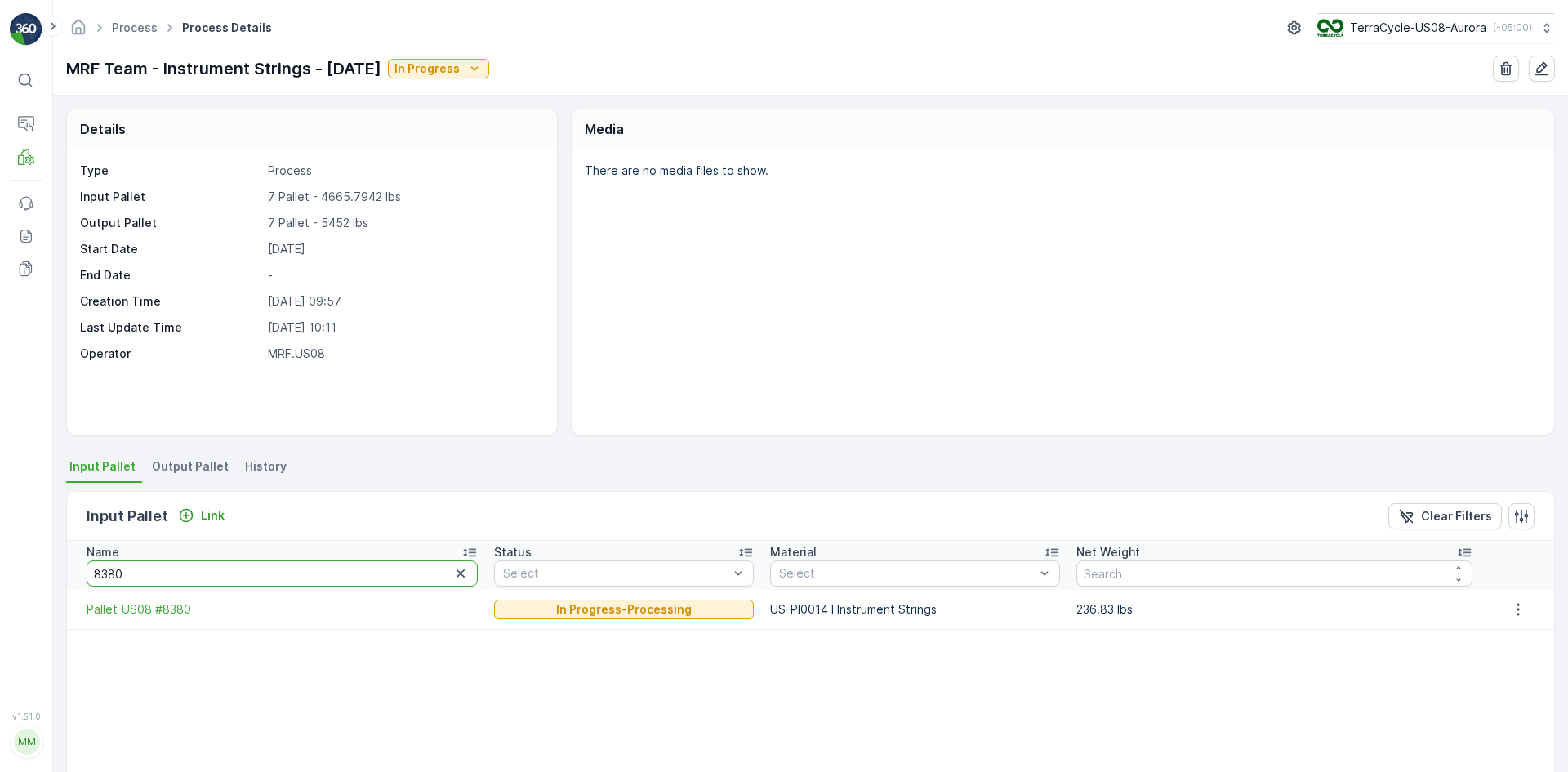
drag, startPoint x: 173, startPoint y: 574, endPoint x: 58, endPoint y: 575, distance: 115.0
click at [58, 575] on div "Details Type Process Input Pallet 7 Pallet - 4665.7942 lbs Output Pallet 7 Pall…" at bounding box center [810, 433] width 1515 height 676
type input "7693"
drag, startPoint x: 167, startPoint y: 577, endPoint x: 10, endPoint y: 574, distance: 157.0
click at [10, 574] on div "⌘B Operations MRF Events Reports Documents v 1.51.0 MM MRF.US08 Process Process…" at bounding box center [784, 386] width 1568 height 772
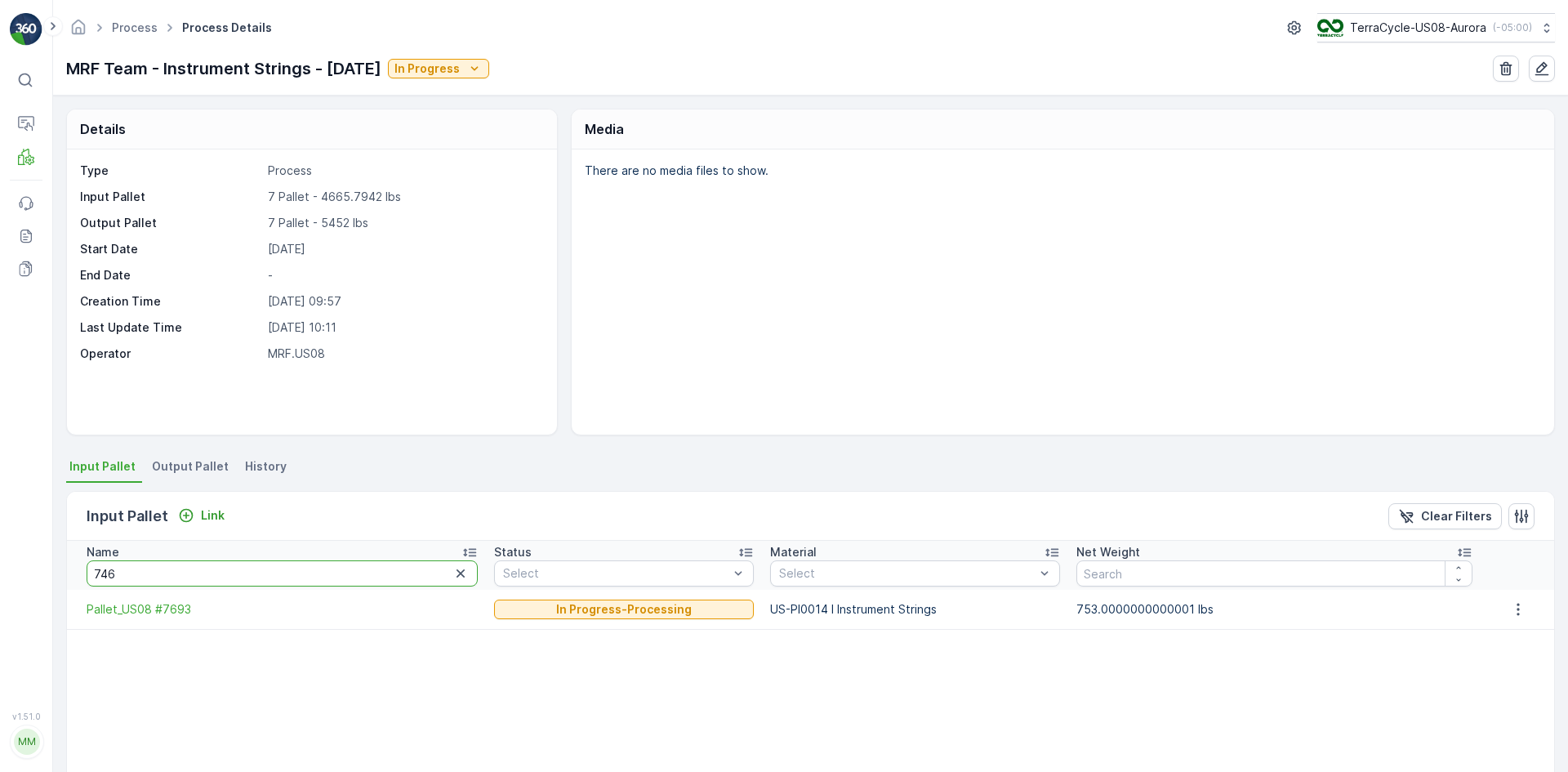
type input "7460"
drag, startPoint x: 131, startPoint y: 574, endPoint x: 0, endPoint y: 584, distance: 131.4
click at [0, 584] on div "⌘B Operations MRF Events Reports Documents v 1.51.0 MM MRF.US08 Process Process…" at bounding box center [784, 386] width 1568 height 772
type input "6960"
click at [91, 198] on link "Pallet" at bounding box center [113, 201] width 118 height 23
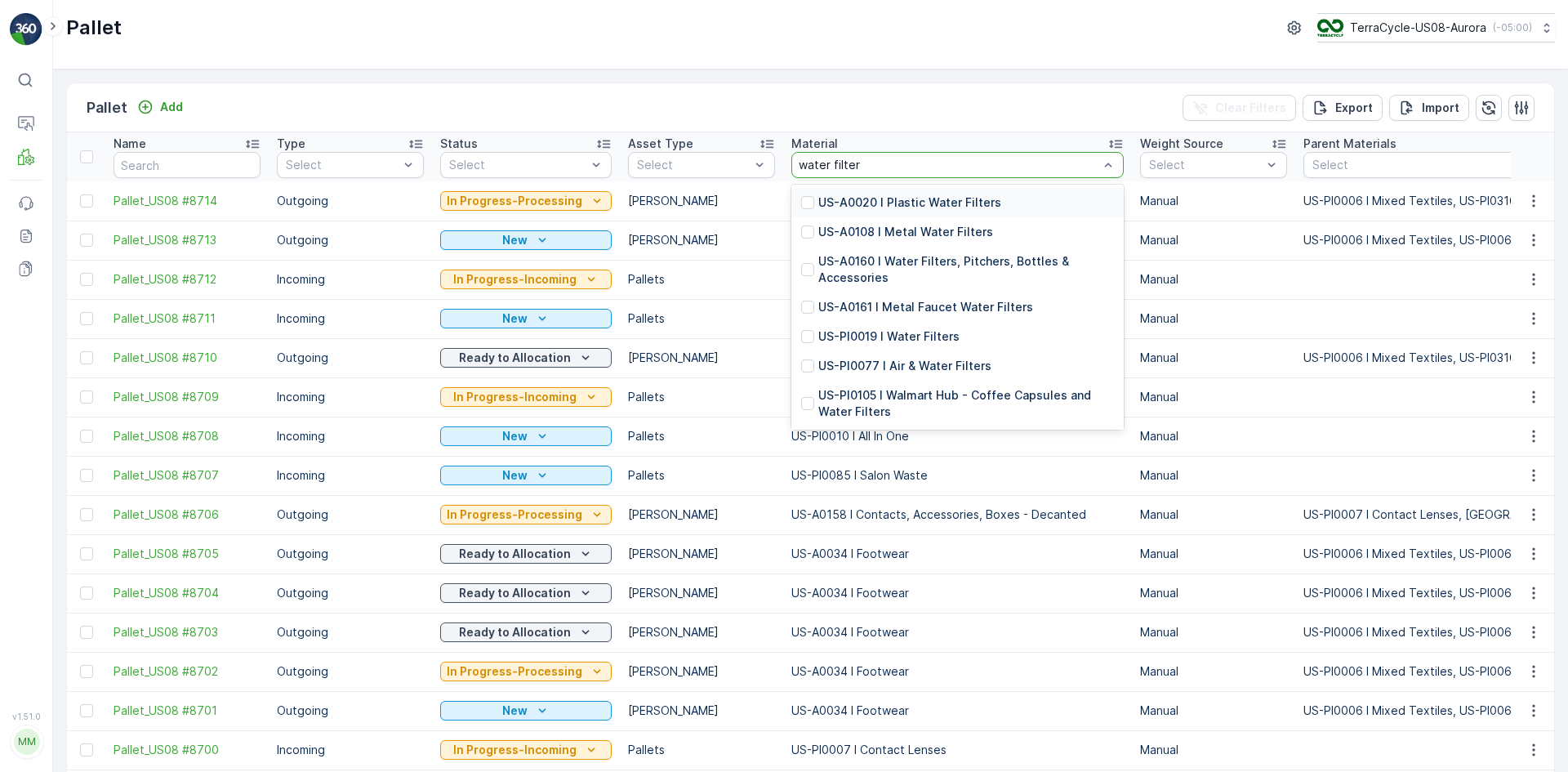
type input "water filters"
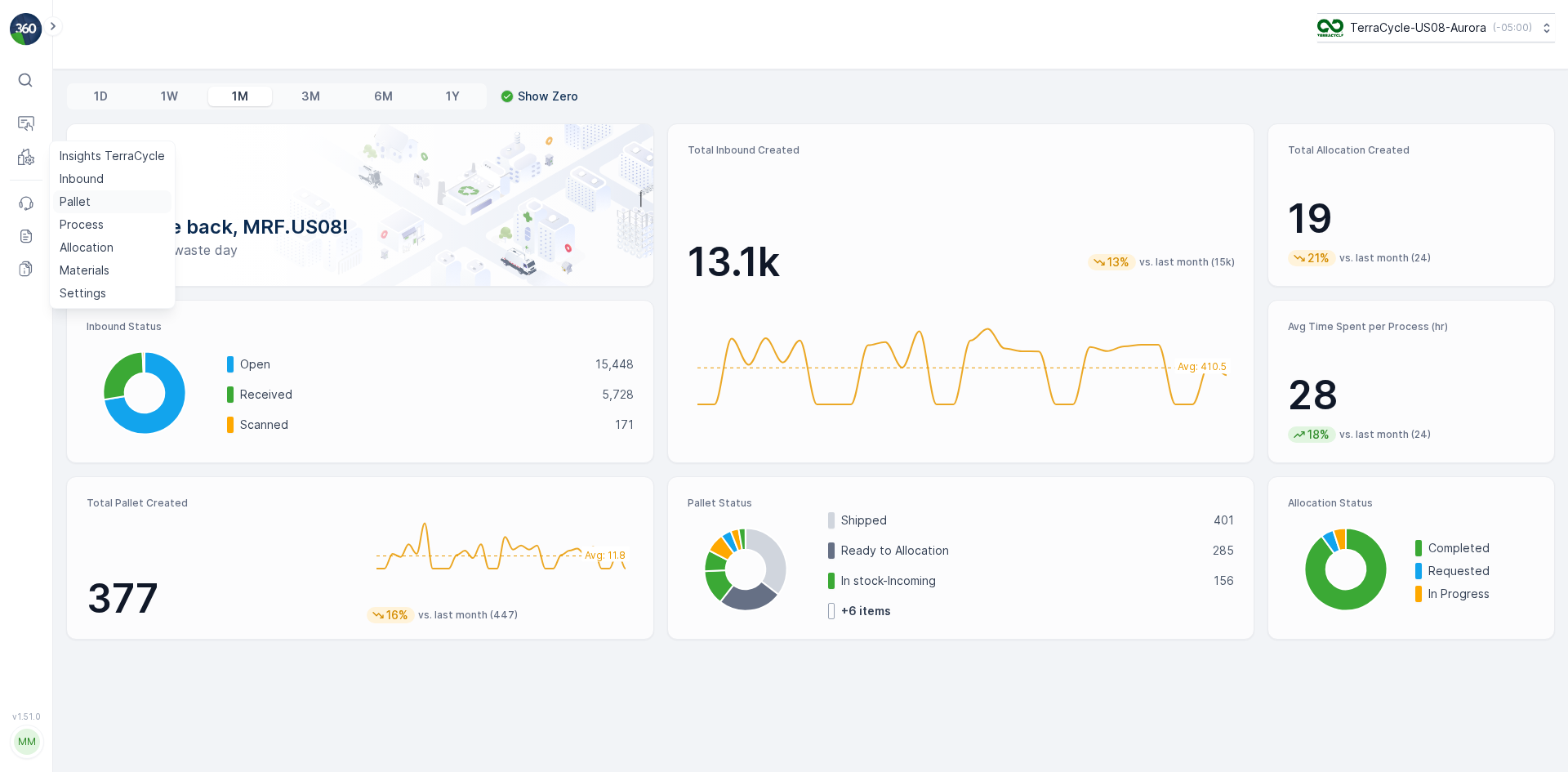
click at [74, 202] on p "Pallet" at bounding box center [74, 201] width 31 height 16
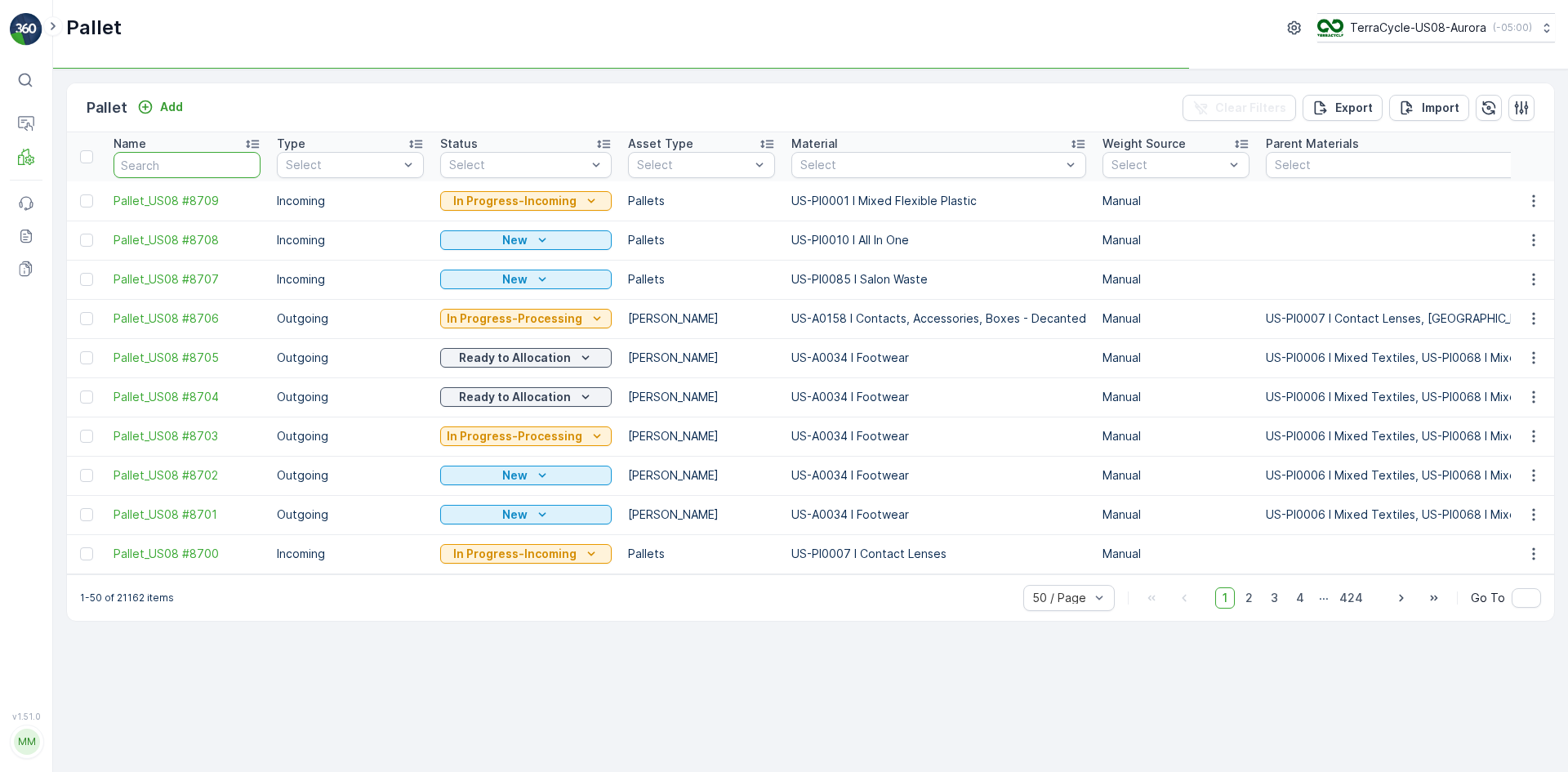
click at [216, 167] on input "text" at bounding box center [187, 164] width 147 height 26
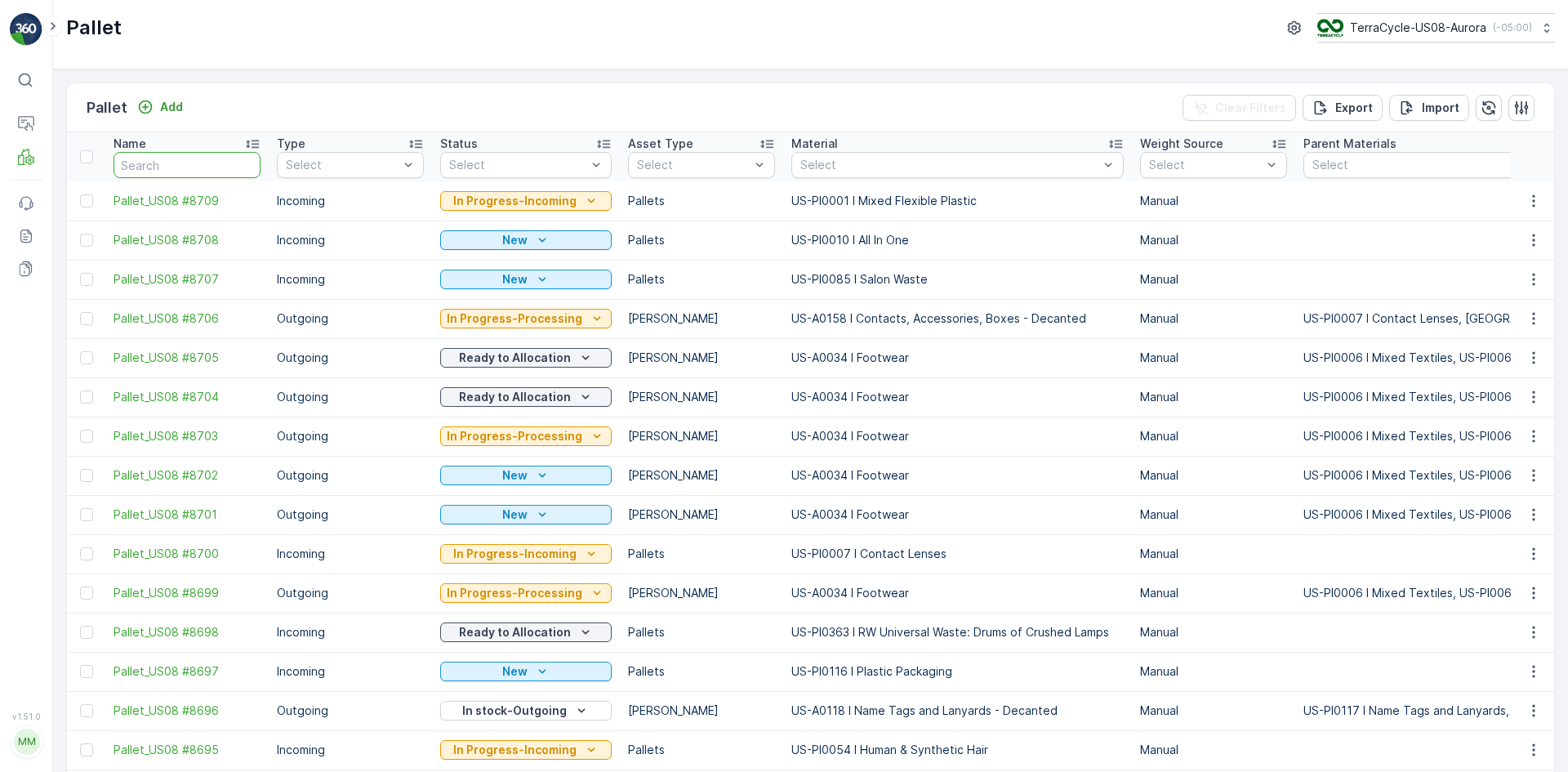
paste input "FD, SC7798, [DATE], #3"
type input "FD, SC7798, [DATE], #3"
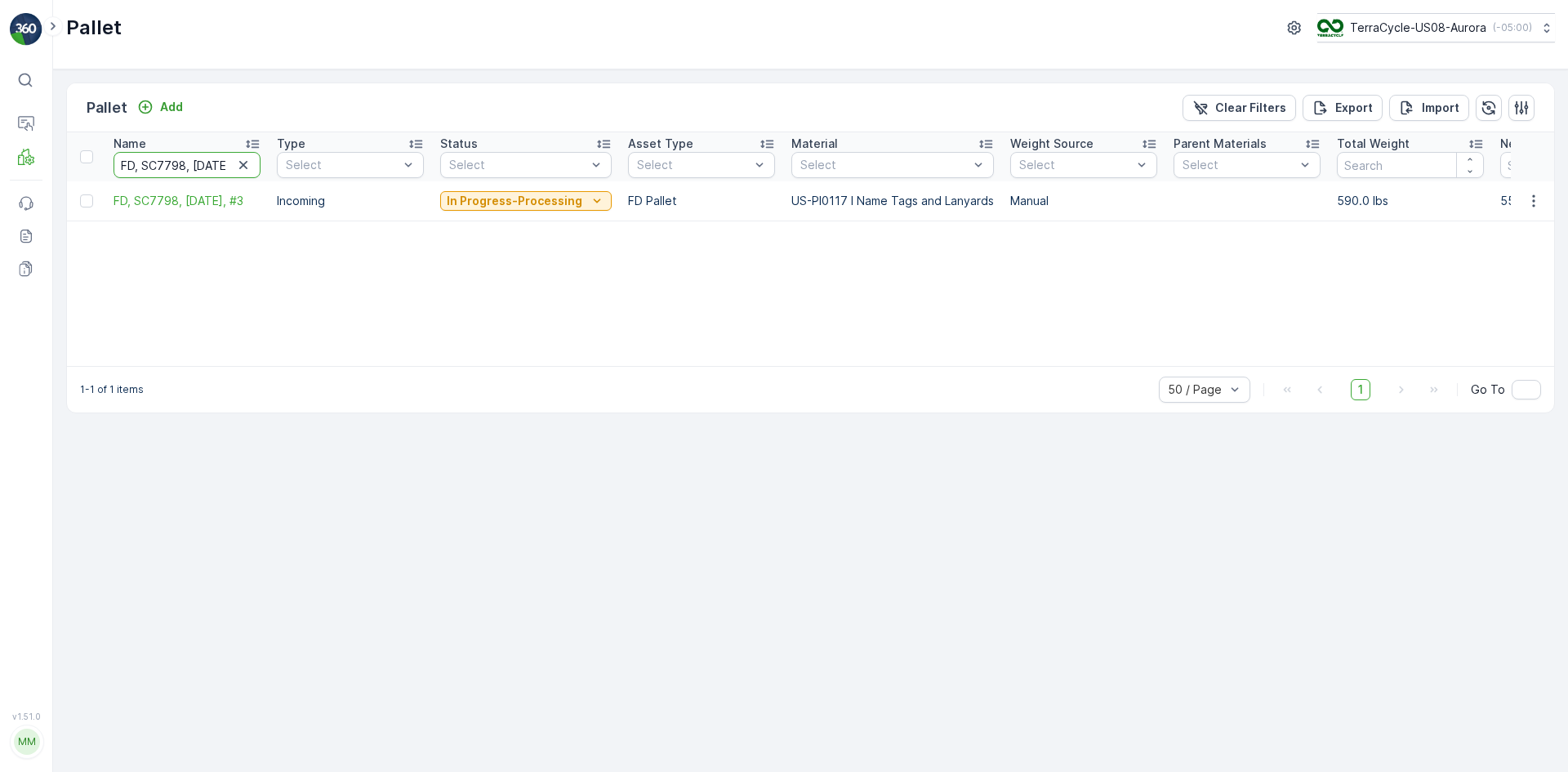
scroll to position [0, 35]
drag, startPoint x: 214, startPoint y: 167, endPoint x: 235, endPoint y: 167, distance: 21.0
click at [235, 167] on div "FD, SC7798, [DATE], #3" at bounding box center [187, 164] width 147 height 26
click at [213, 164] on input "FD, SC7798, [DATE], #3" at bounding box center [187, 164] width 147 height 26
drag, startPoint x: 213, startPoint y: 164, endPoint x: 234, endPoint y: 167, distance: 21.2
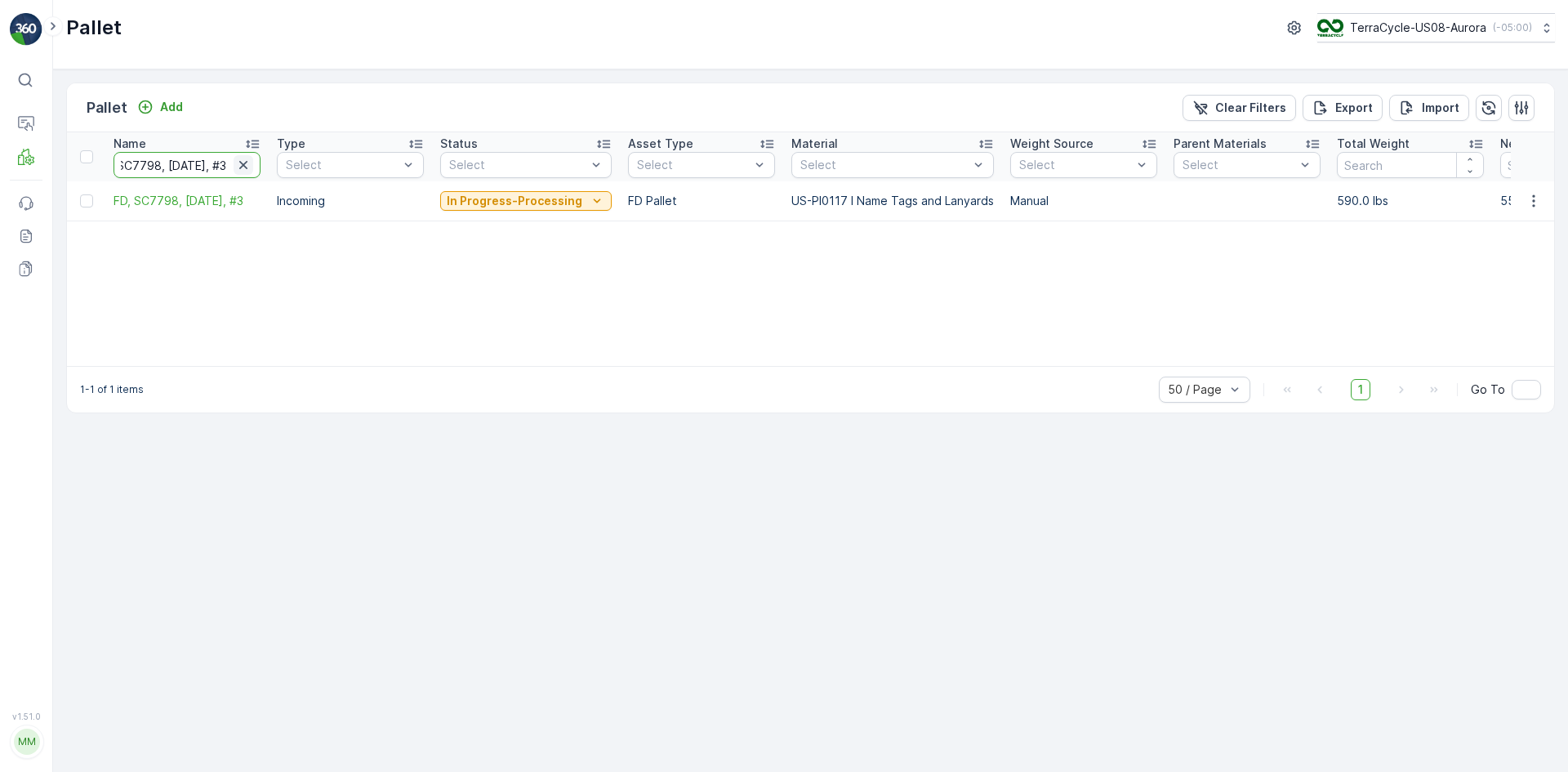
click at [234, 167] on div "FD, SC7798, [DATE], #3" at bounding box center [187, 164] width 147 height 26
type input "FD, SC7798, 08/28/25,"
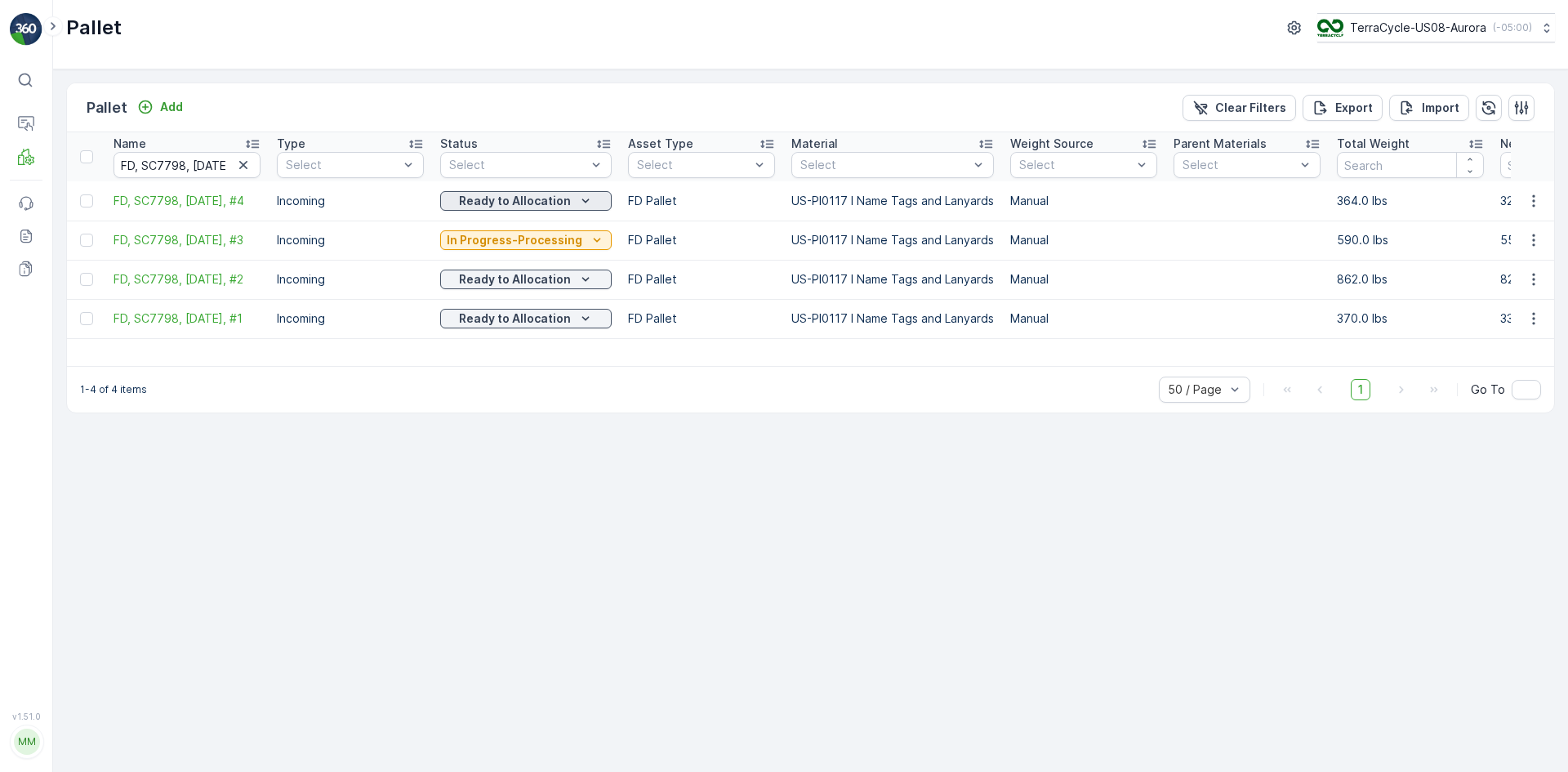
click at [508, 200] on p "Ready to Allocation" at bounding box center [514, 200] width 112 height 16
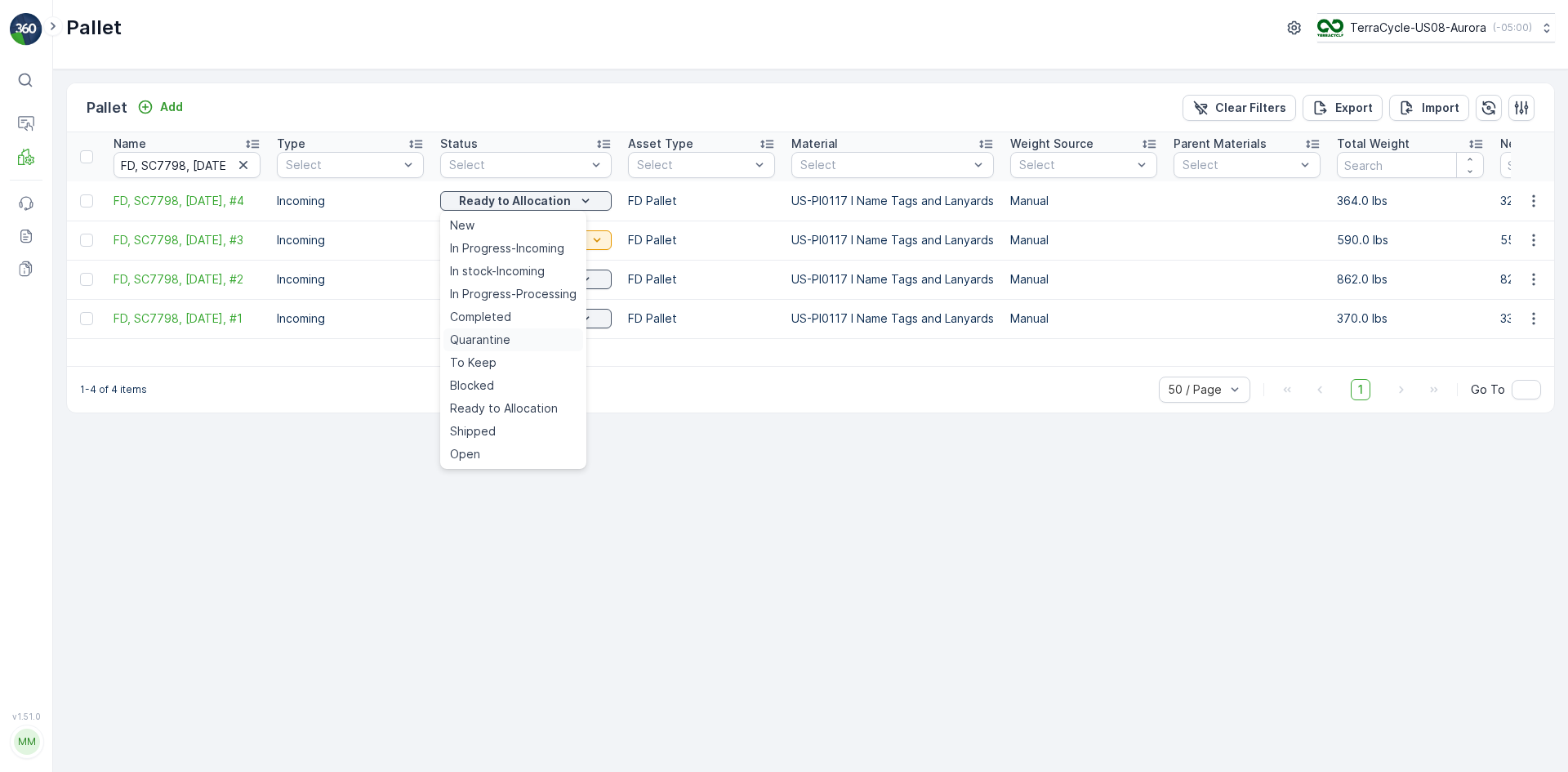
click at [491, 343] on span "Quarantine" at bounding box center [479, 339] width 60 height 16
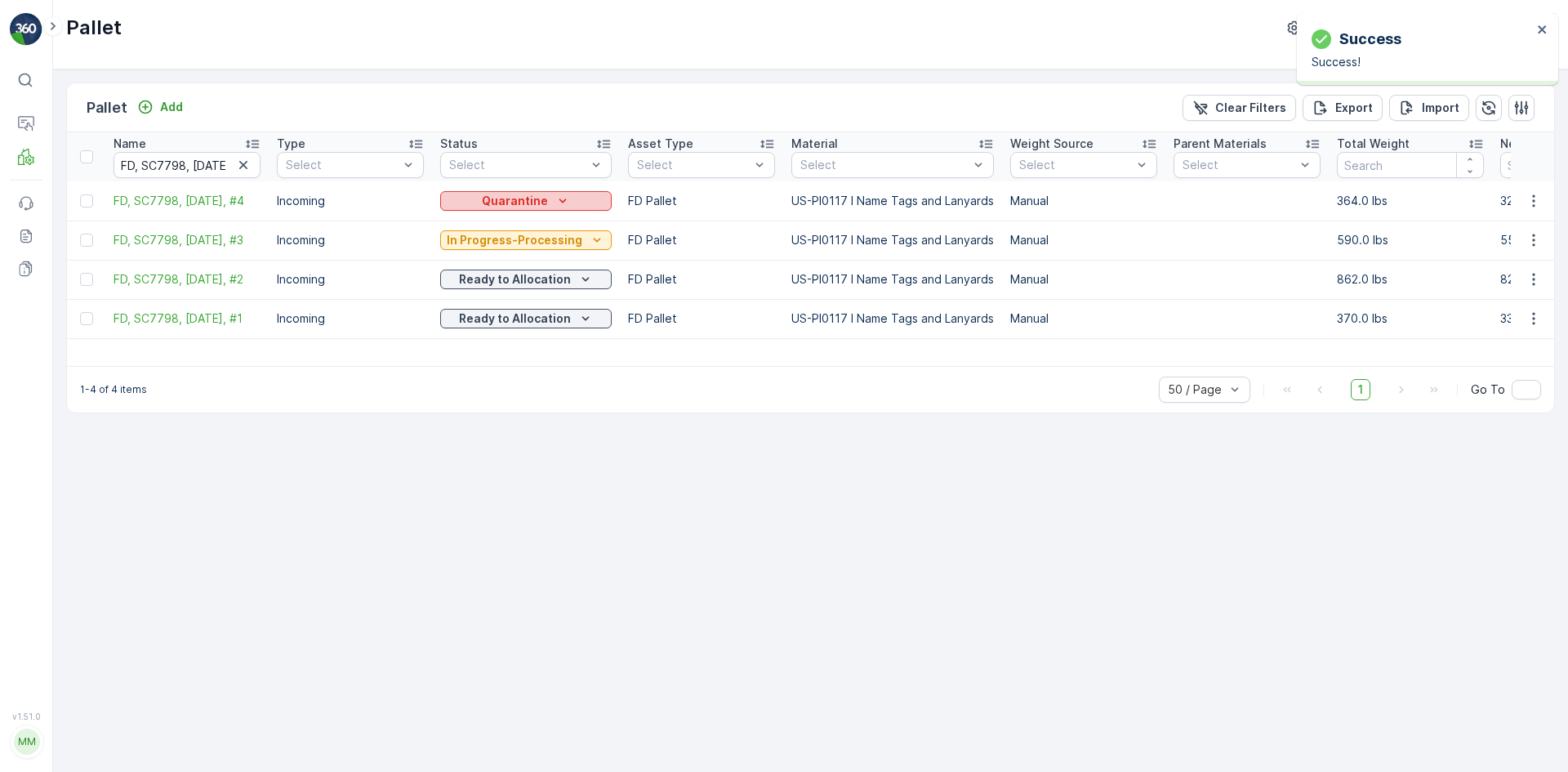
click at [482, 203] on p "Quarantine" at bounding box center [514, 200] width 66 height 16
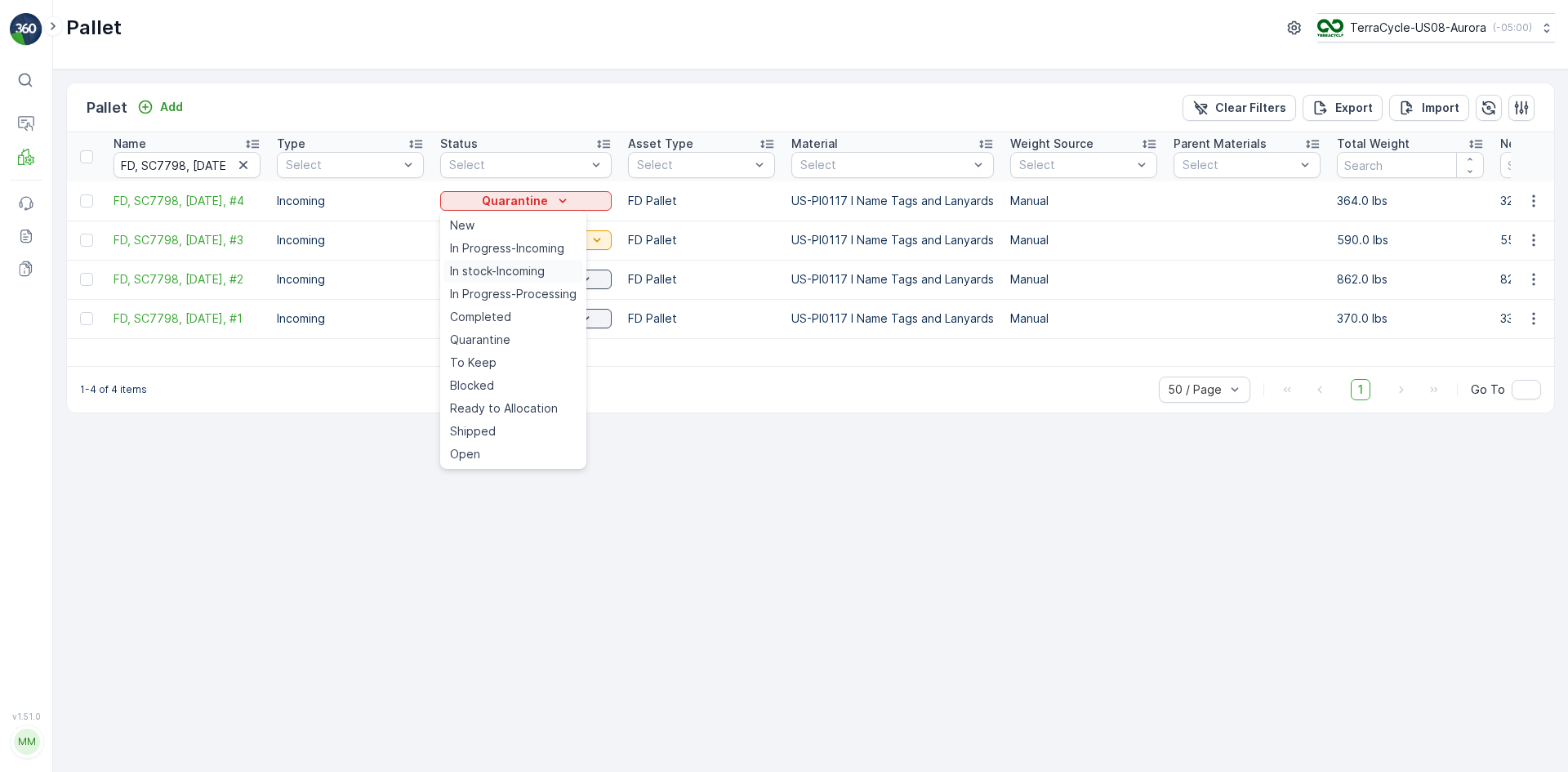
click at [515, 274] on span "In stock-Incoming" at bounding box center [496, 271] width 94 height 16
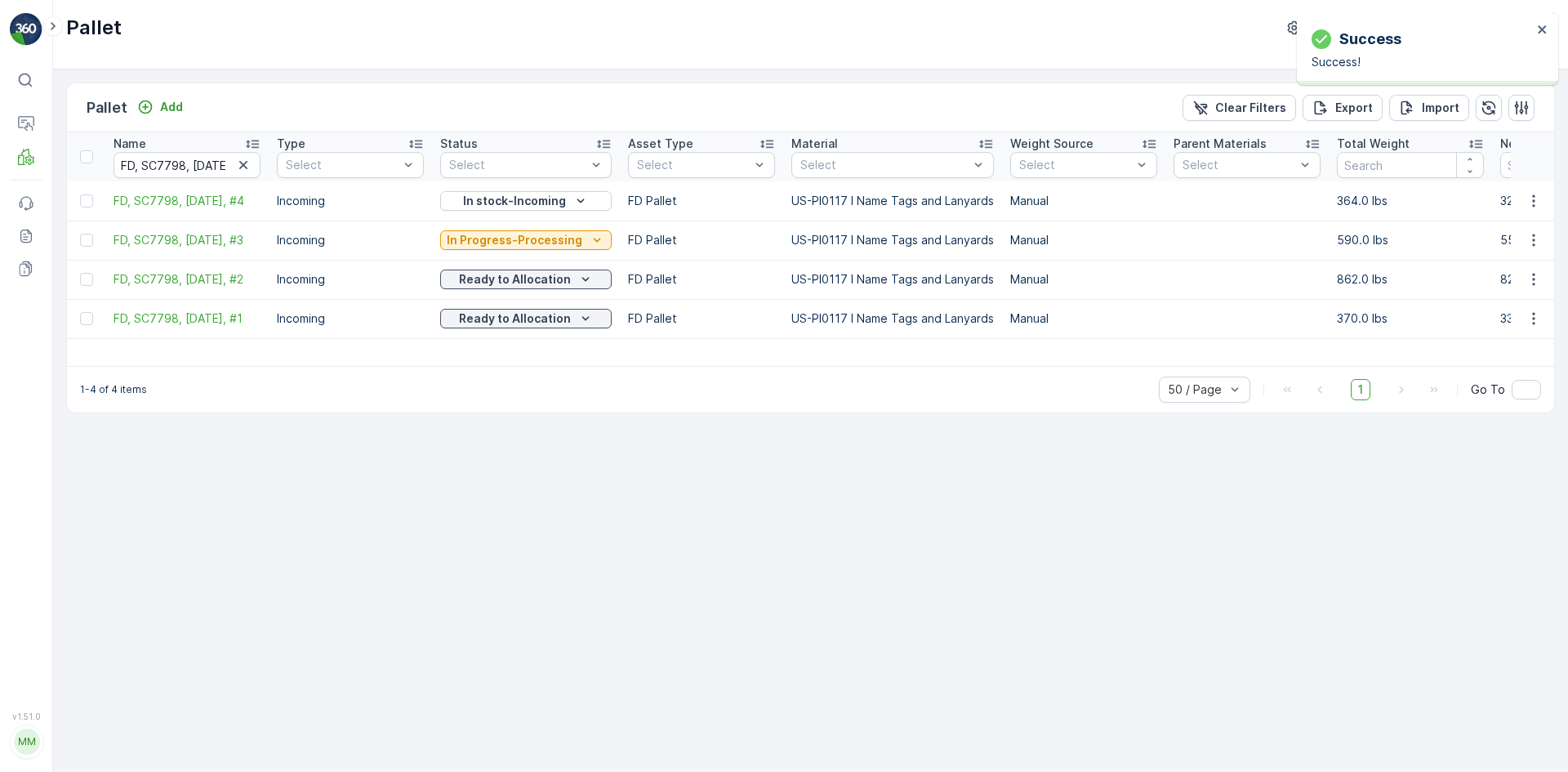
click at [549, 289] on div "Ready to Allocation" at bounding box center [526, 280] width 172 height 23
click at [549, 284] on p "Ready to Allocation" at bounding box center [514, 279] width 112 height 16
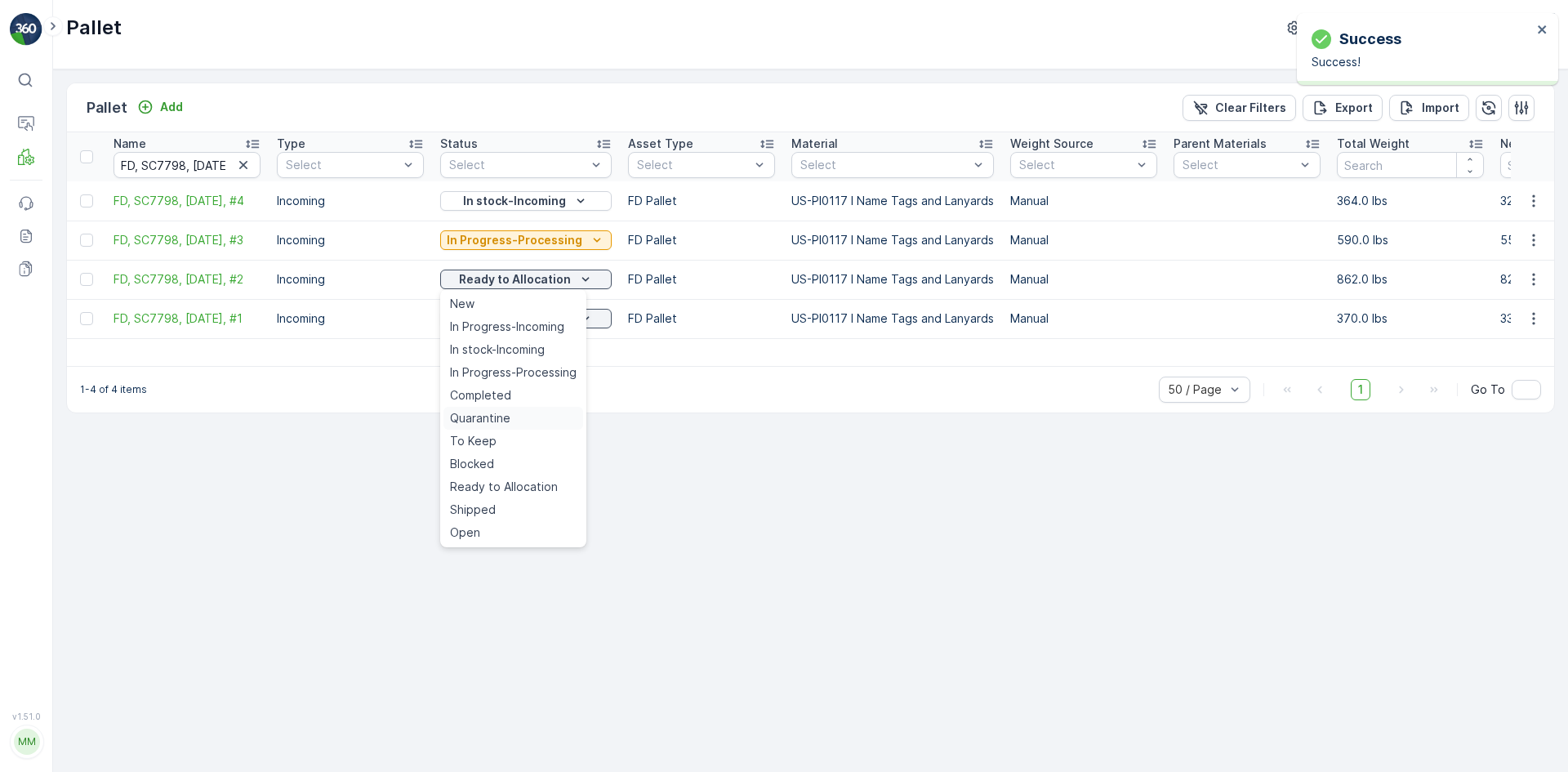
click at [506, 410] on span "Quarantine" at bounding box center [479, 418] width 60 height 16
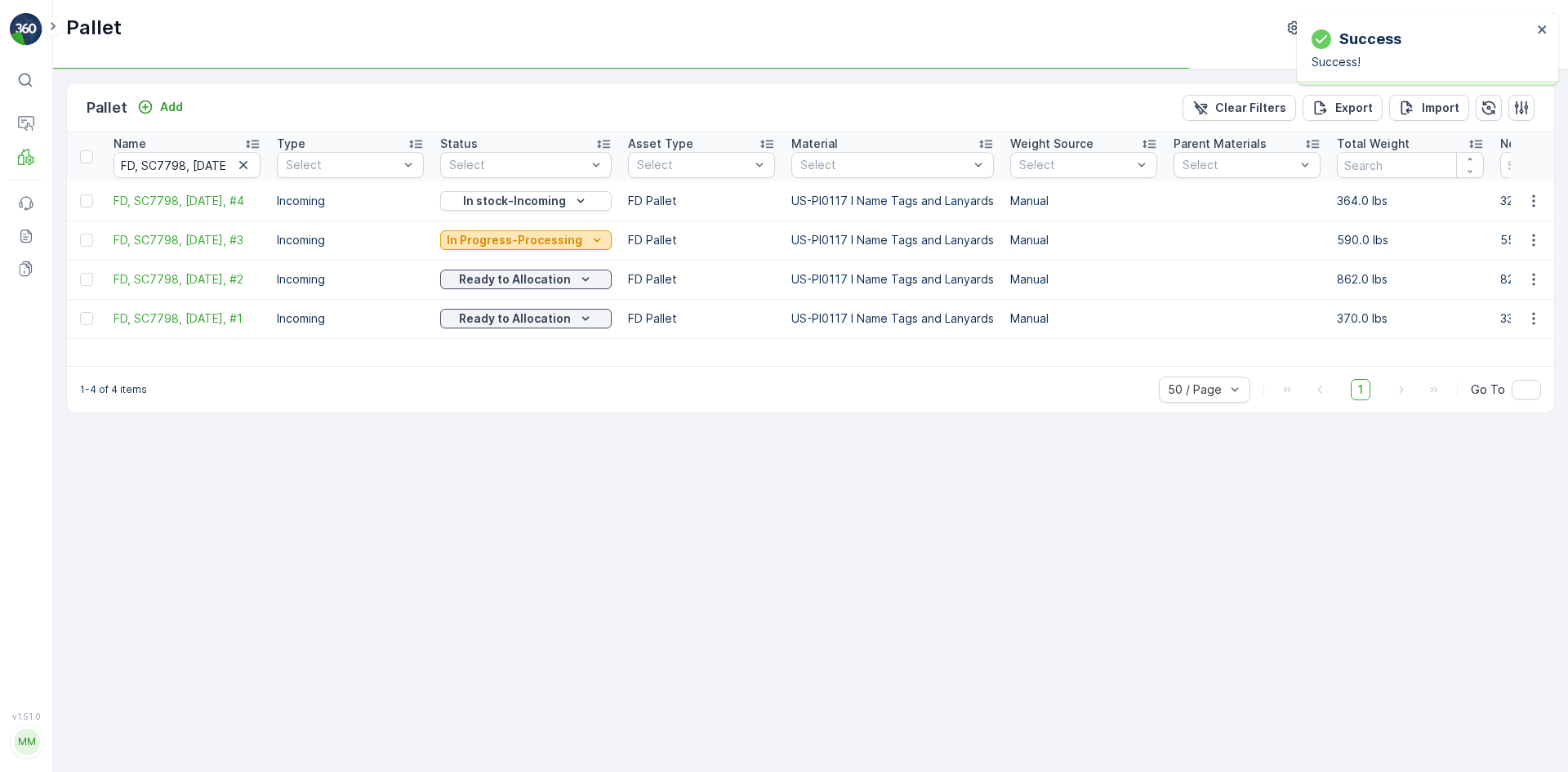
click at [540, 242] on p "In Progress-Processing" at bounding box center [514, 240] width 136 height 16
click at [529, 308] on div "Ready to Allocation" at bounding box center [526, 319] width 172 height 23
click at [533, 280] on p "Quarantine" at bounding box center [514, 279] width 66 height 16
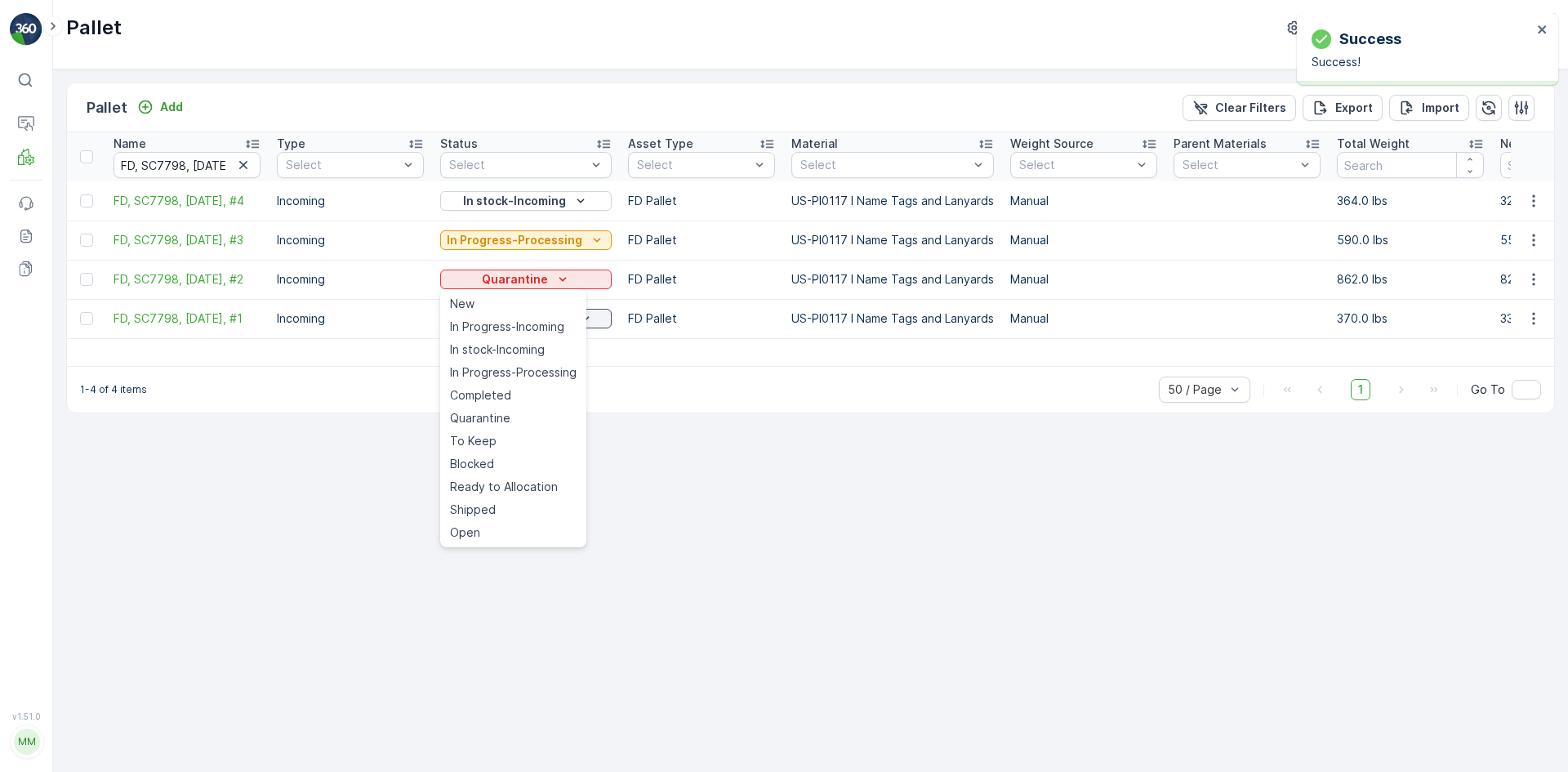
click at [528, 354] on span "In stock-Incoming" at bounding box center [496, 349] width 94 height 16
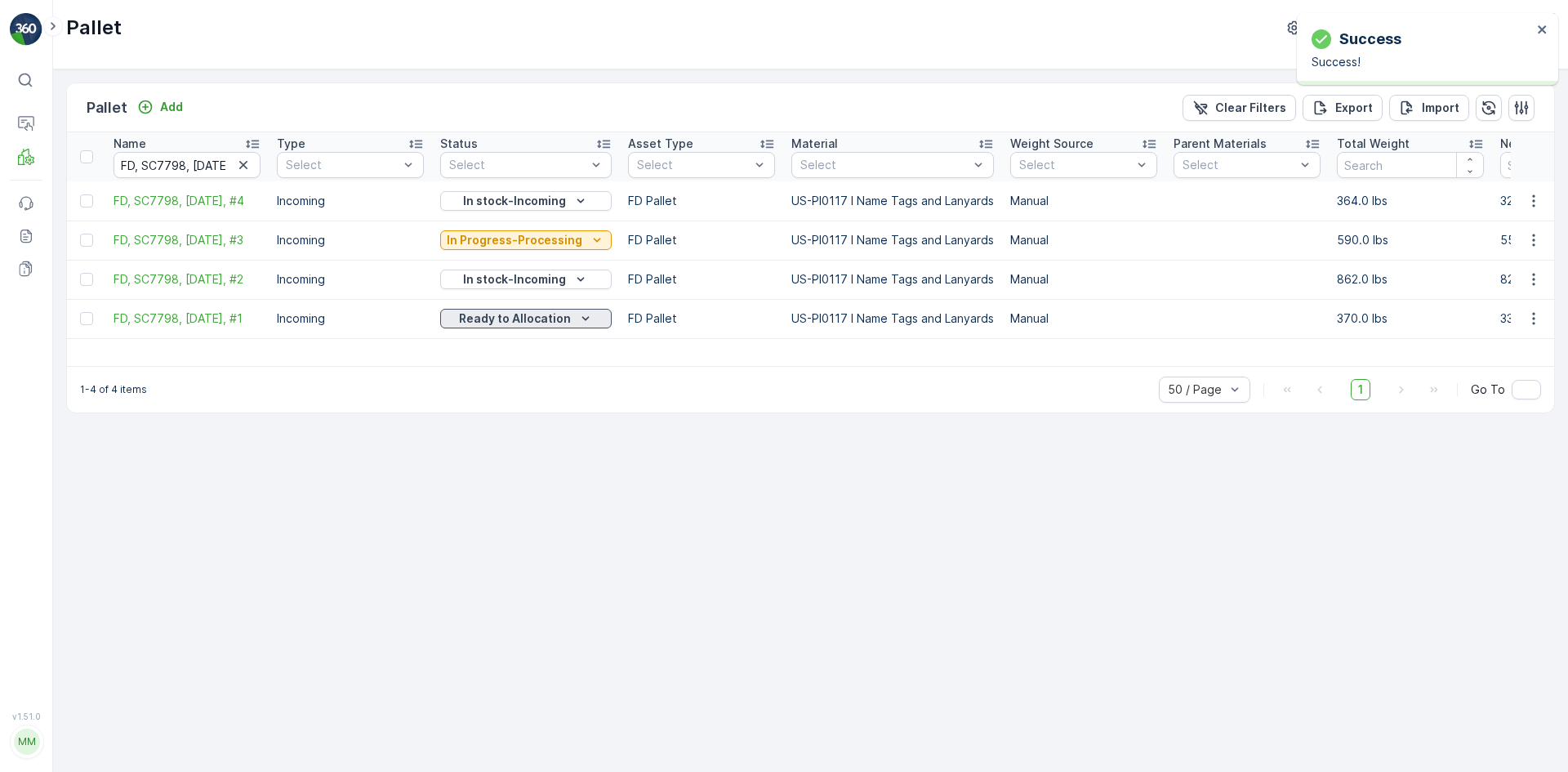
click at [535, 320] on p "Ready to Allocation" at bounding box center [514, 318] width 112 height 16
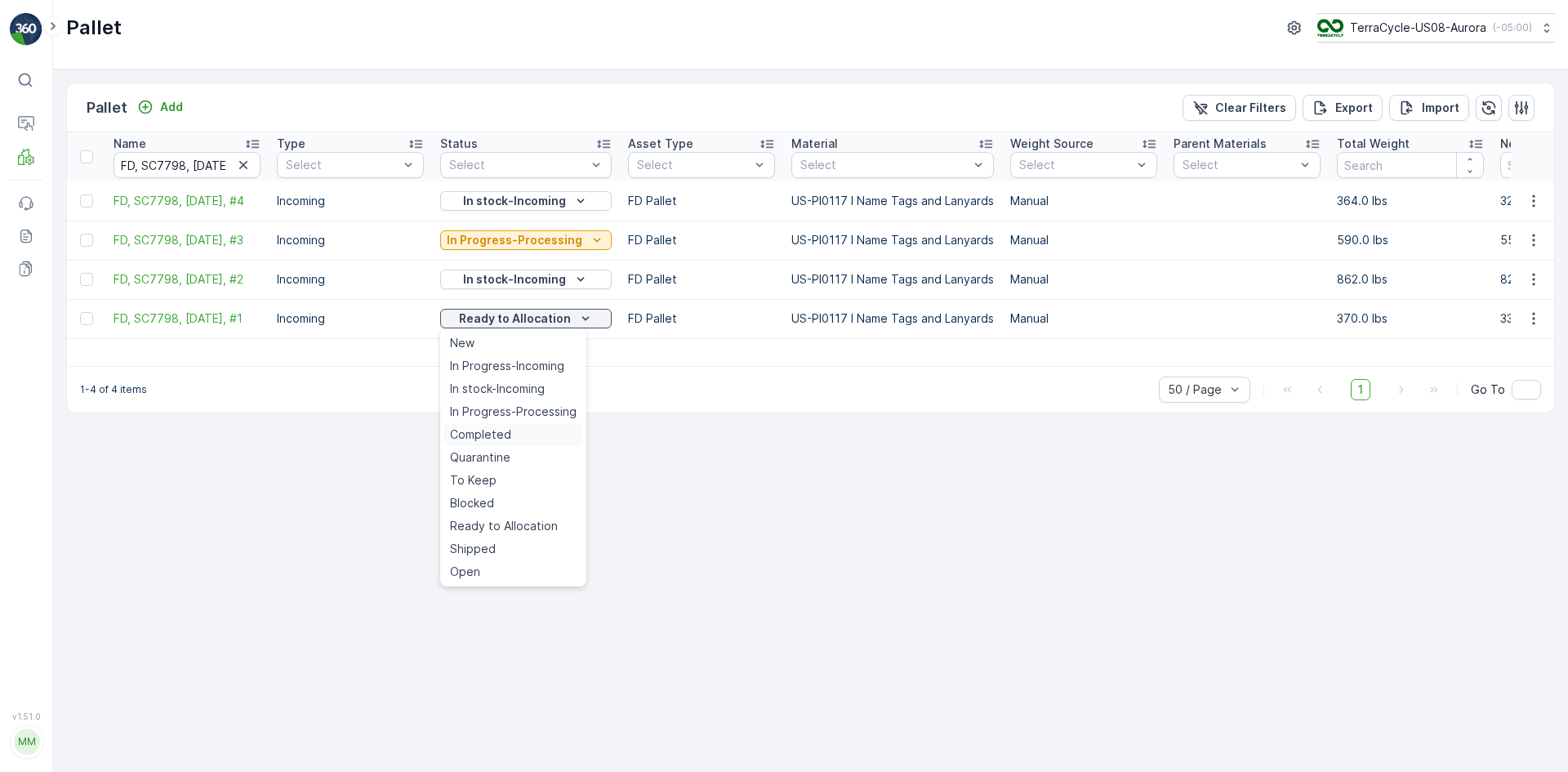
click at [499, 428] on span "Completed" at bounding box center [480, 434] width 61 height 16
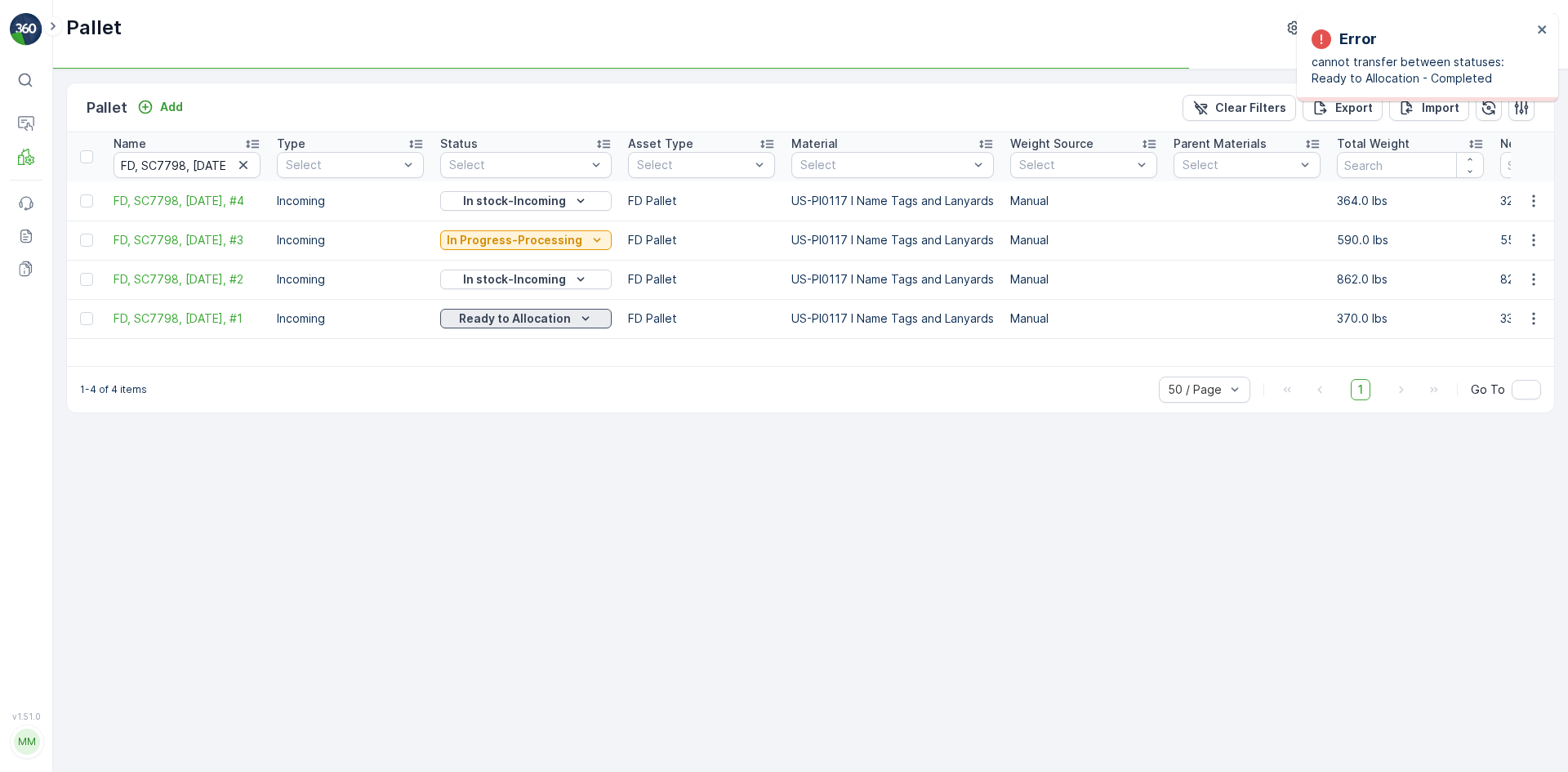
click at [548, 316] on p "Ready to Allocation" at bounding box center [514, 318] width 112 height 16
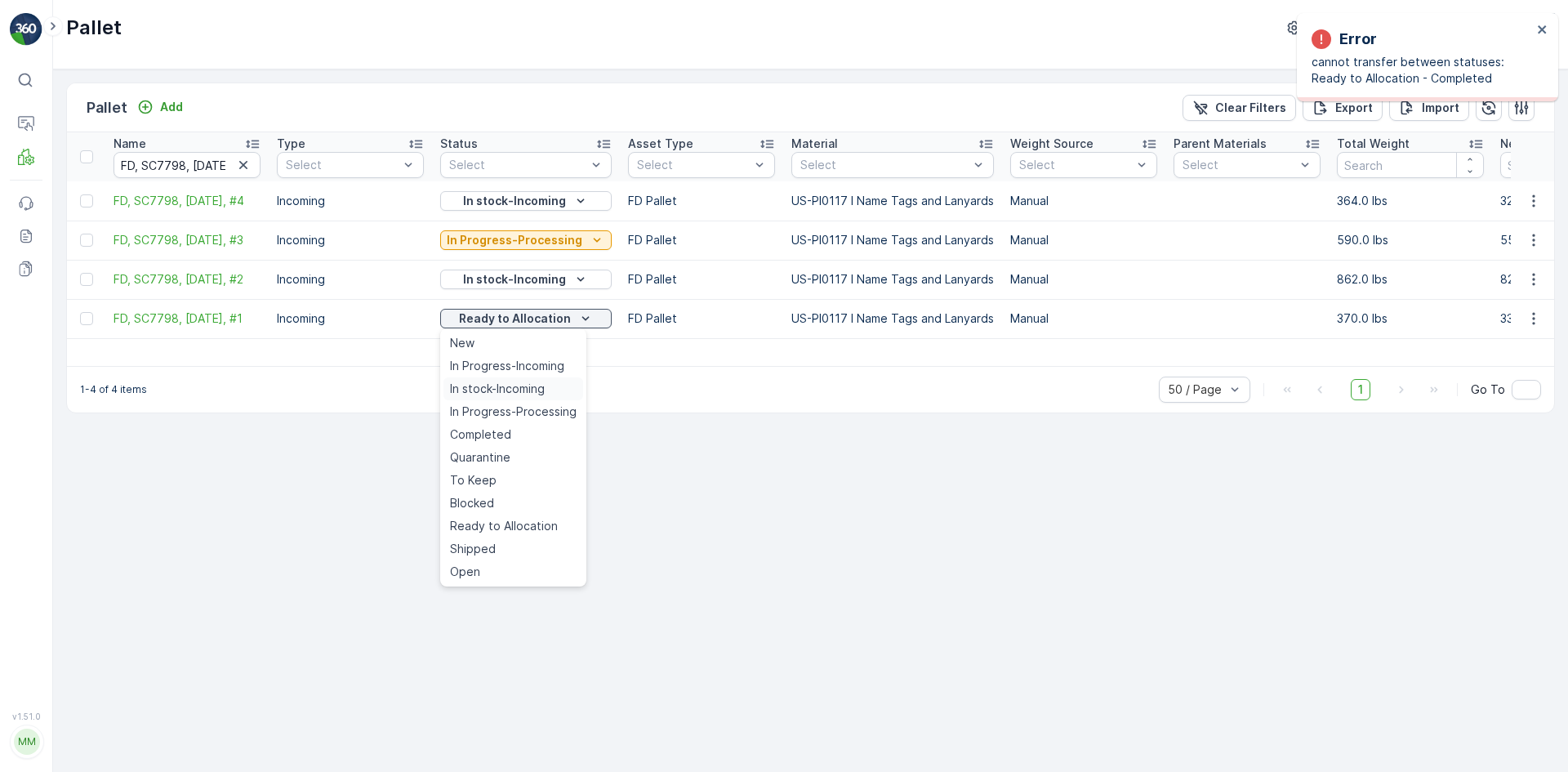
click at [512, 382] on span "In stock-Incoming" at bounding box center [496, 388] width 94 height 16
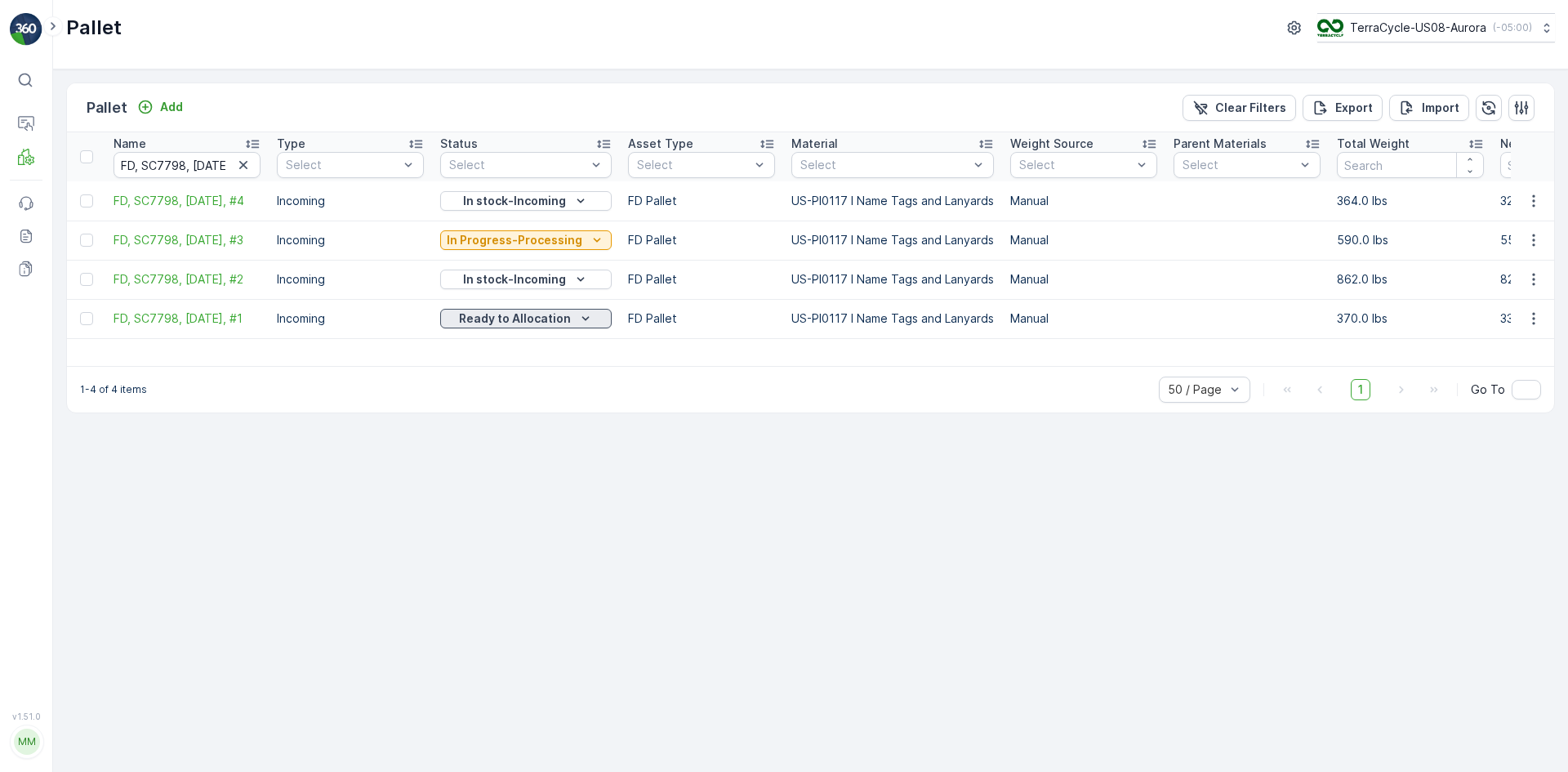
click at [515, 321] on p "Ready to Allocation" at bounding box center [514, 318] width 112 height 16
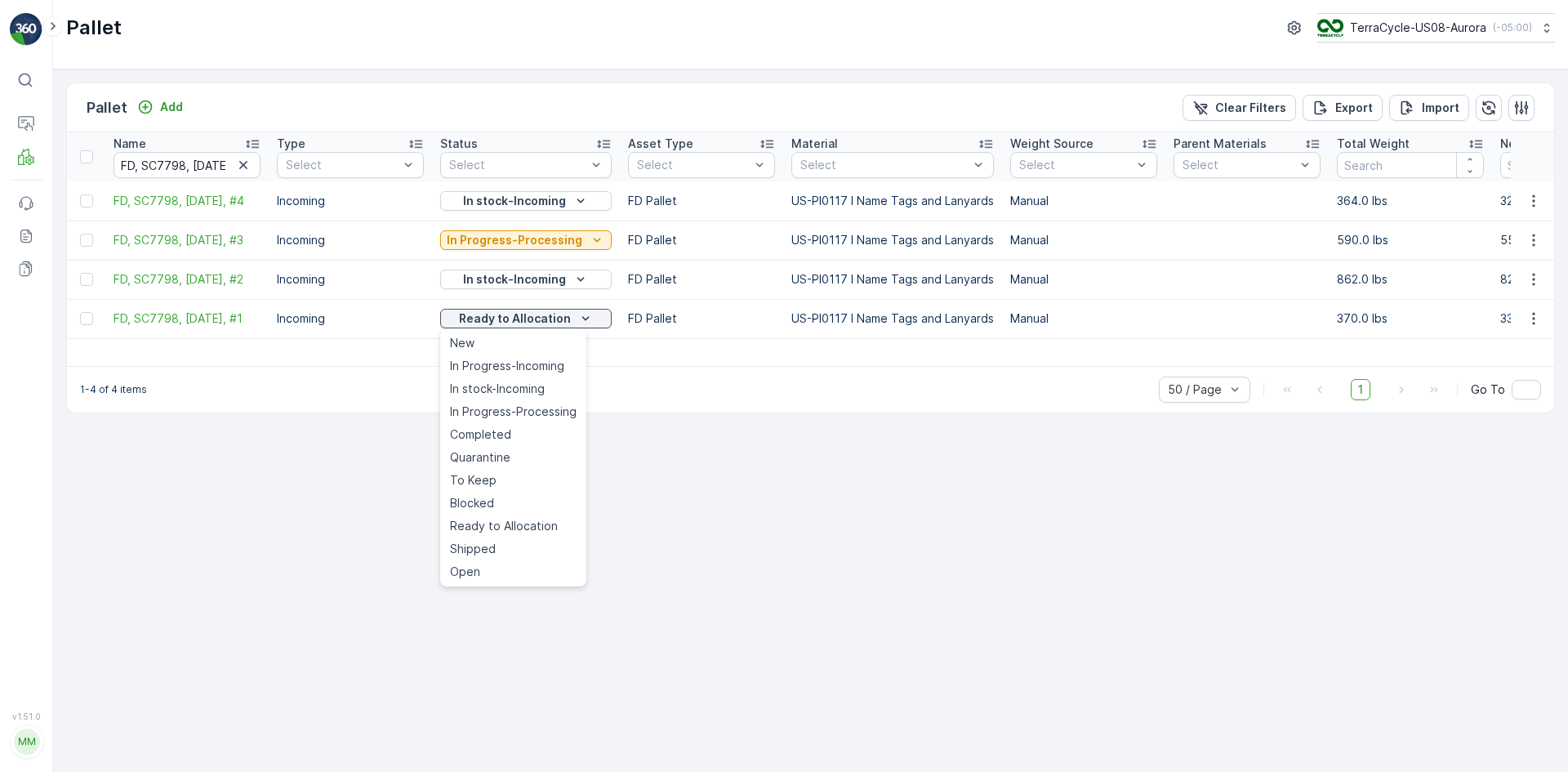
drag, startPoint x: 486, startPoint y: 461, endPoint x: 505, endPoint y: 450, distance: 22.0
click at [486, 461] on span "Quarantine" at bounding box center [479, 457] width 60 height 16
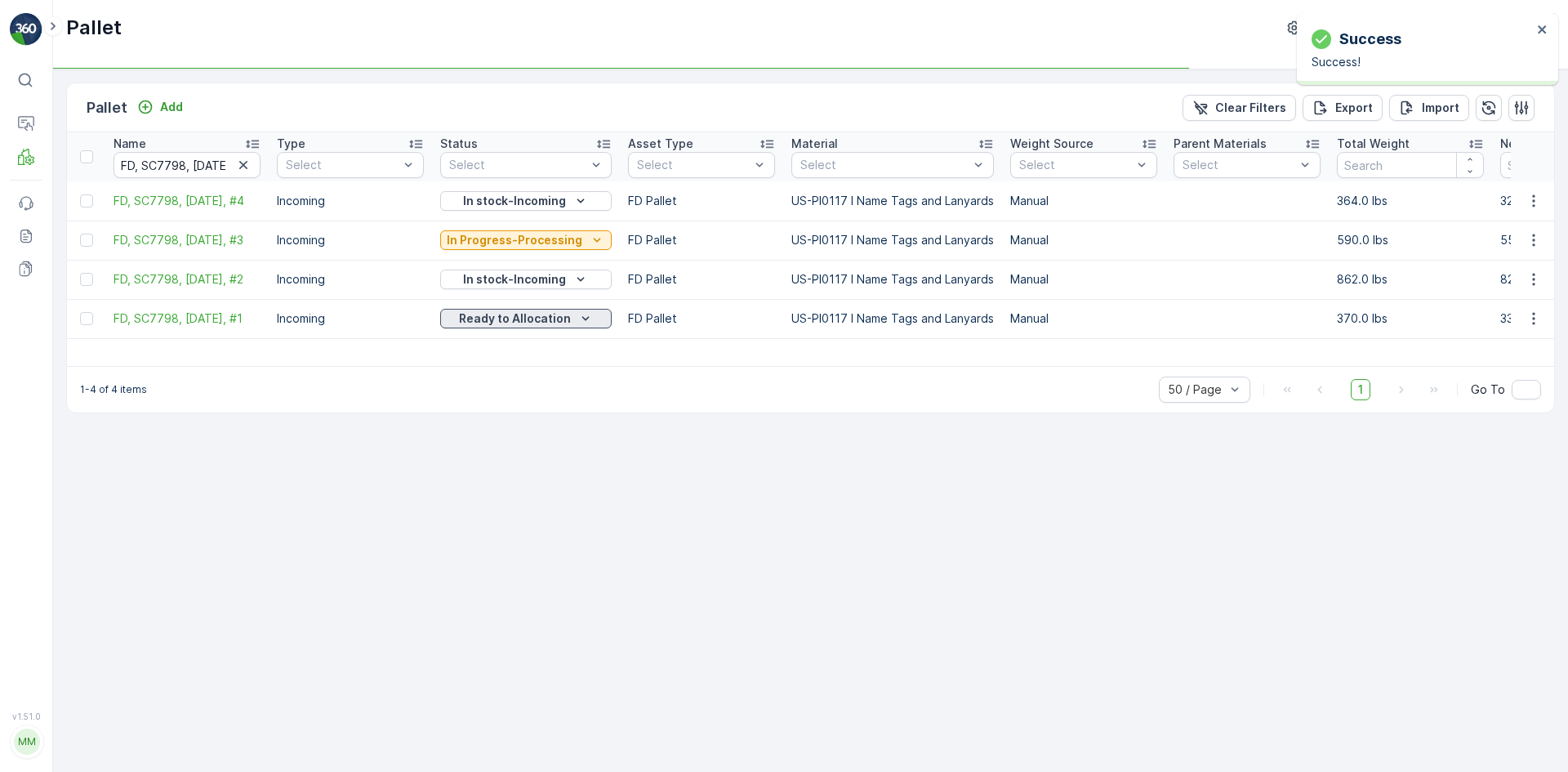
click at [548, 320] on p "Ready to Allocation" at bounding box center [514, 318] width 112 height 16
click at [533, 388] on div "1-4 of 4 items 50 / Page 1 Go To" at bounding box center [810, 388] width 1487 height 47
click at [556, 316] on icon "Quarantine" at bounding box center [562, 318] width 16 height 16
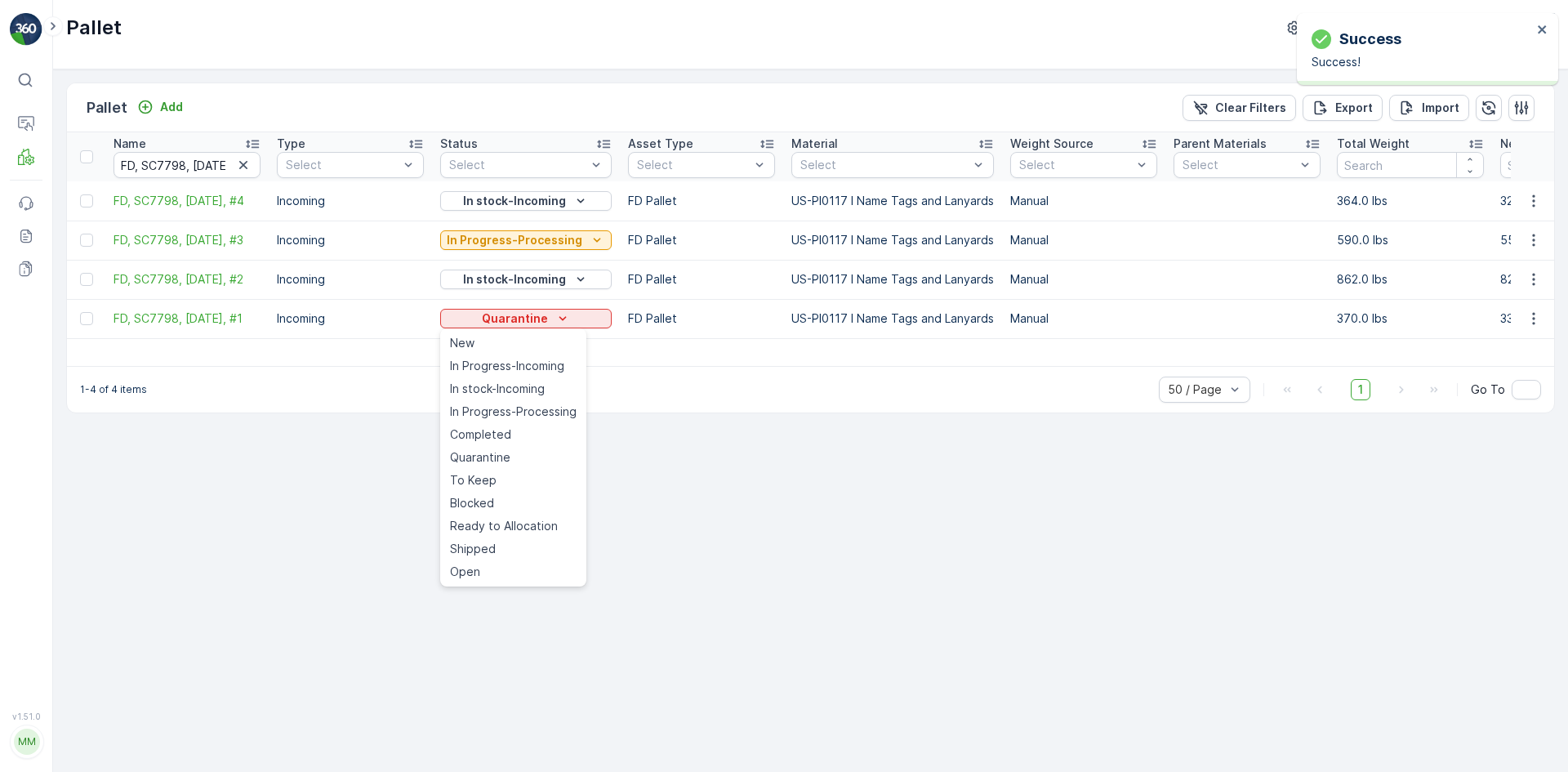
click at [537, 388] on span "In stock-Incoming" at bounding box center [496, 388] width 94 height 16
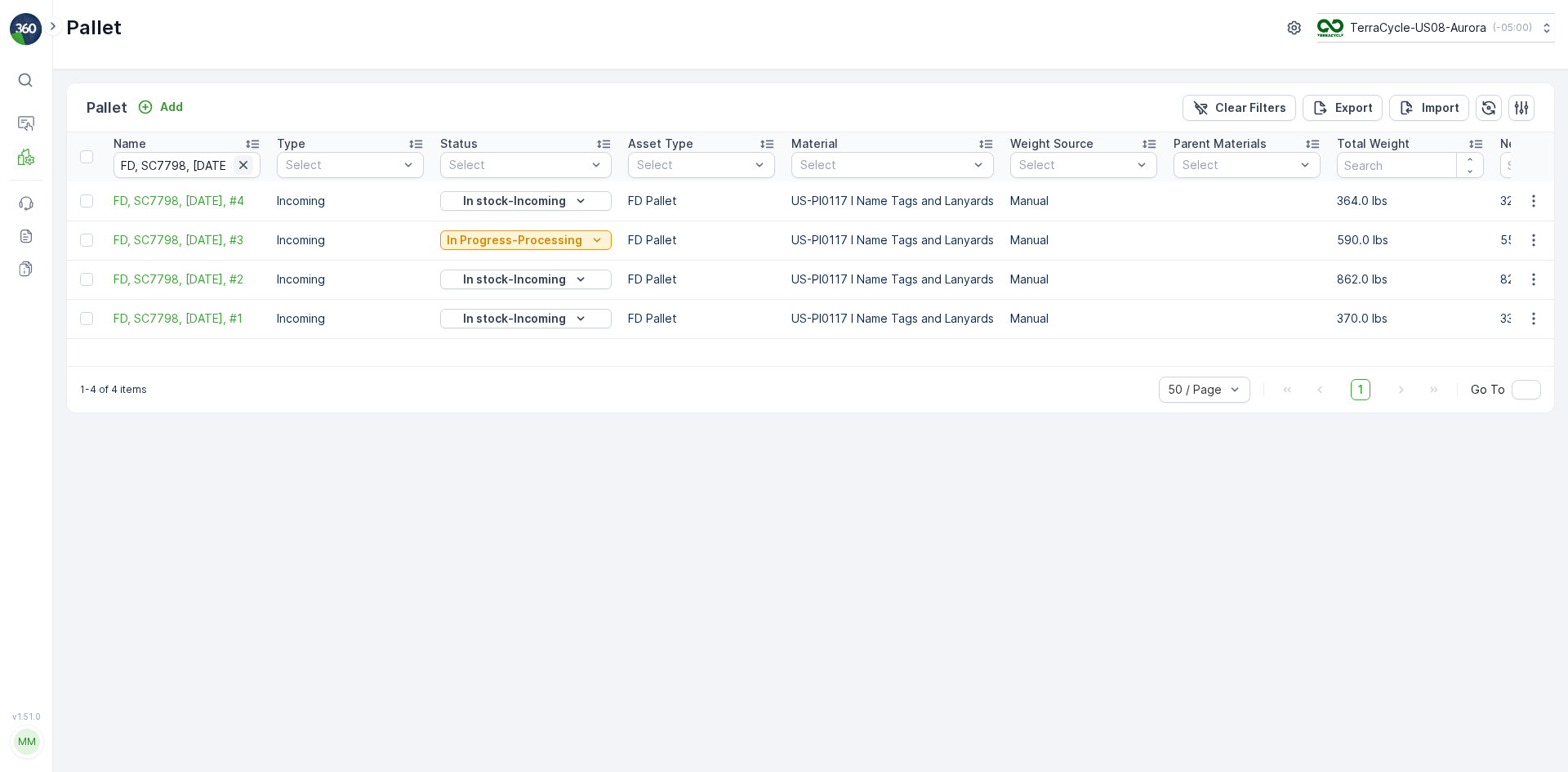
click at [244, 156] on icon "button" at bounding box center [242, 164] width 16 height 16
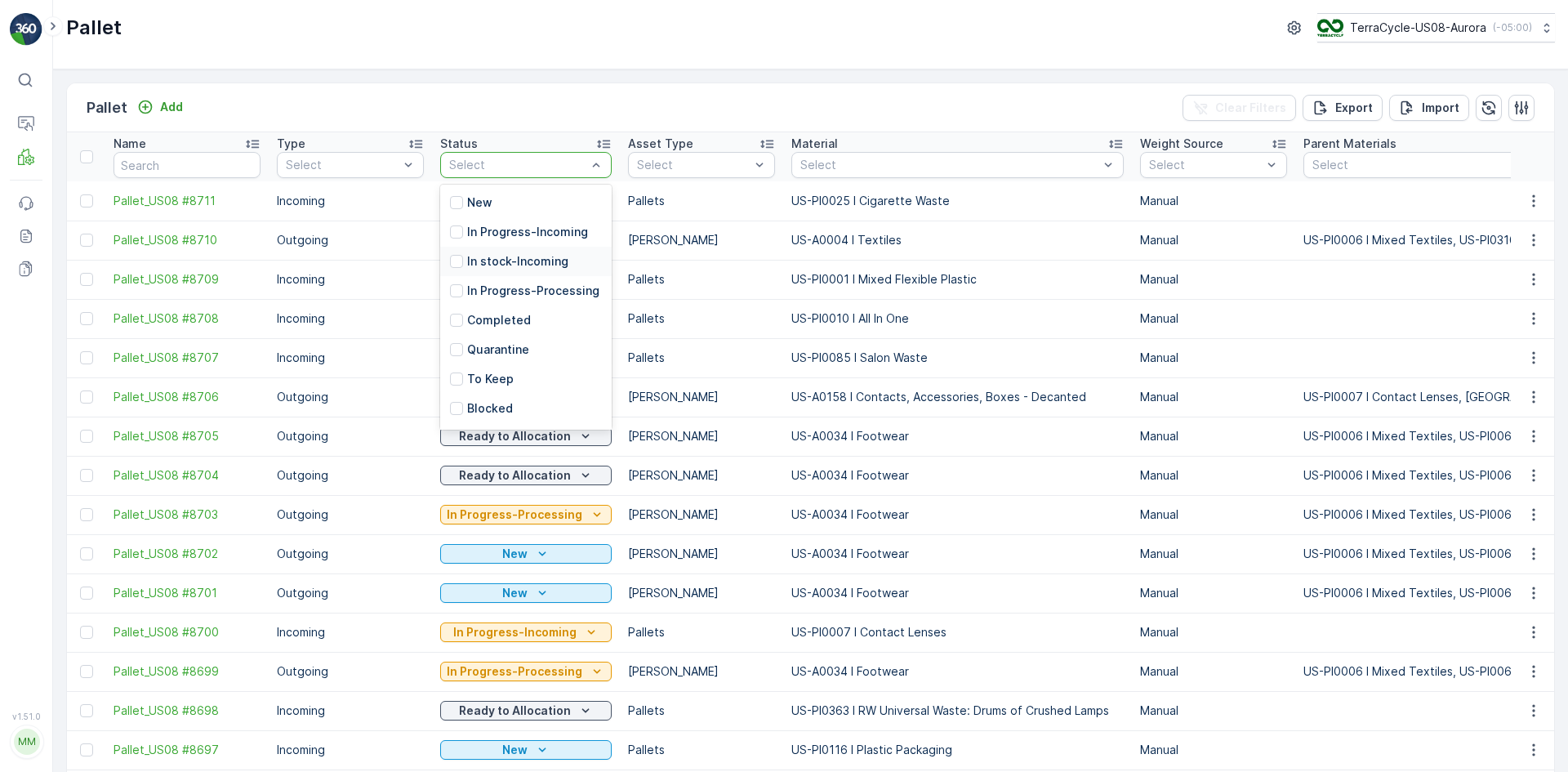
click at [517, 265] on p "In stock-Incoming" at bounding box center [517, 261] width 101 height 16
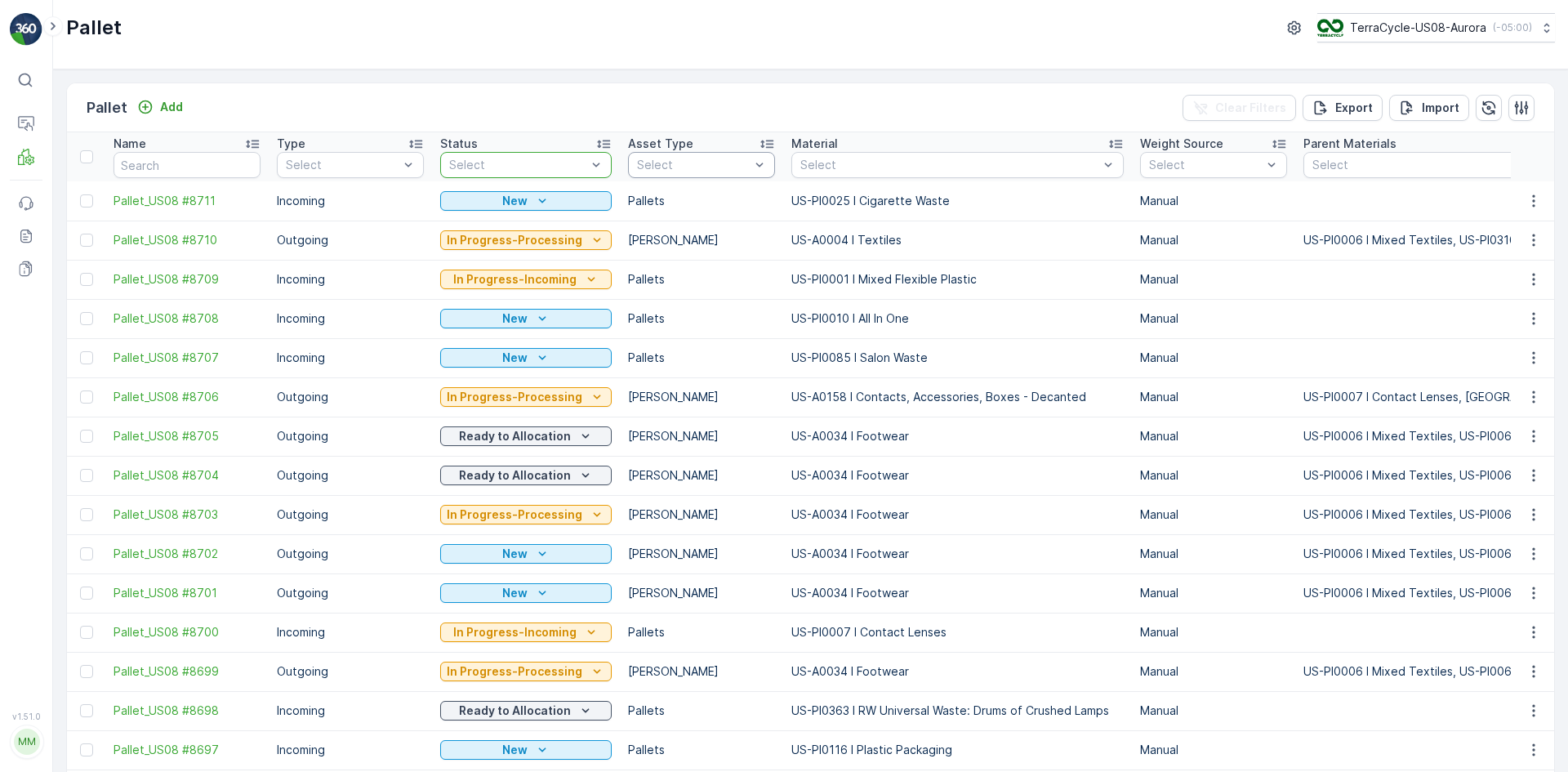
click at [662, 175] on div "Select" at bounding box center [701, 164] width 147 height 26
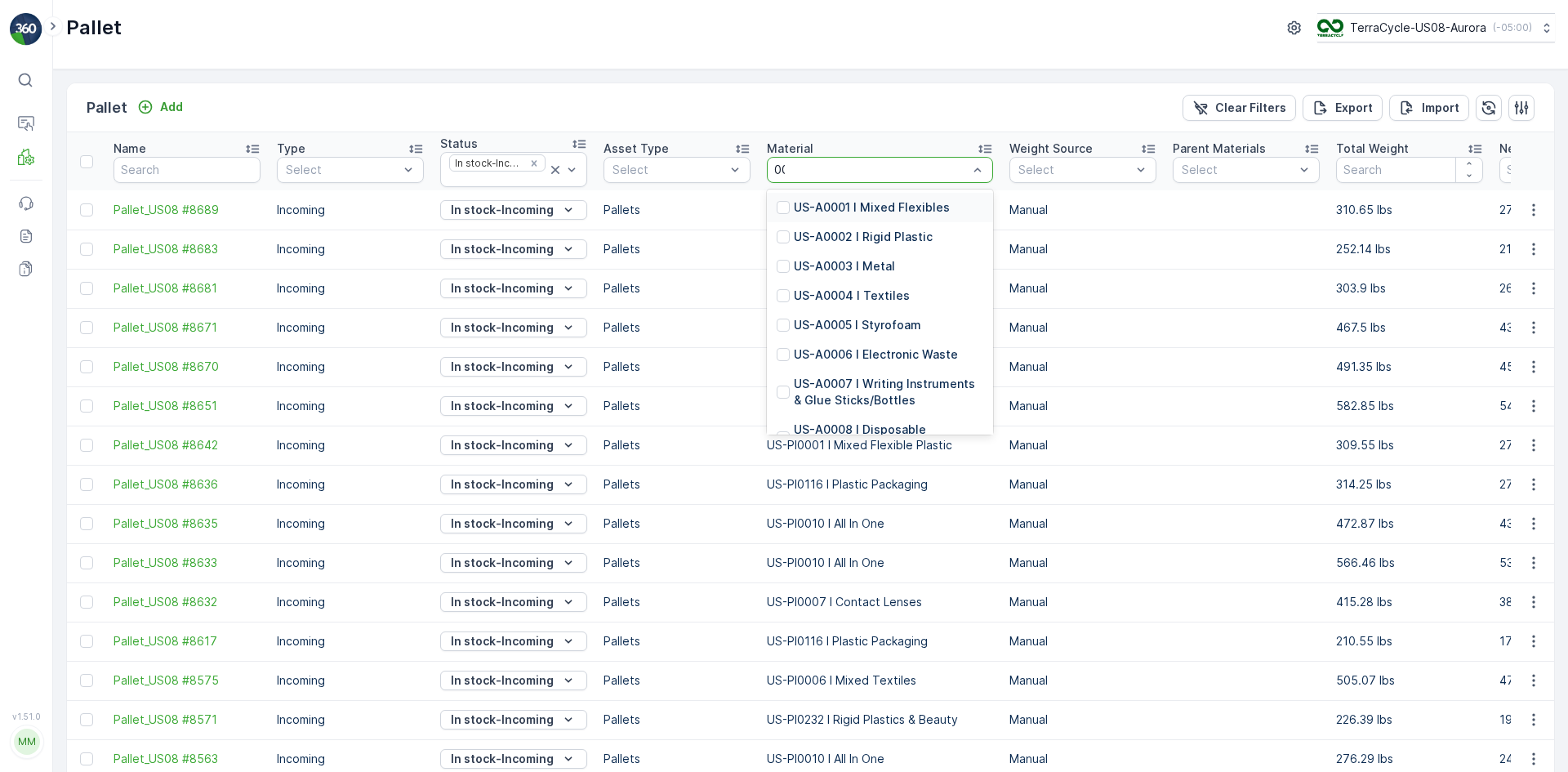
type input "0006"
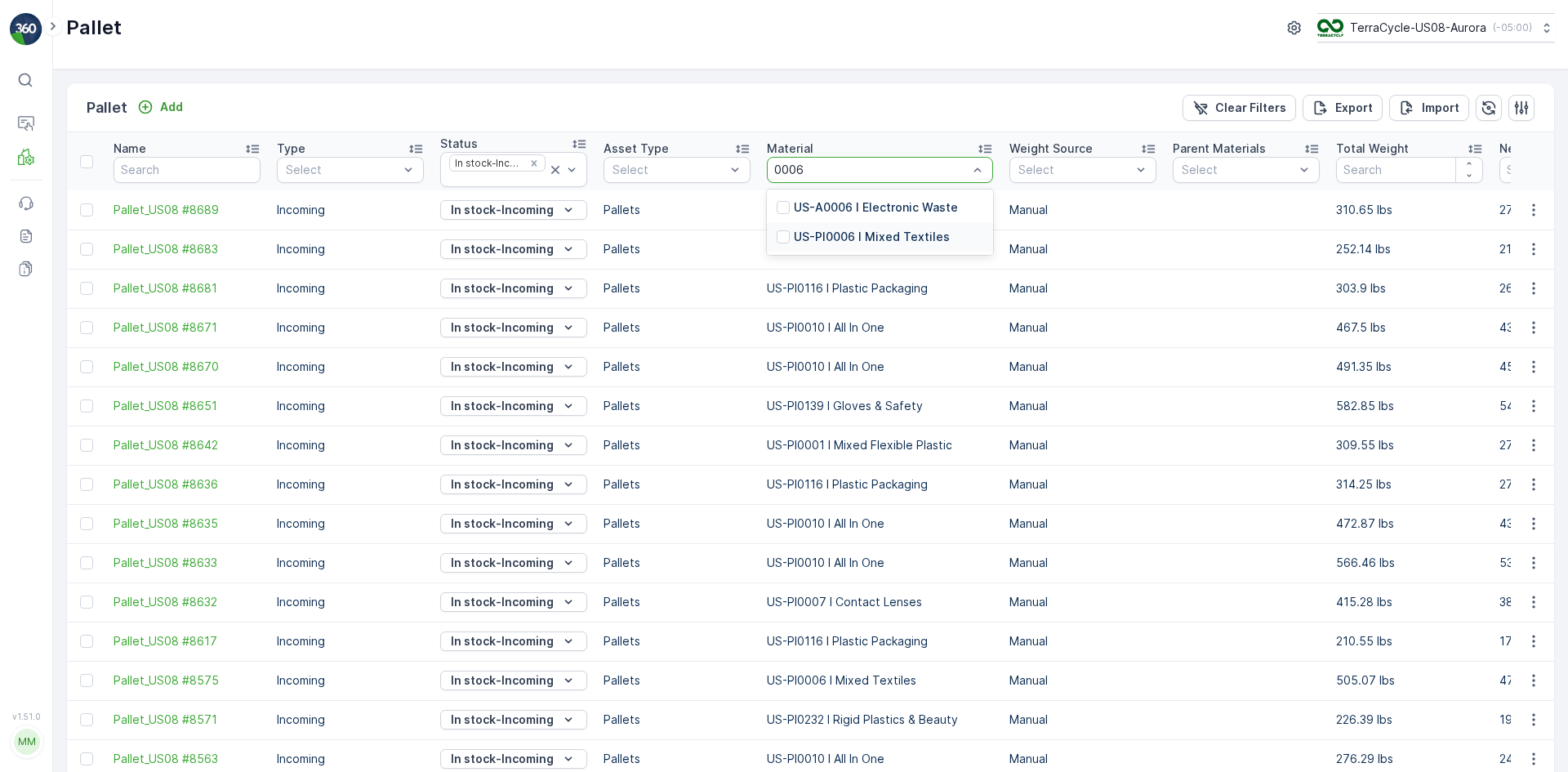
click at [908, 224] on div "US-PI0006 I Mixed Textiles" at bounding box center [879, 237] width 226 height 30
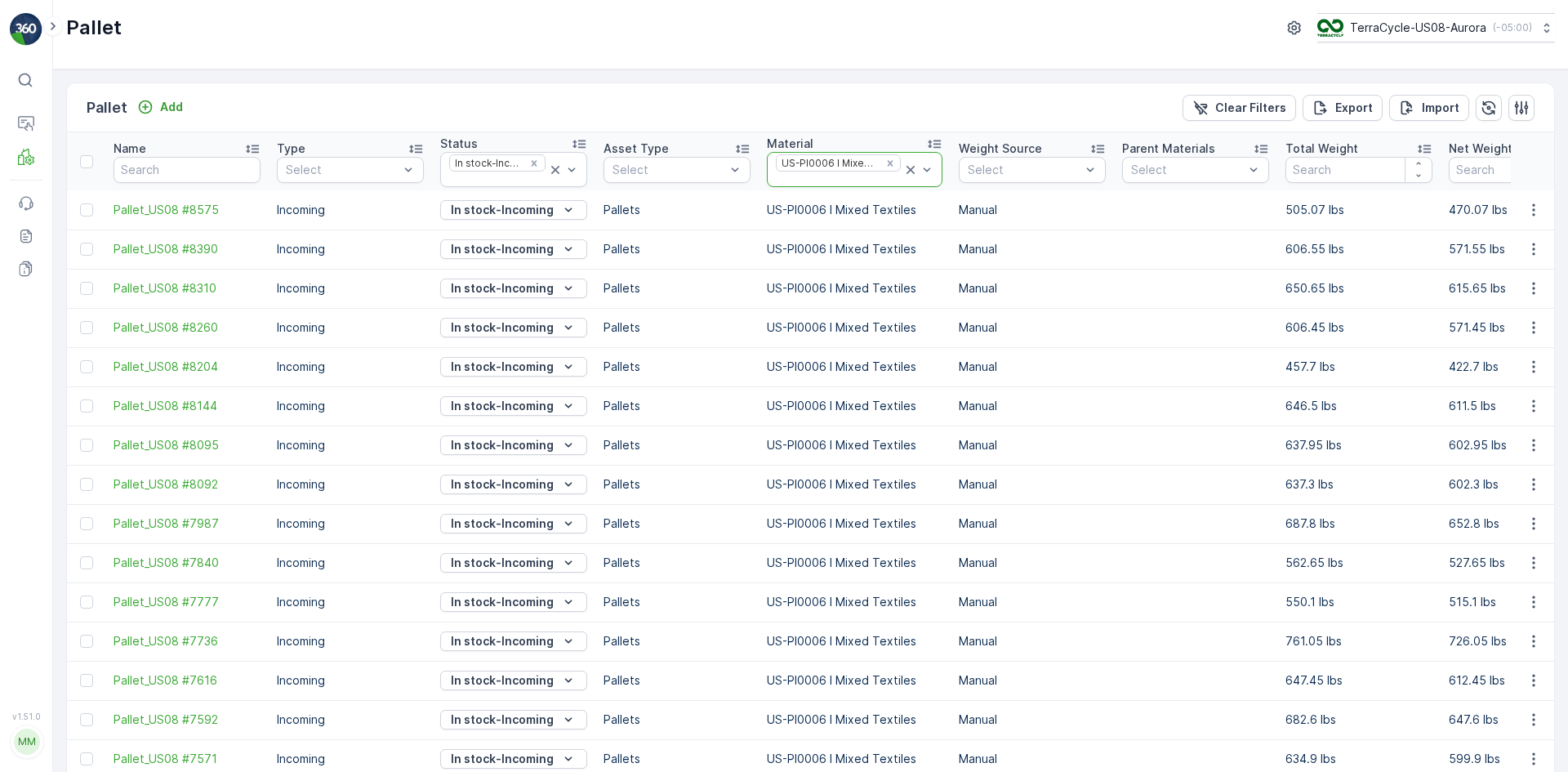
click at [911, 171] on icon at bounding box center [909, 169] width 16 height 16
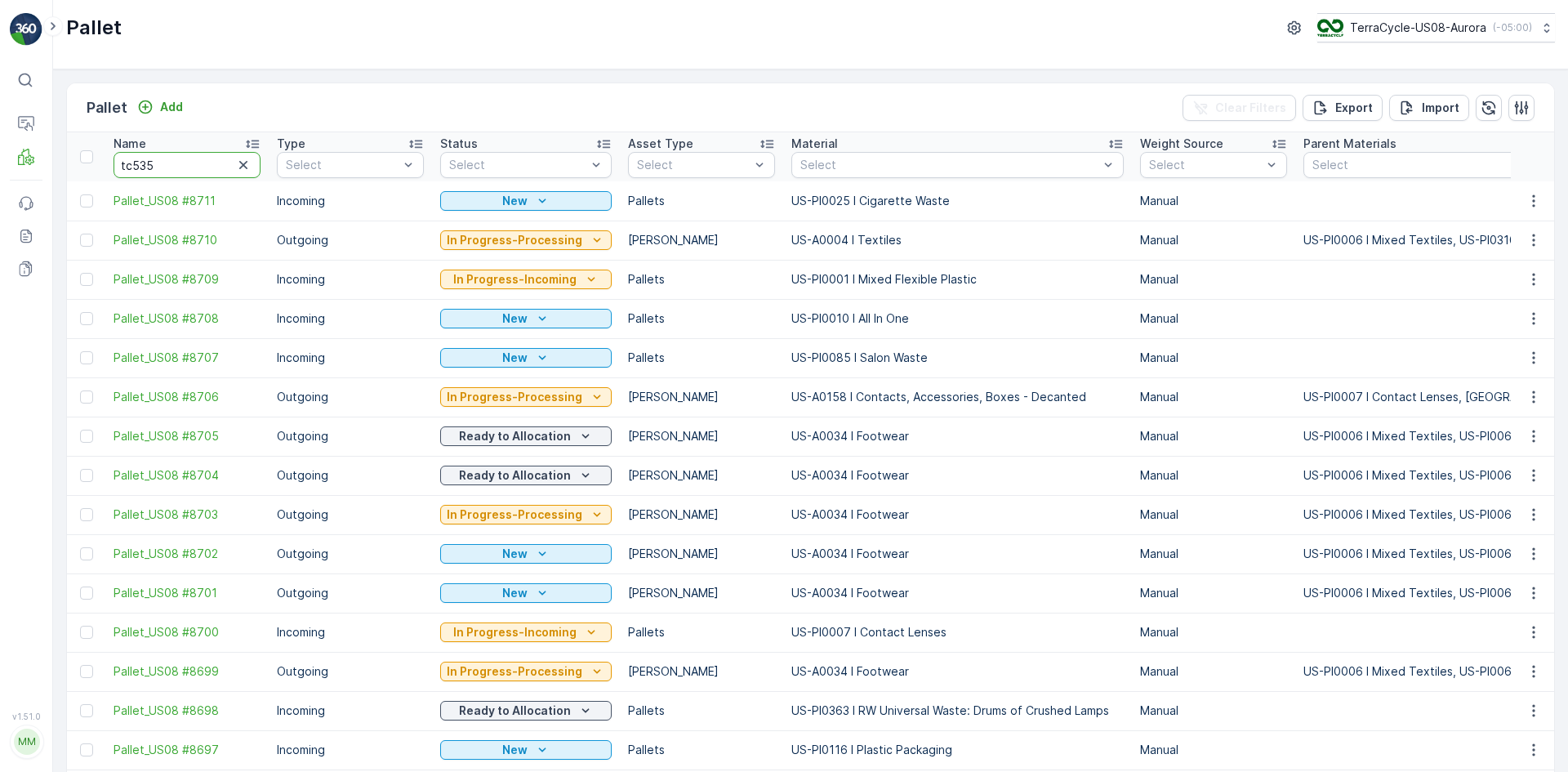
type input "tc5352"
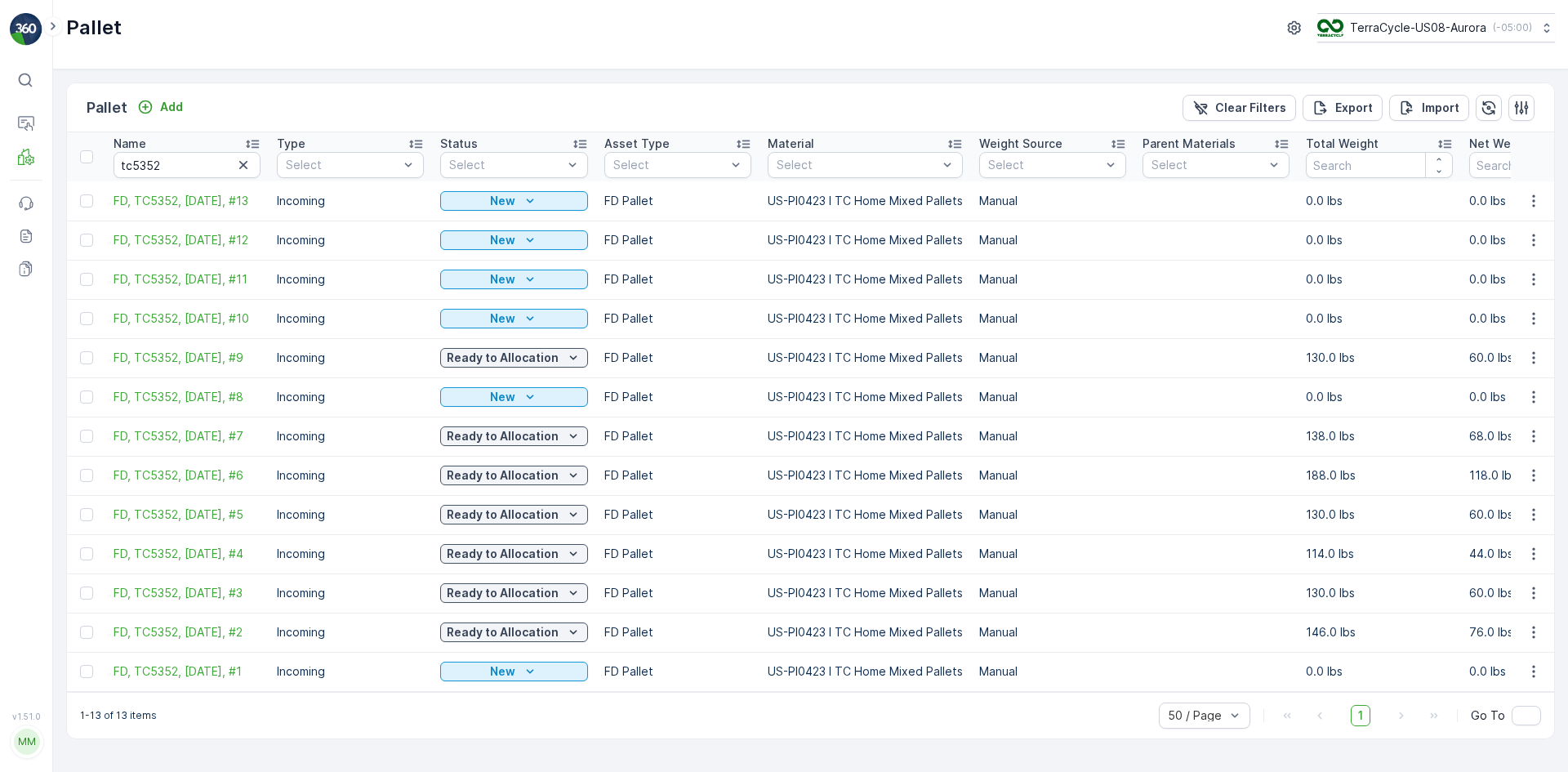
click at [237, 166] on icon "button" at bounding box center [242, 164] width 16 height 16
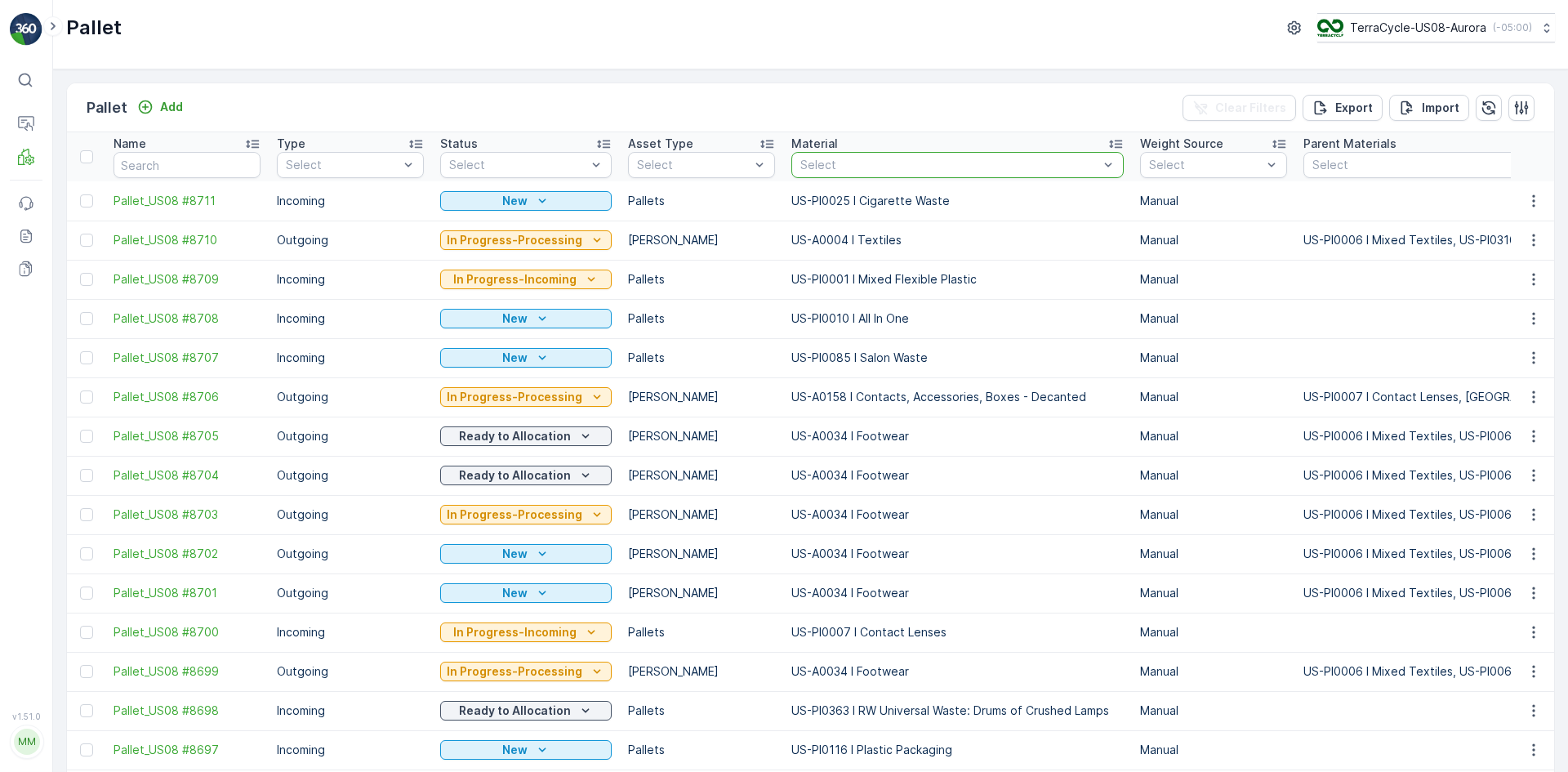
click at [813, 163] on div at bounding box center [950, 165] width 302 height 13
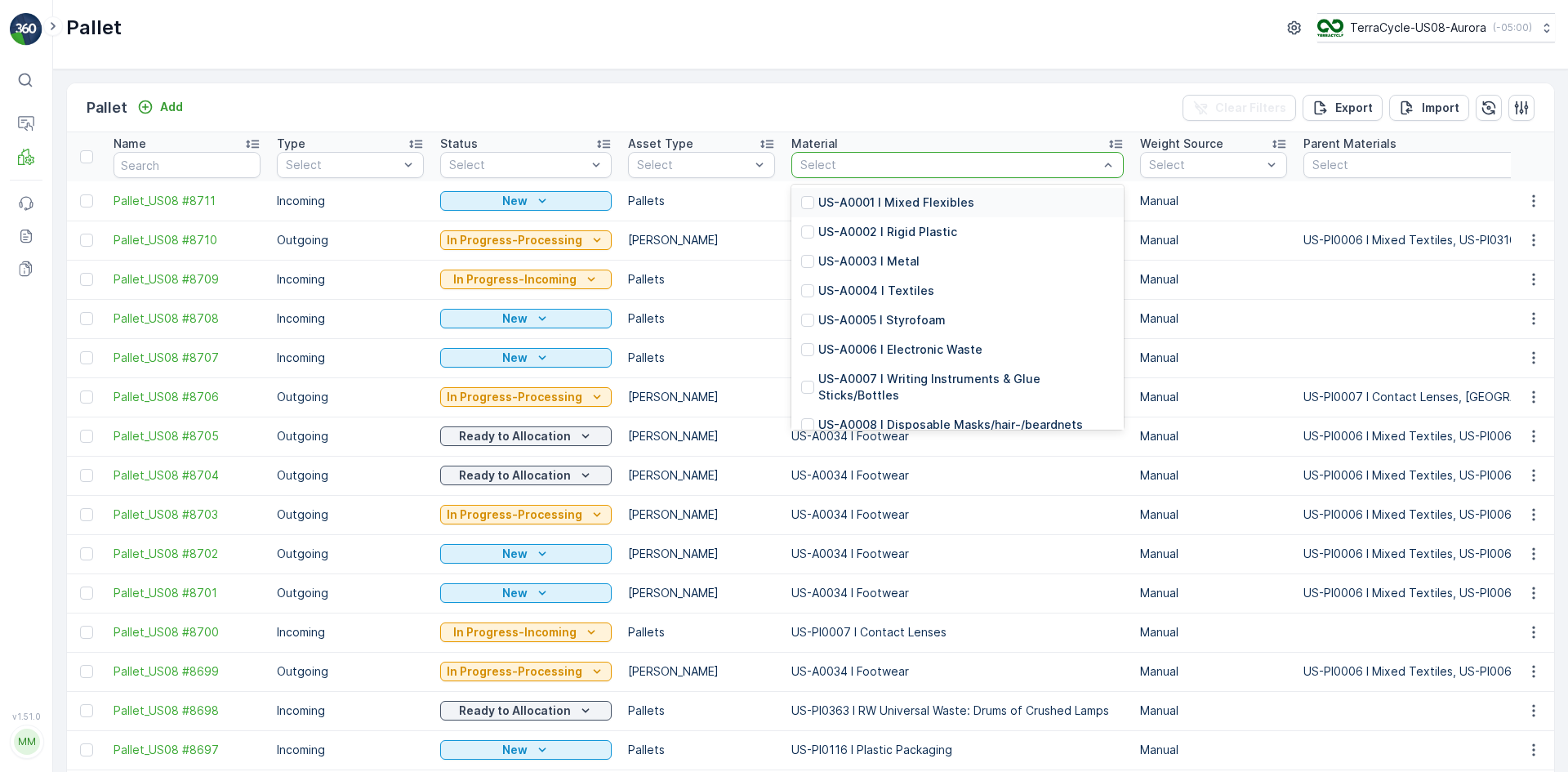
click at [813, 163] on div at bounding box center [950, 165] width 302 height 13
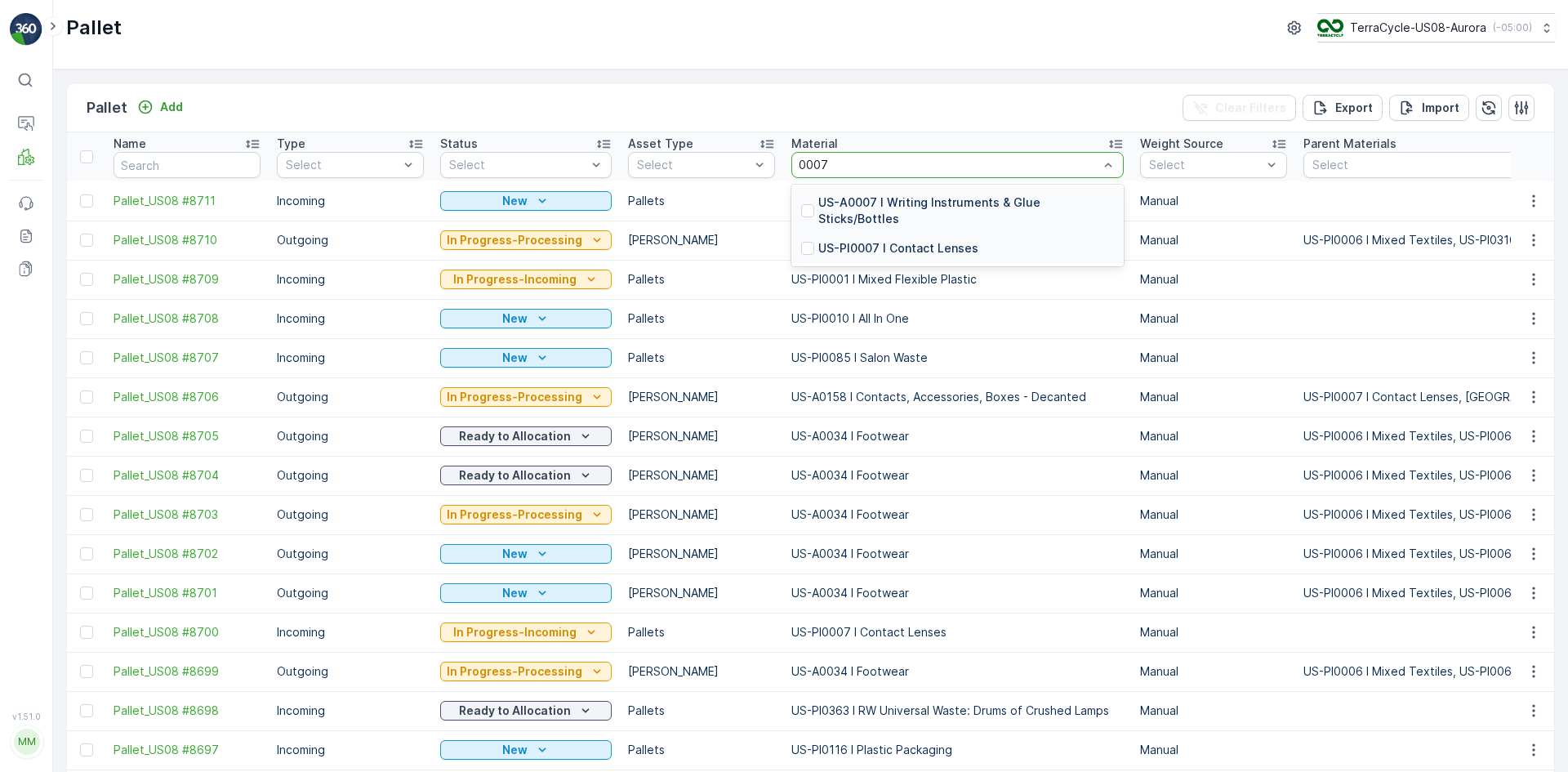
click at [818, 240] on p "US-PI0007 I Contact Lenses" at bounding box center [898, 248] width 160 height 16
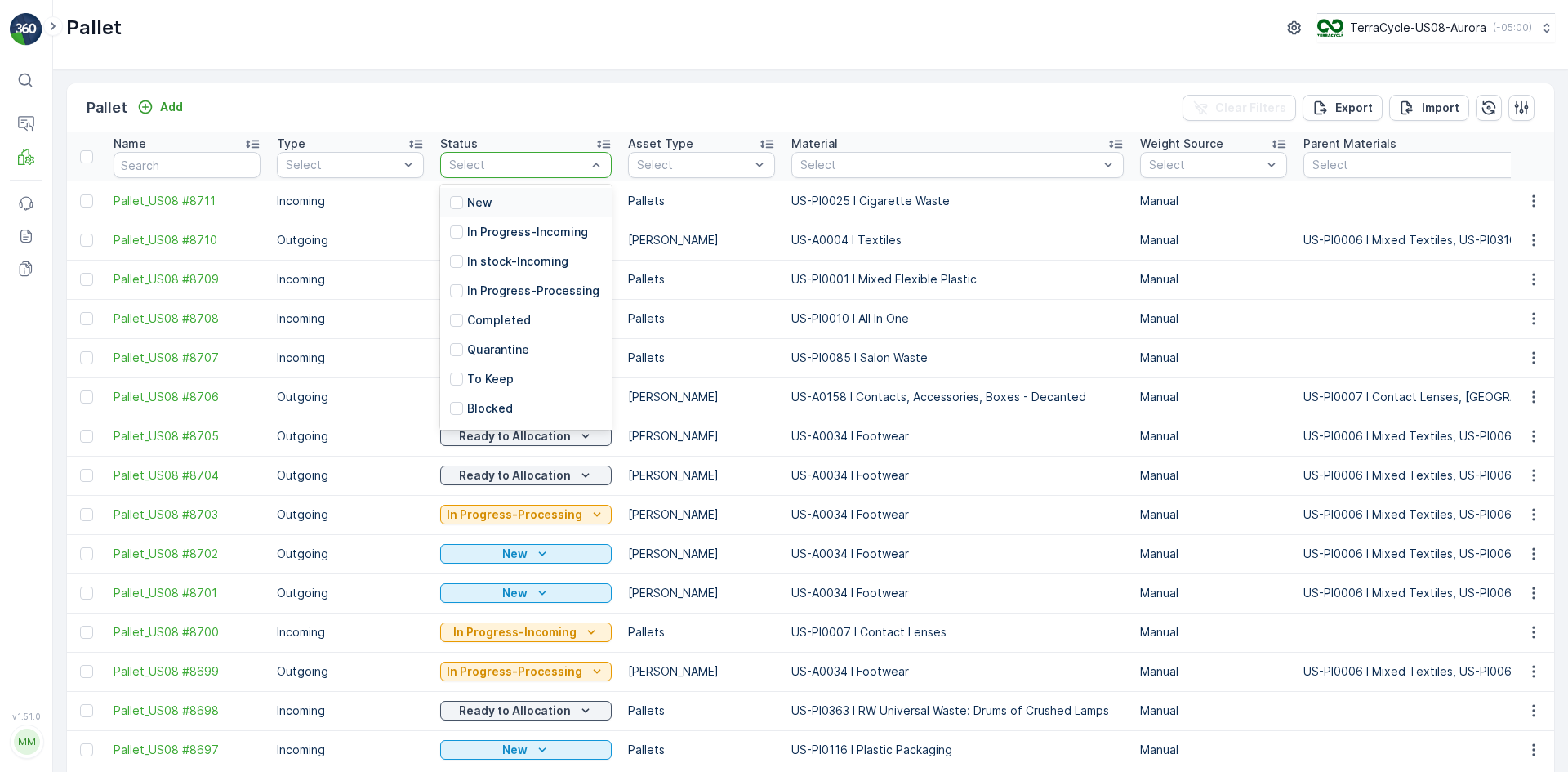
click at [507, 262] on p "In stock-Incoming" at bounding box center [517, 261] width 101 height 16
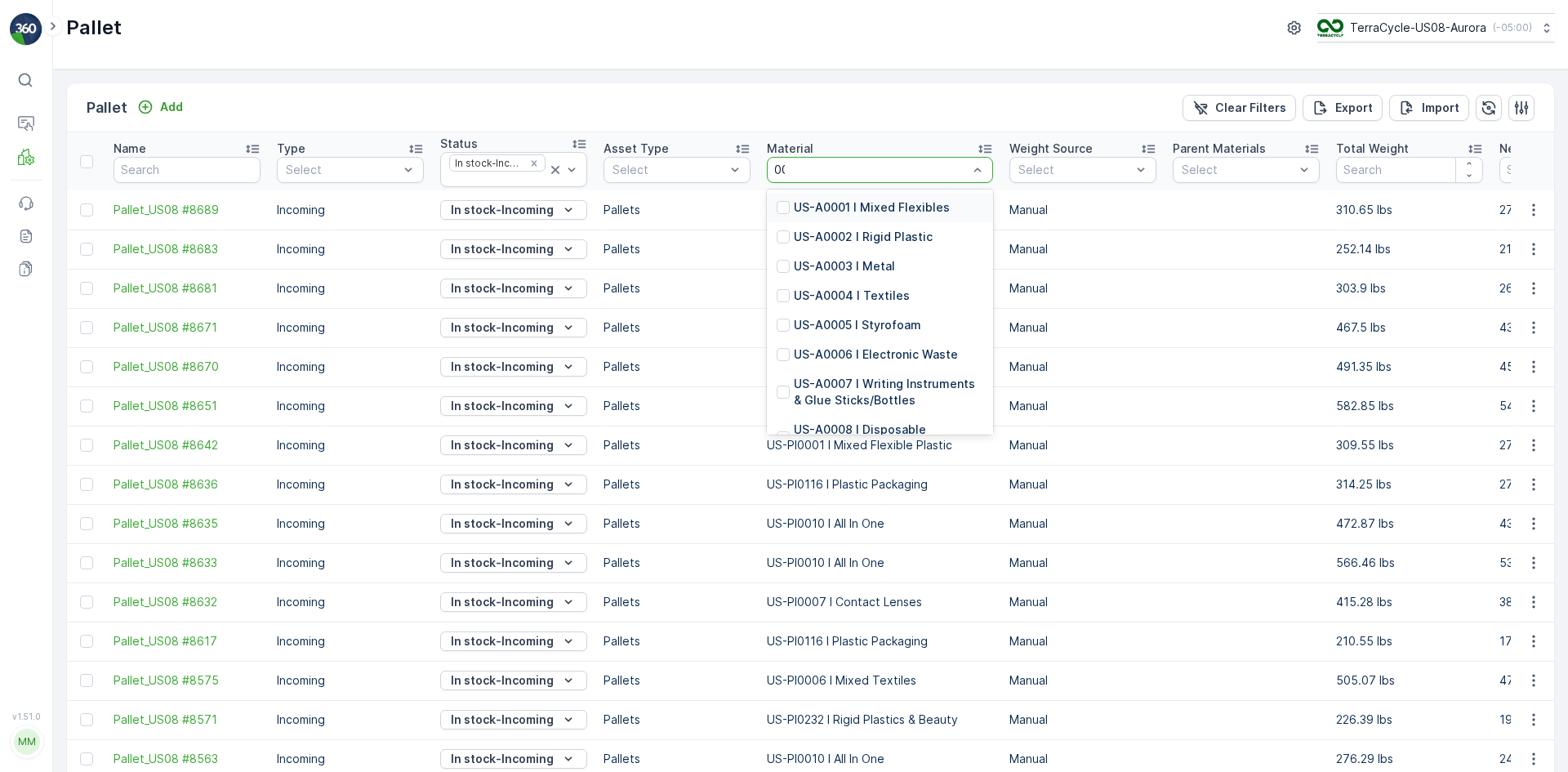
type input "0007"
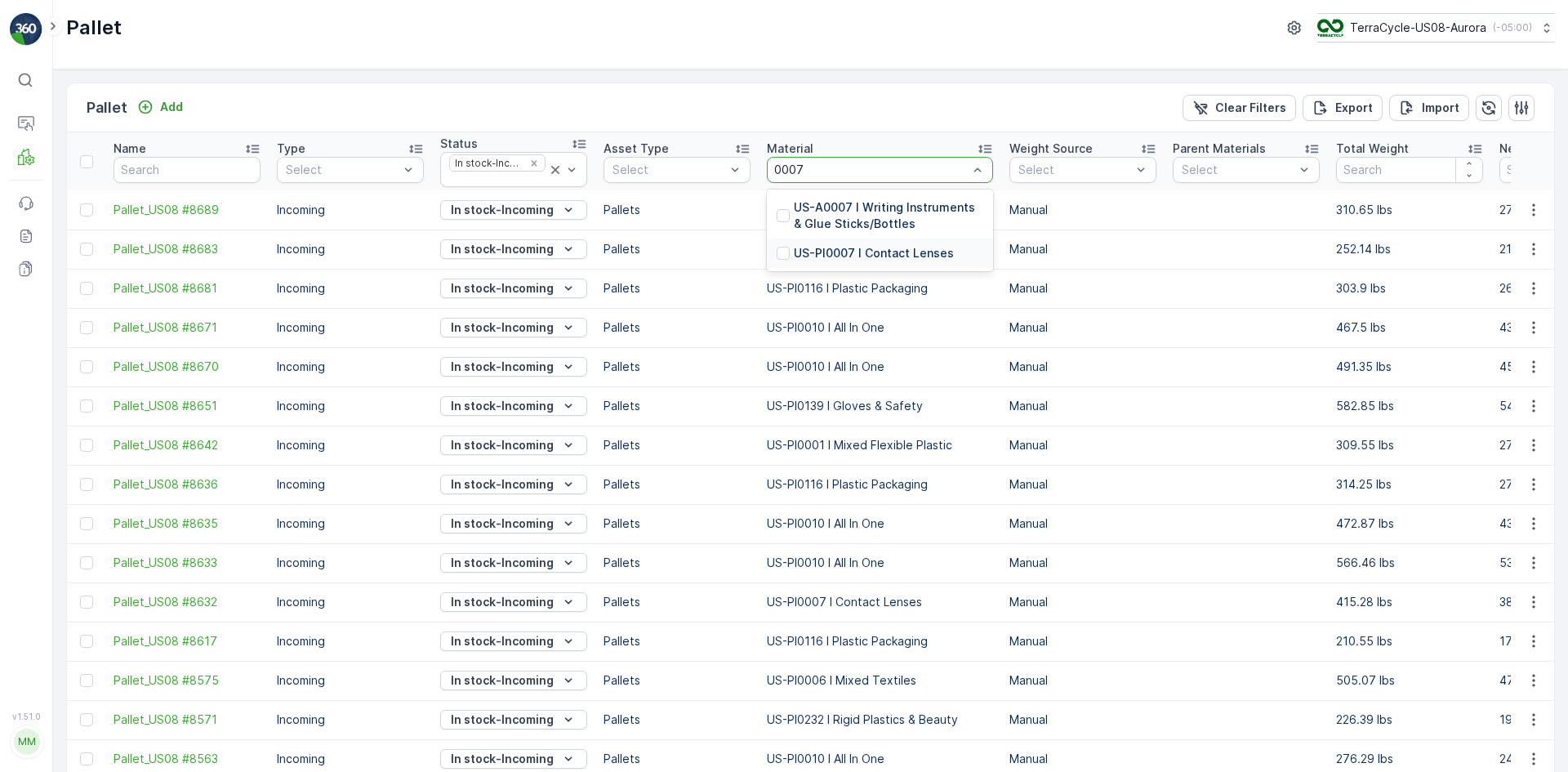
click at [809, 252] on p "US-PI0007 I Contact Lenses" at bounding box center [874, 253] width 160 height 16
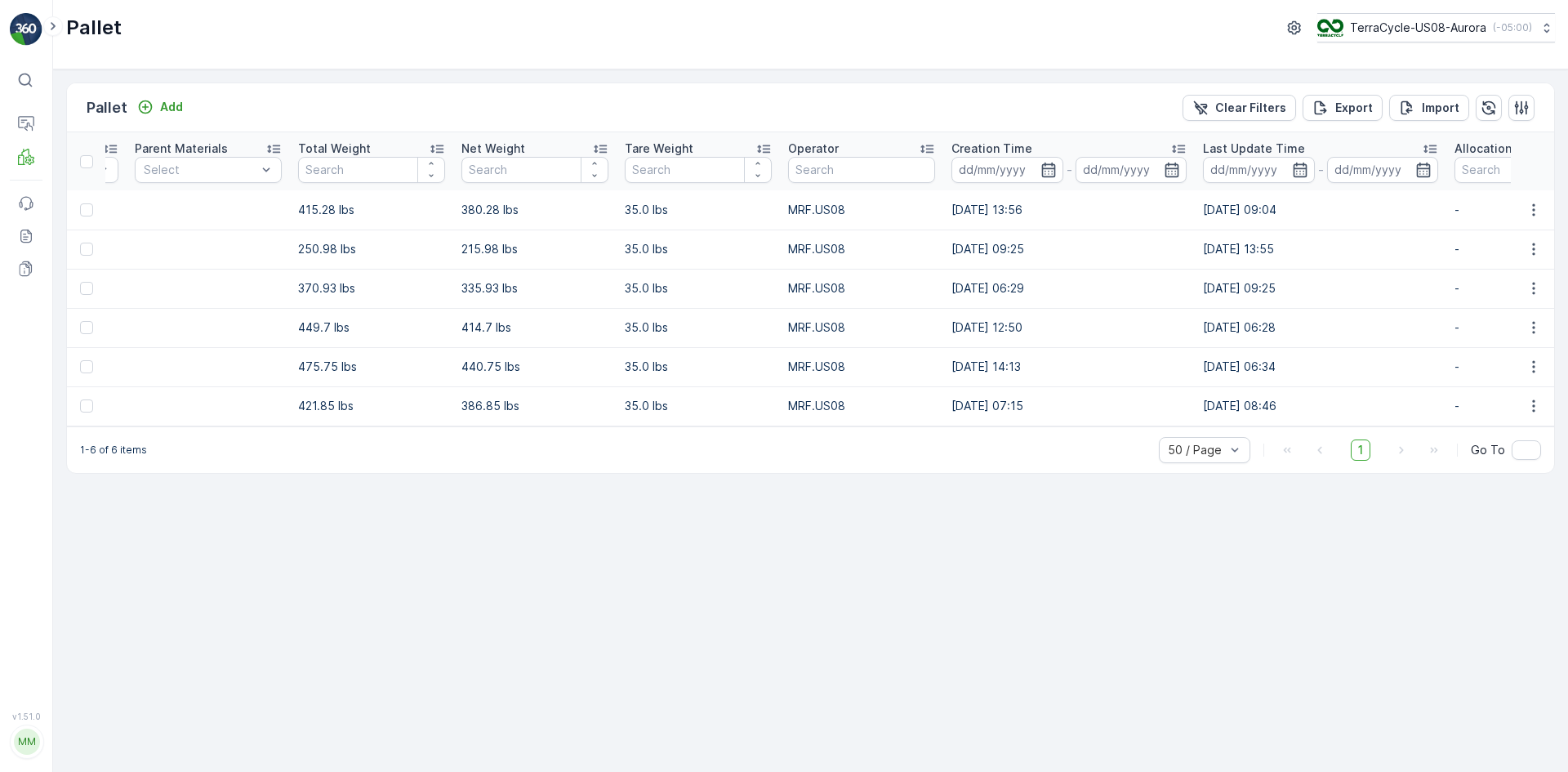
scroll to position [0, 1099]
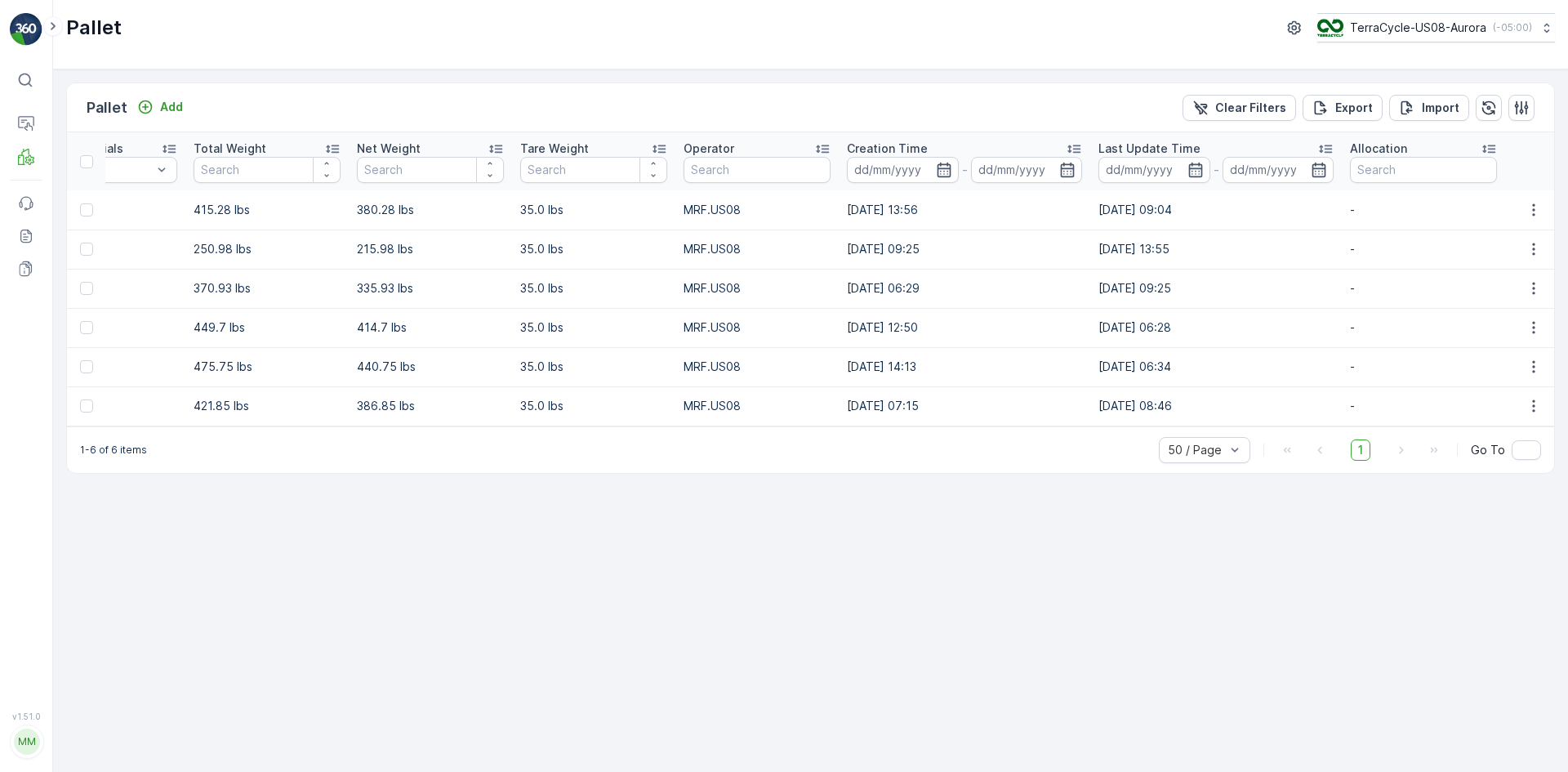
drag, startPoint x: 637, startPoint y: 439, endPoint x: 585, endPoint y: 439, distance: 52.0
click at [585, 439] on div "1-6 of 6 items 50 / Page 1 Go To" at bounding box center [810, 449] width 1487 height 47
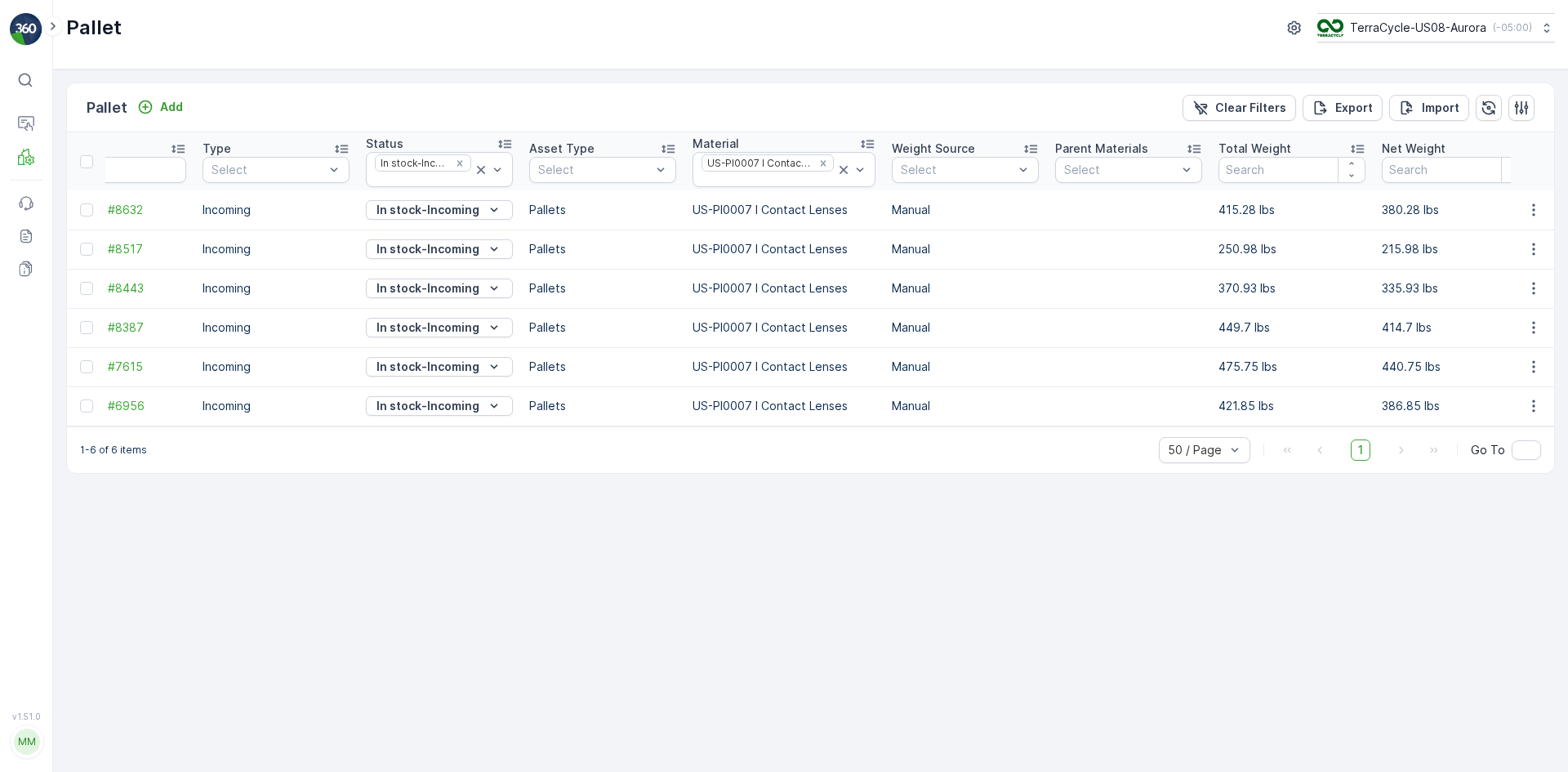
scroll to position [0, 0]
